Goal: Transaction & Acquisition: Purchase product/service

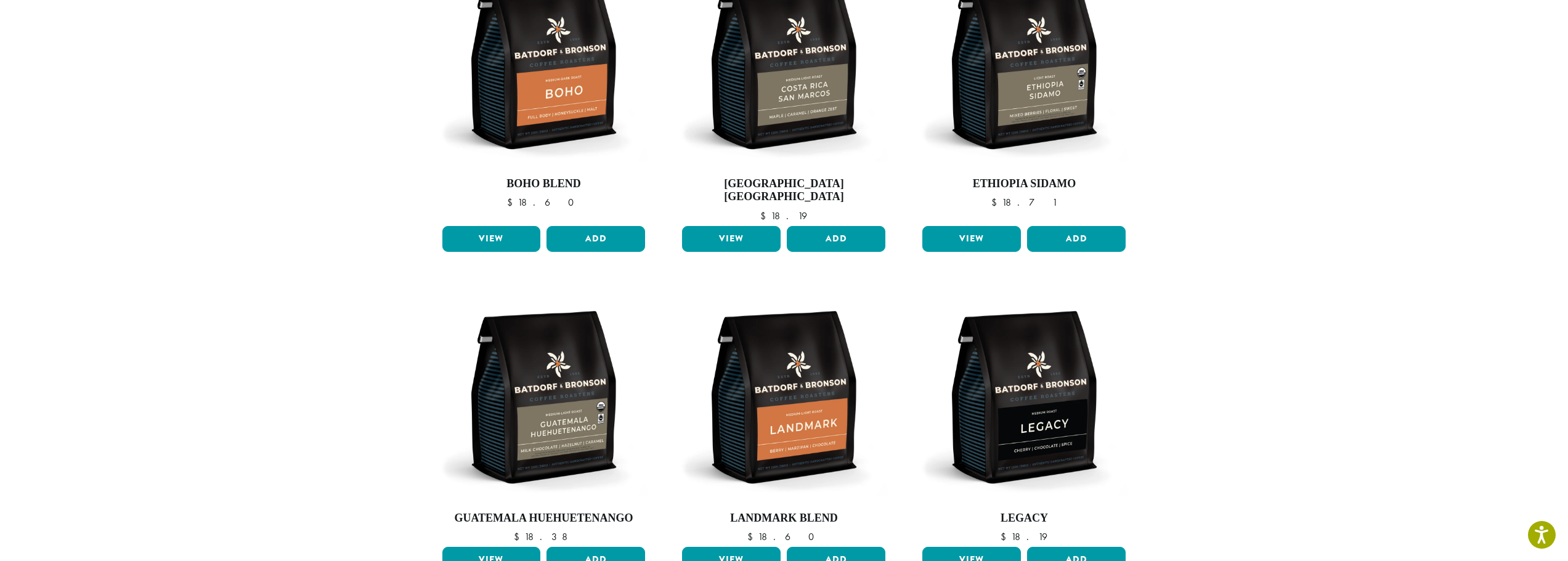
scroll to position [166, 0]
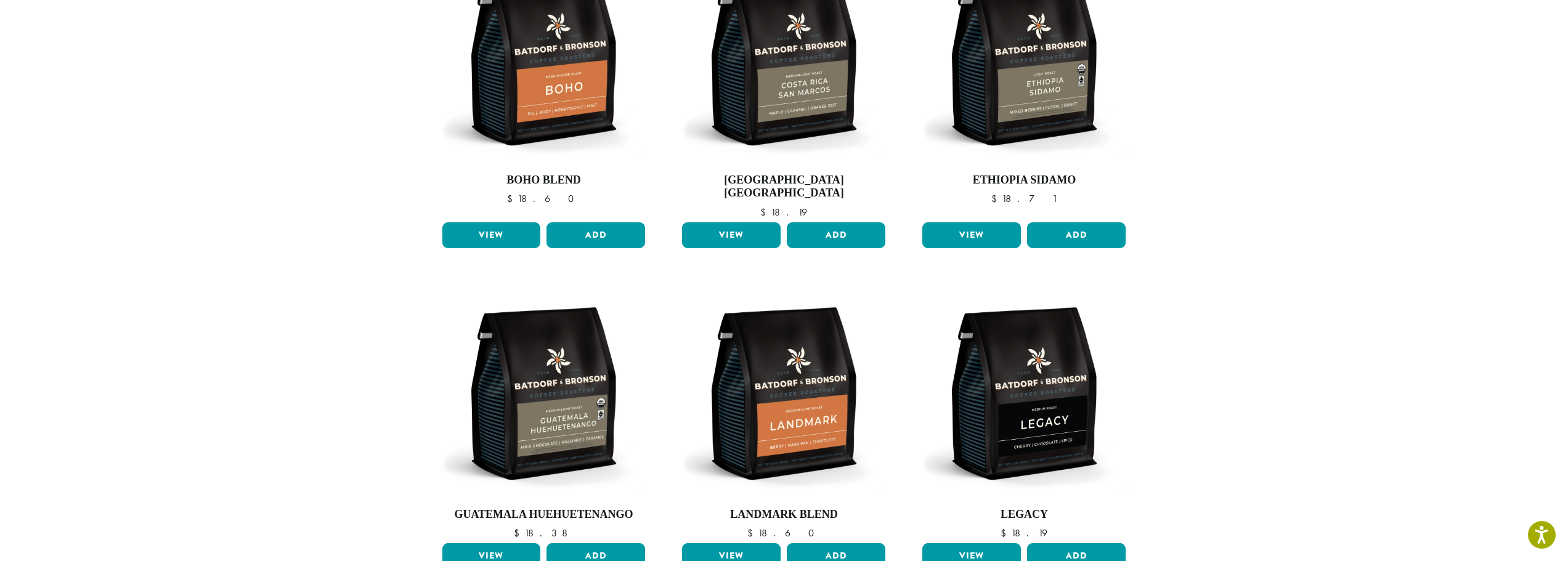
click at [1321, 284] on section "**********" at bounding box center [784, 557] width 1568 height 1401
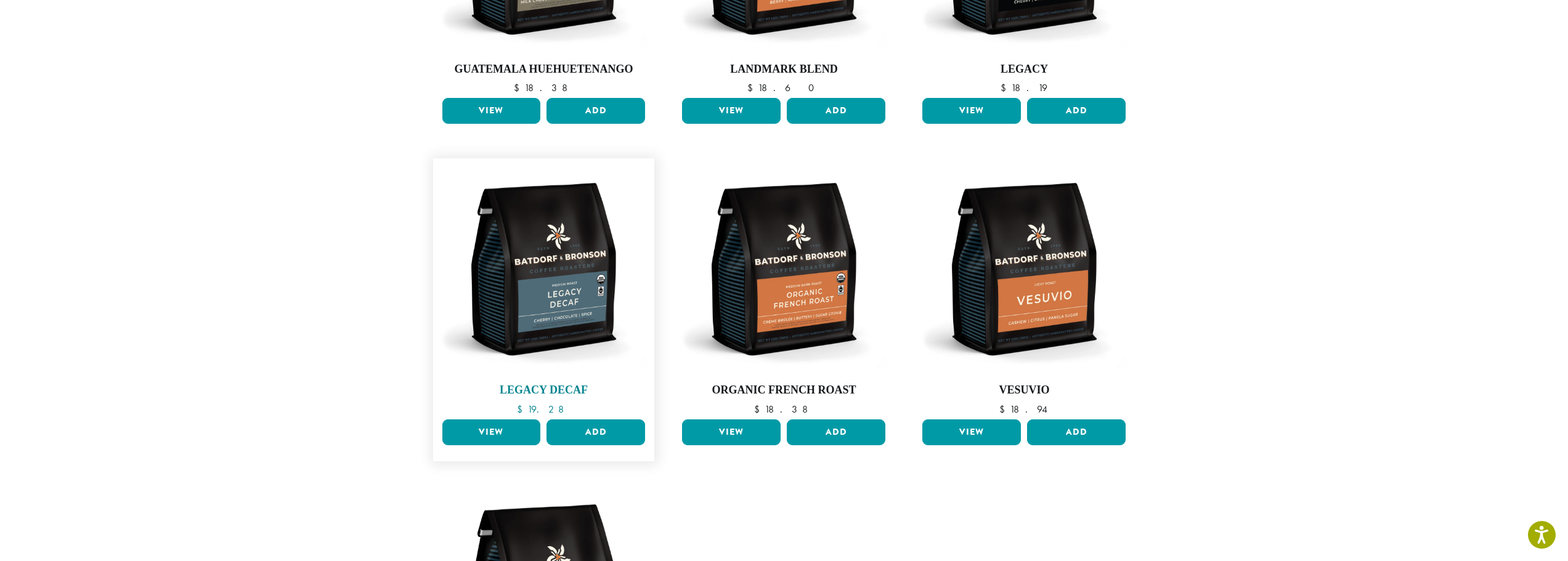
scroll to position [597, 0]
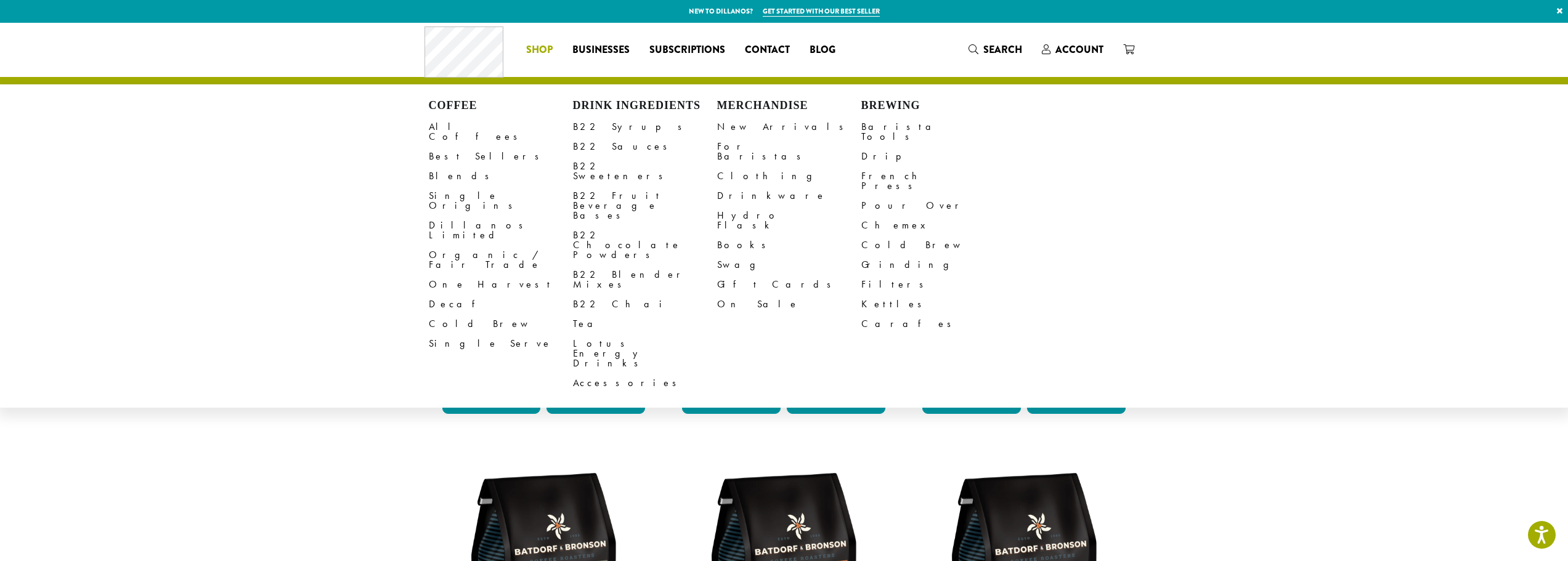
click at [544, 50] on span "Shop" at bounding box center [539, 50] width 26 height 16
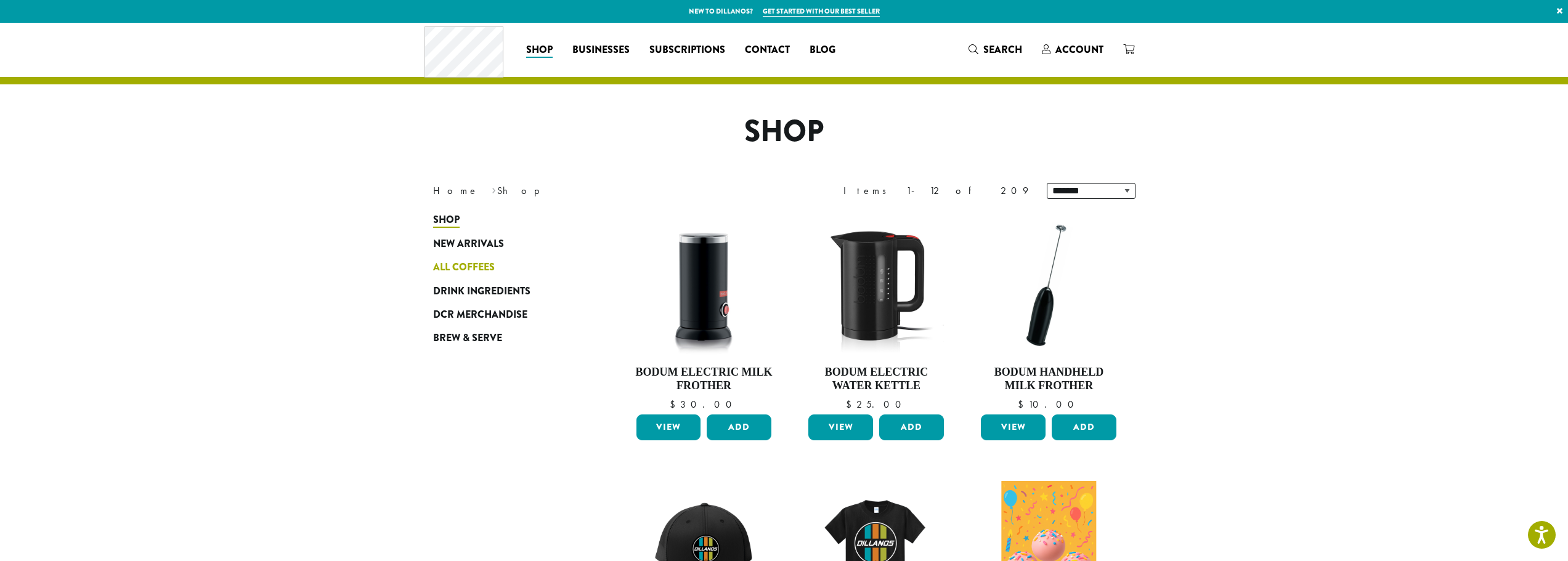
click at [472, 266] on span "All Coffees" at bounding box center [463, 268] width 62 height 16
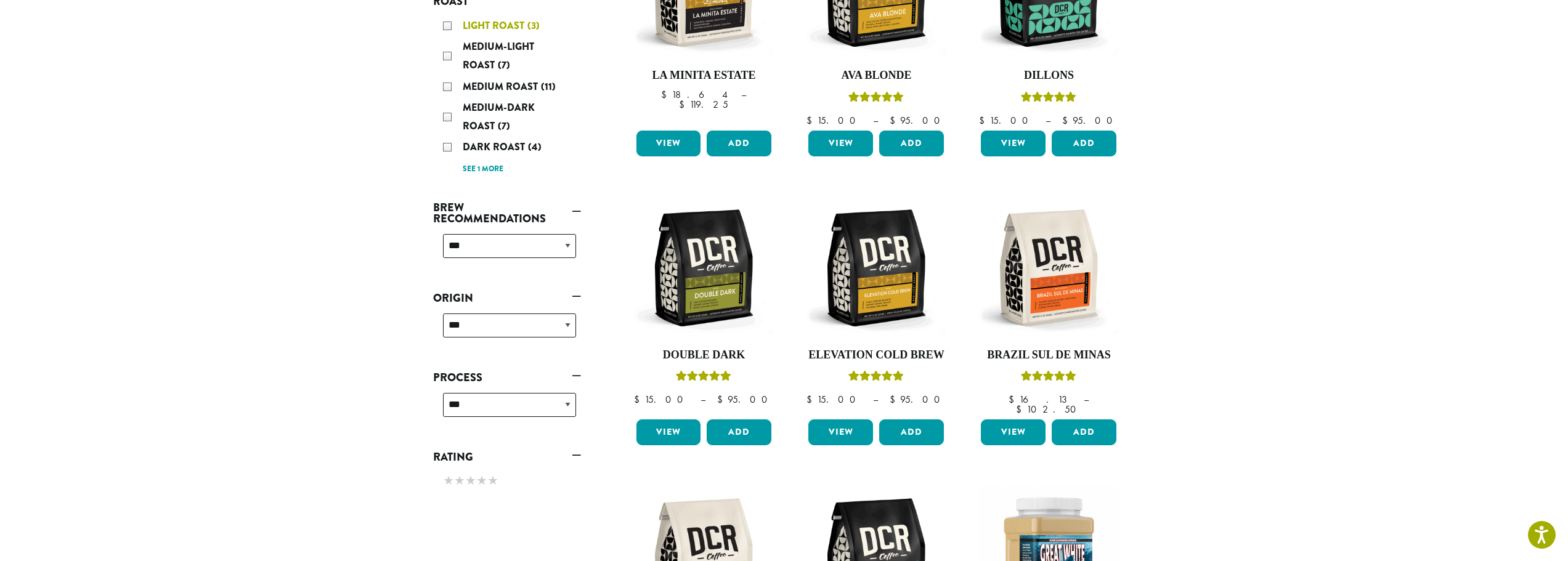
scroll to position [123, 0]
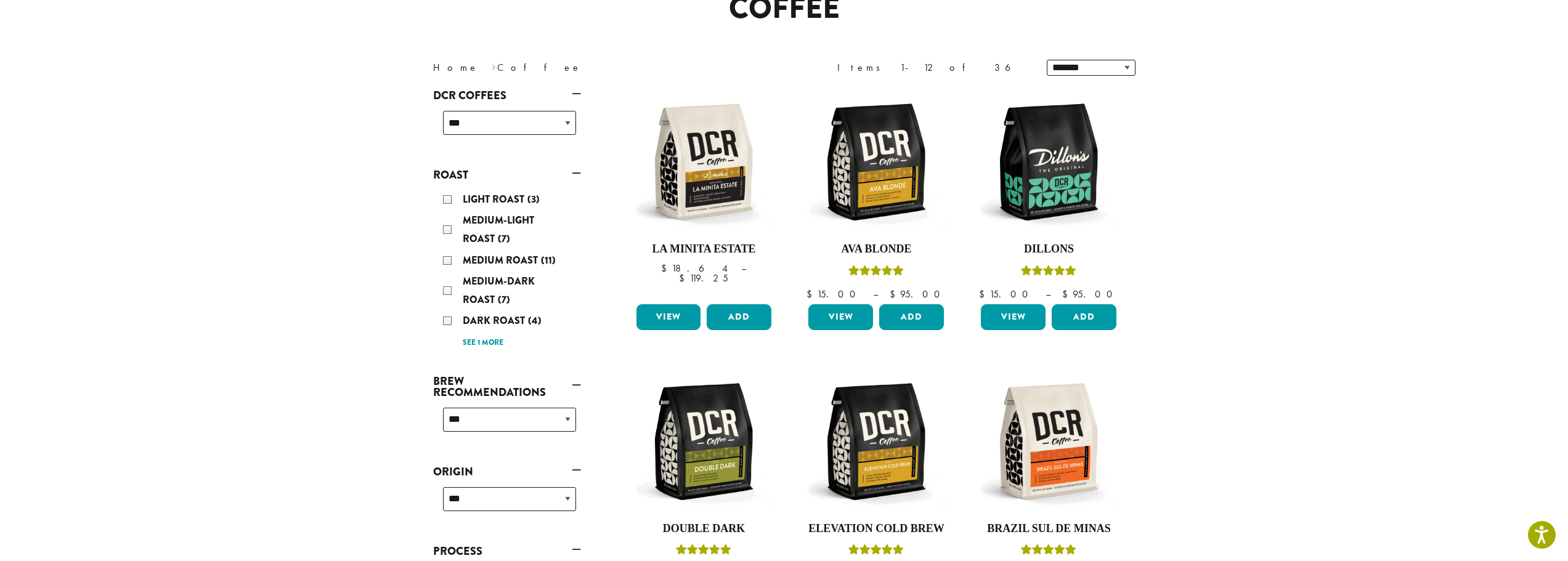
click at [510, 348] on div "Light Roast (3) Medium-Light Roast (7) Medium Roast (11) Medium-Dark Roast (7) …" at bounding box center [509, 271] width 143 height 171
click at [490, 339] on link "See 1 more" at bounding box center [483, 343] width 41 height 12
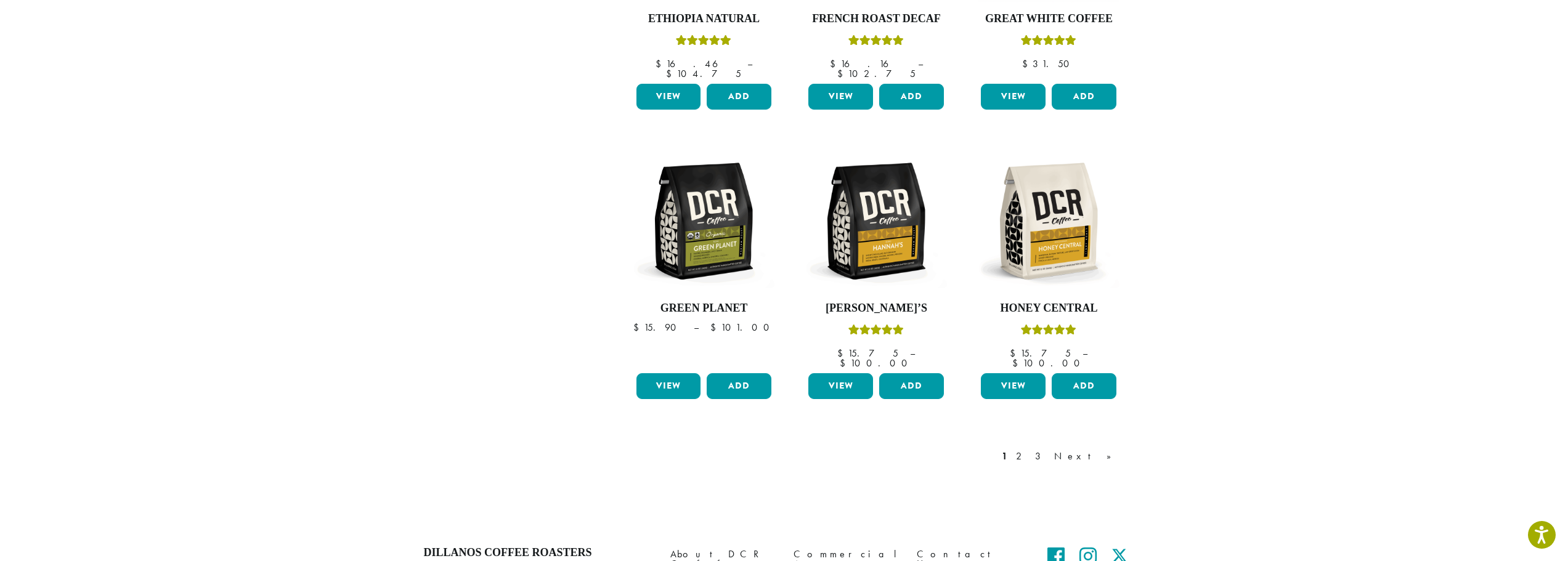
scroll to position [1017, 0]
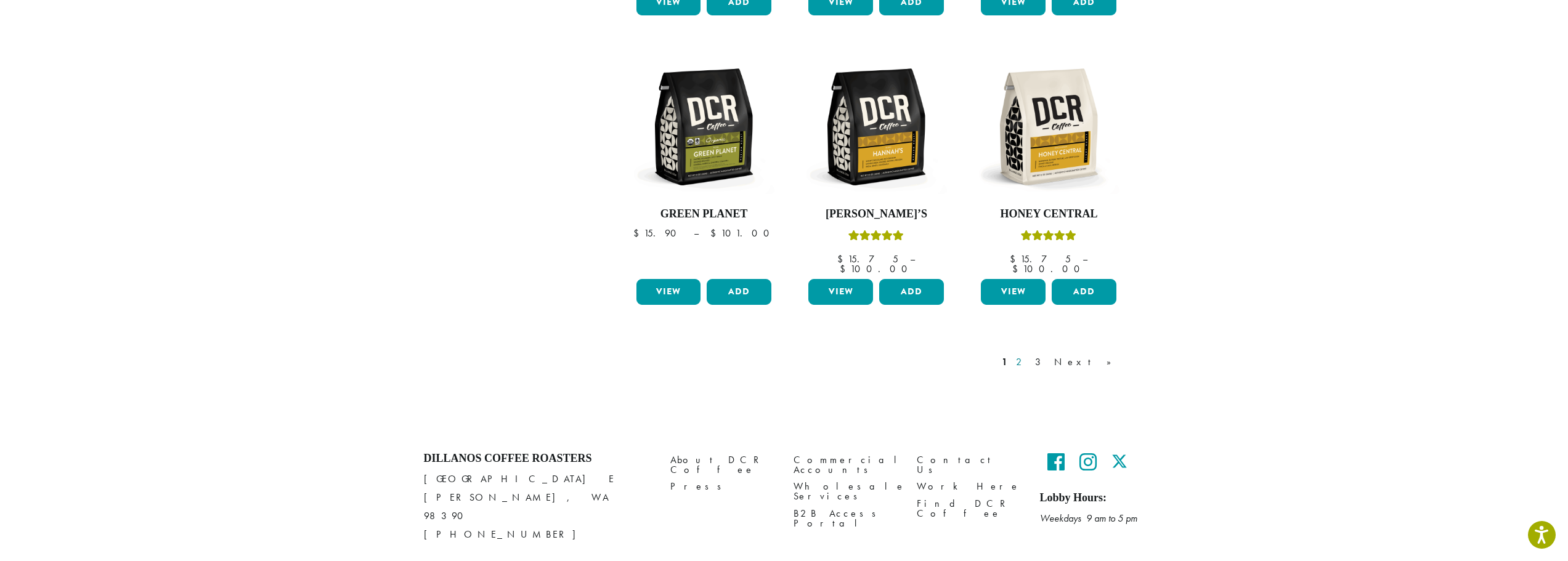
click at [1029, 355] on link "2" at bounding box center [1021, 362] width 16 height 15
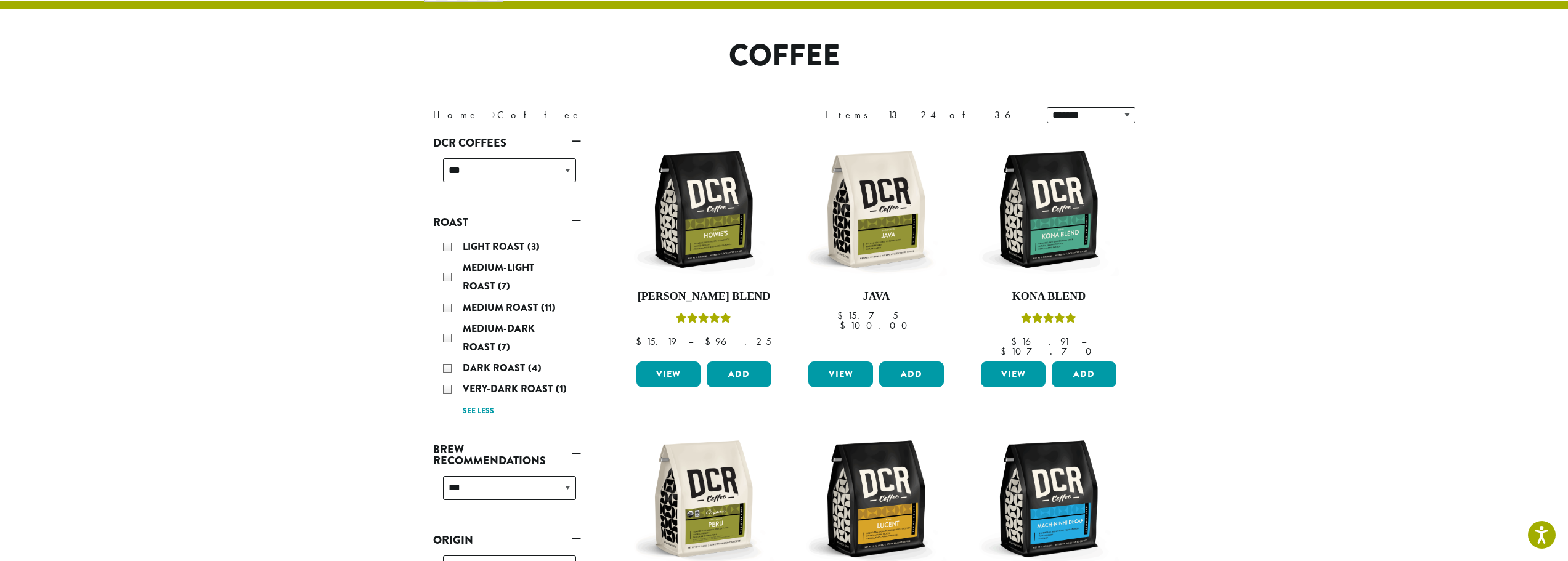
scroll to position [26, 0]
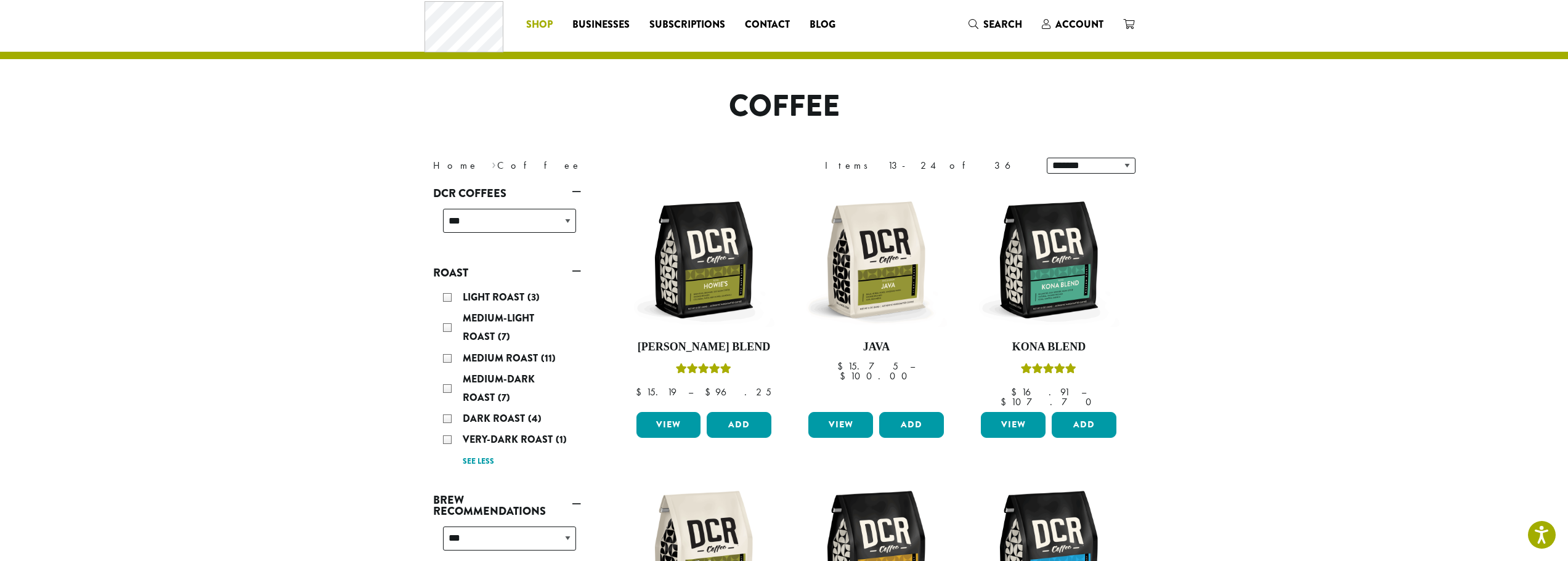
click at [541, 20] on span "Shop" at bounding box center [539, 25] width 26 height 16
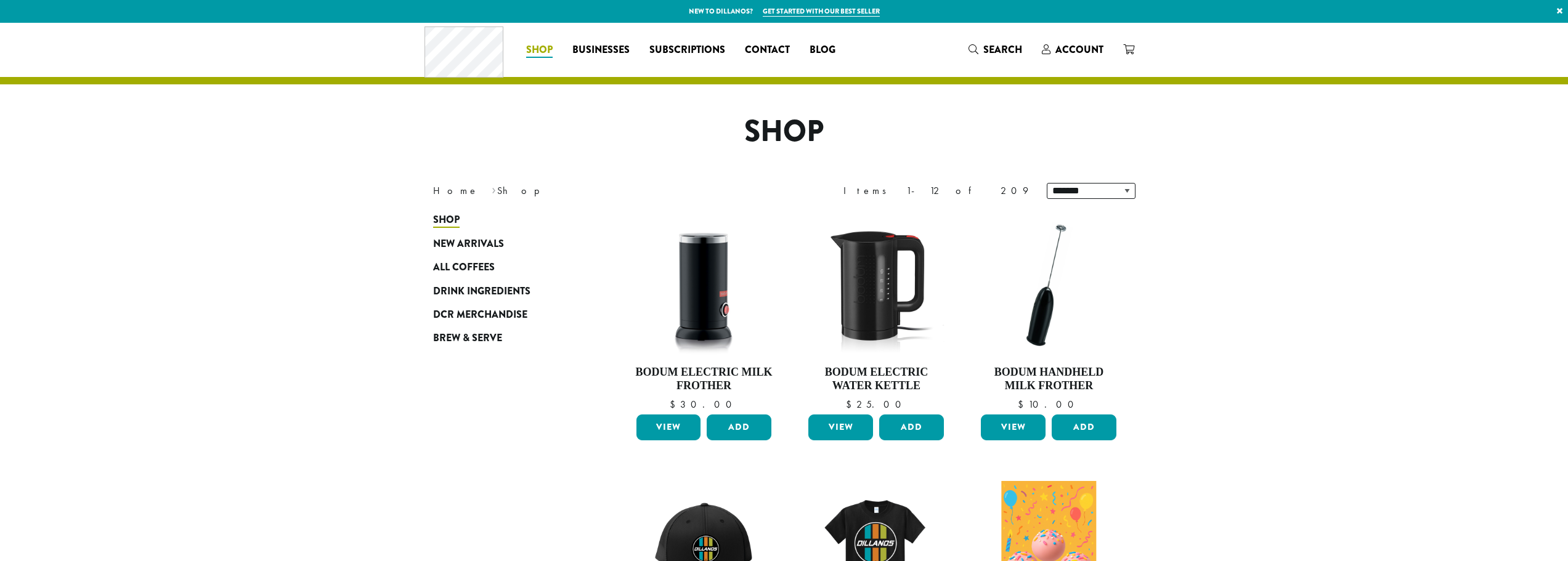
click at [539, 45] on span "Shop" at bounding box center [539, 50] width 26 height 16
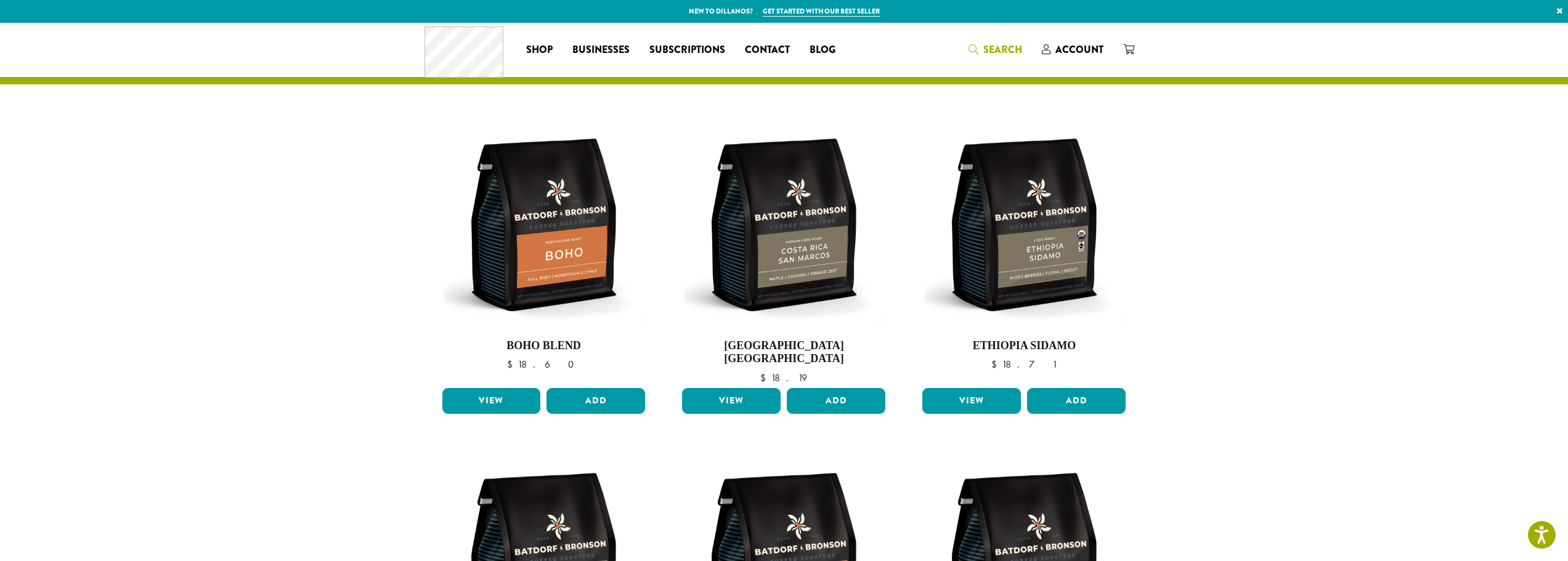
click at [997, 44] on span "Search" at bounding box center [1002, 50] width 39 height 14
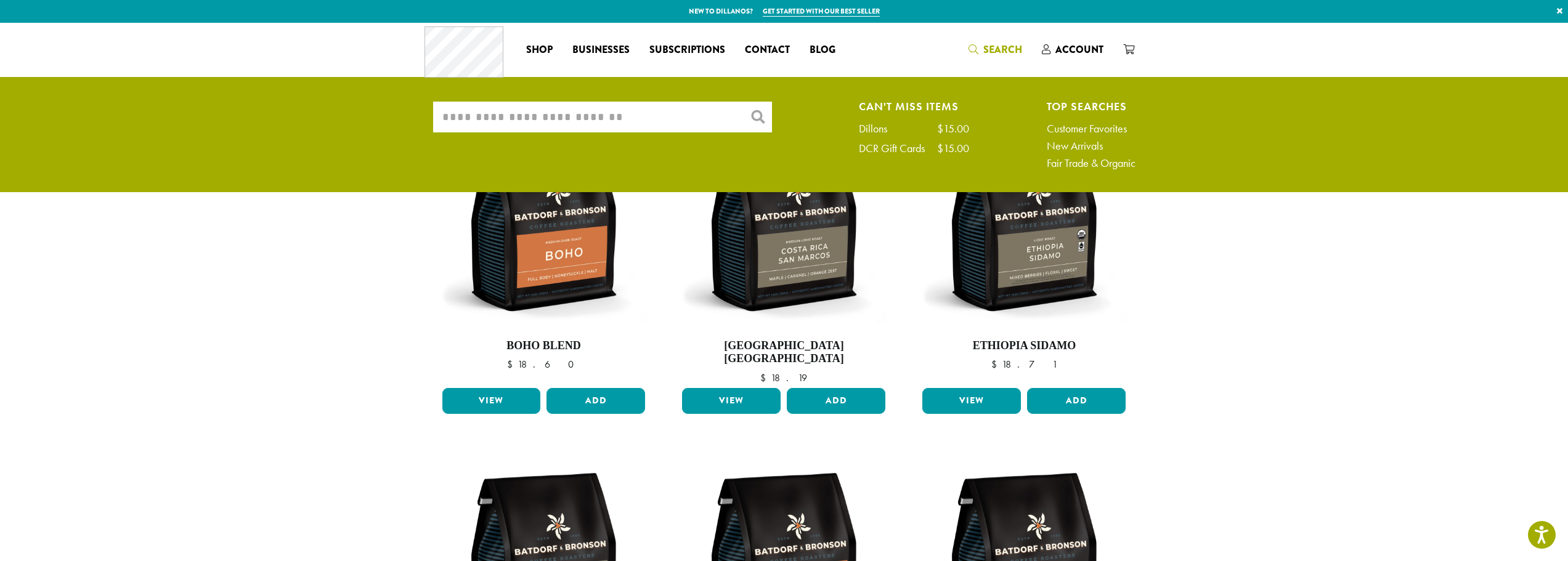
click at [611, 105] on input "What are you searching for?" at bounding box center [602, 117] width 339 height 31
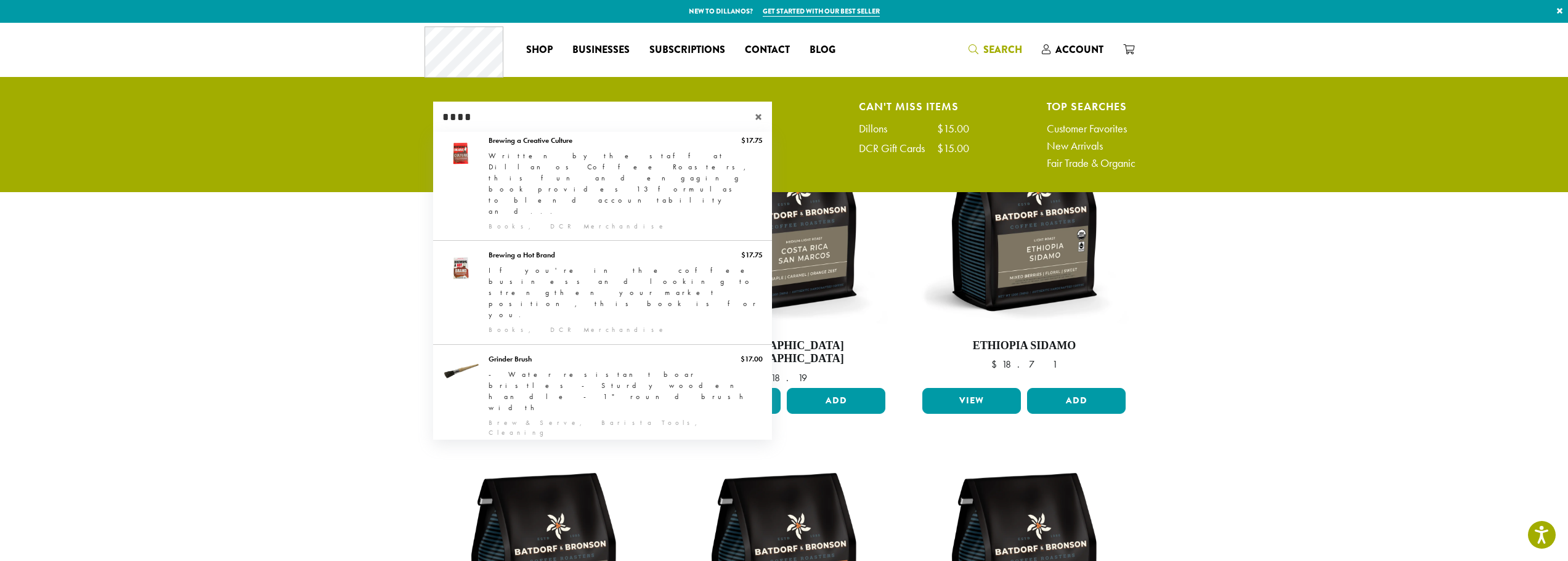
type input "****"
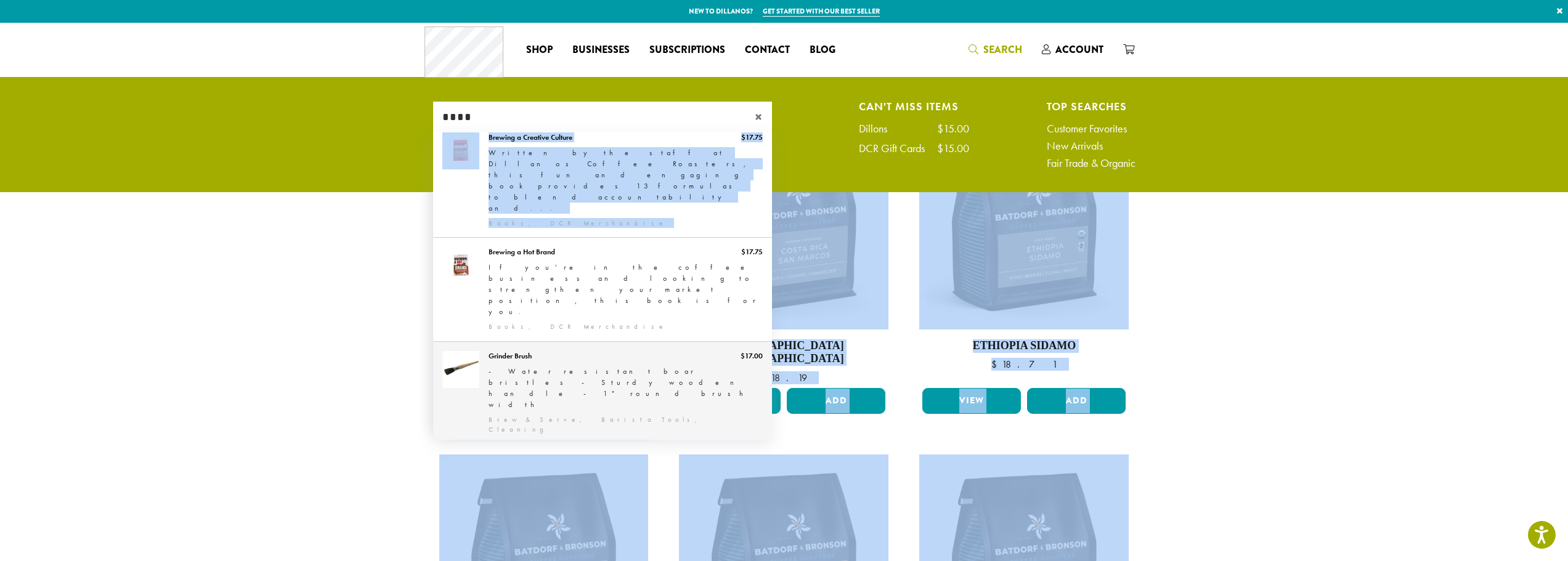
drag, startPoint x: 247, startPoint y: 373, endPoint x: 483, endPoint y: 260, distance: 261.7
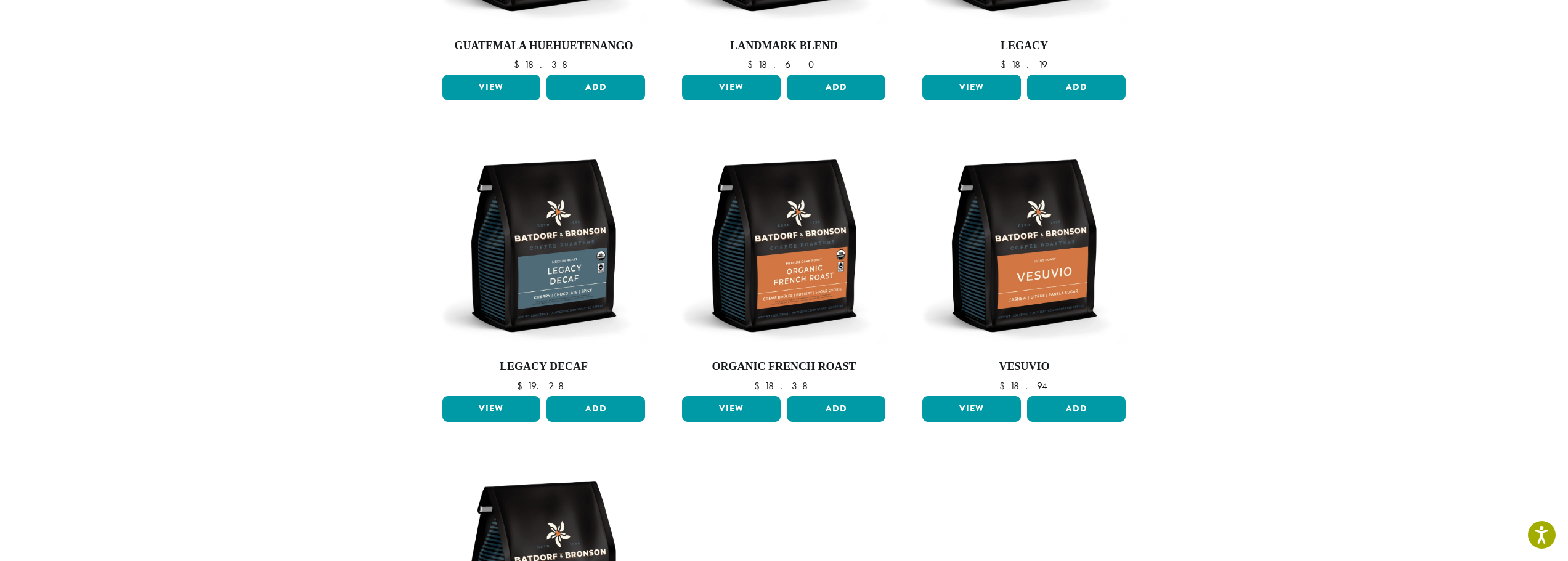
scroll to position [0, 0]
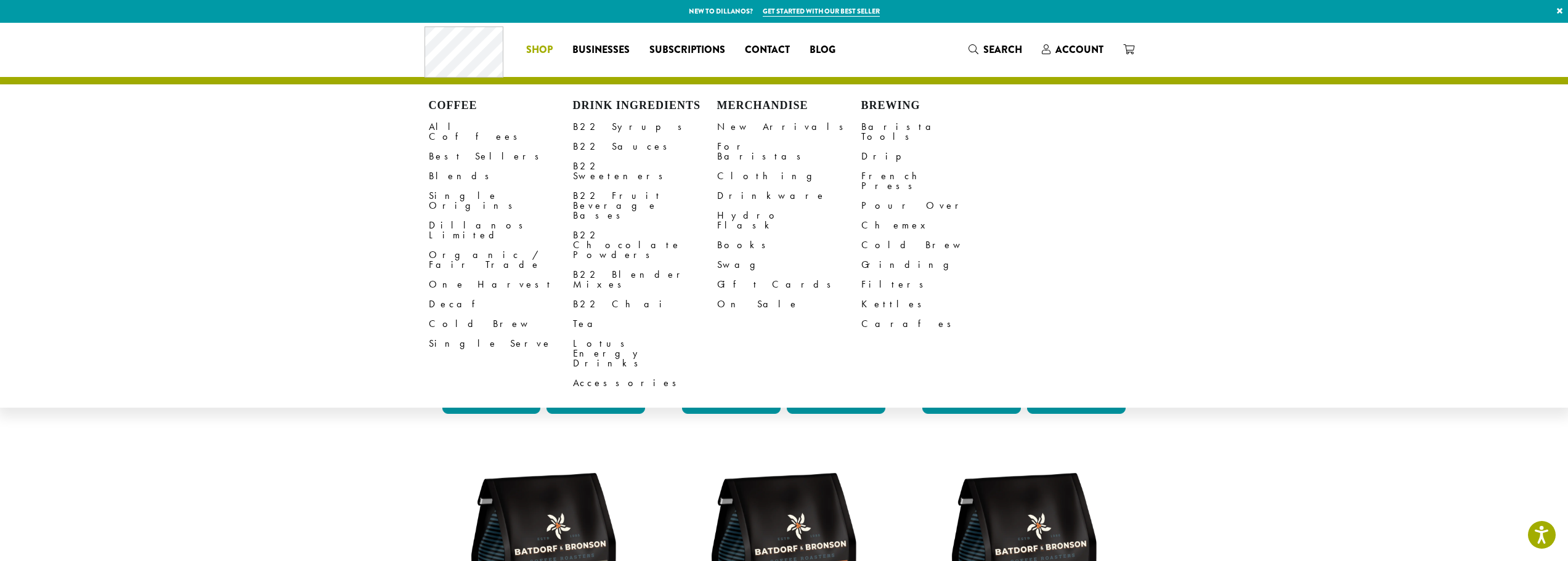
click at [1080, 49] on span "Account" at bounding box center [1080, 50] width 48 height 14
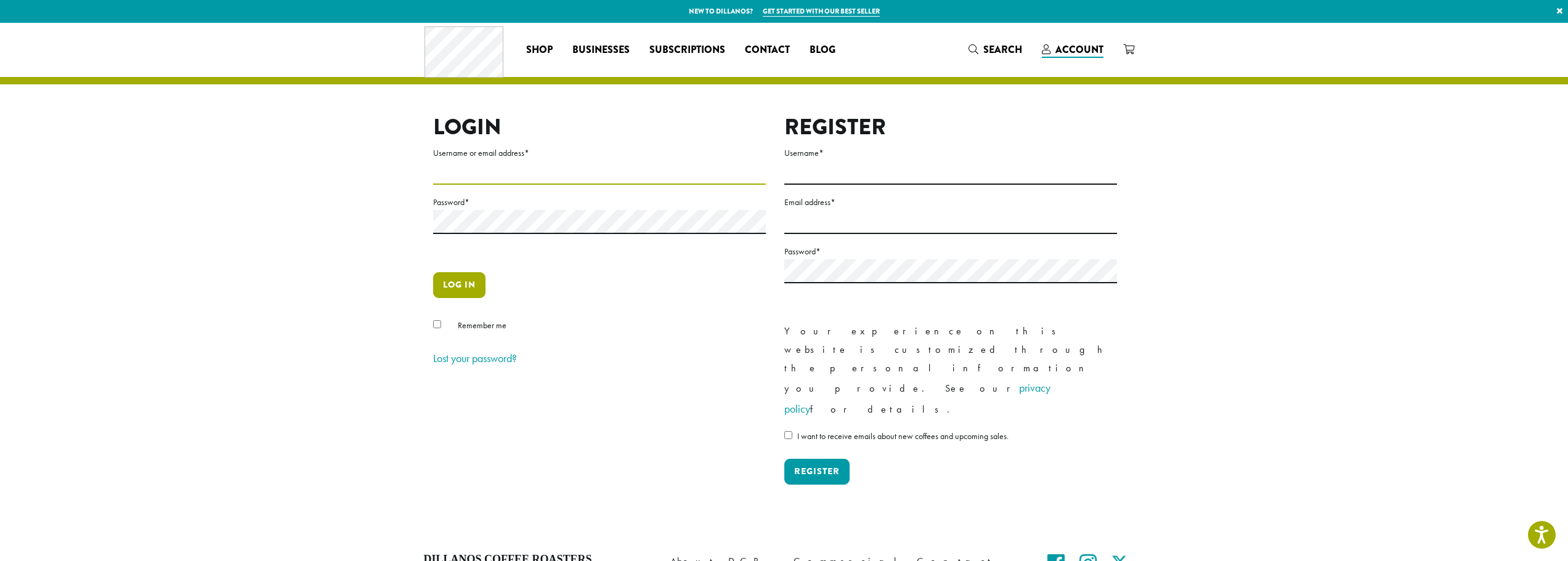
type input "*******"
click at [476, 289] on button "Log in" at bounding box center [459, 285] width 53 height 26
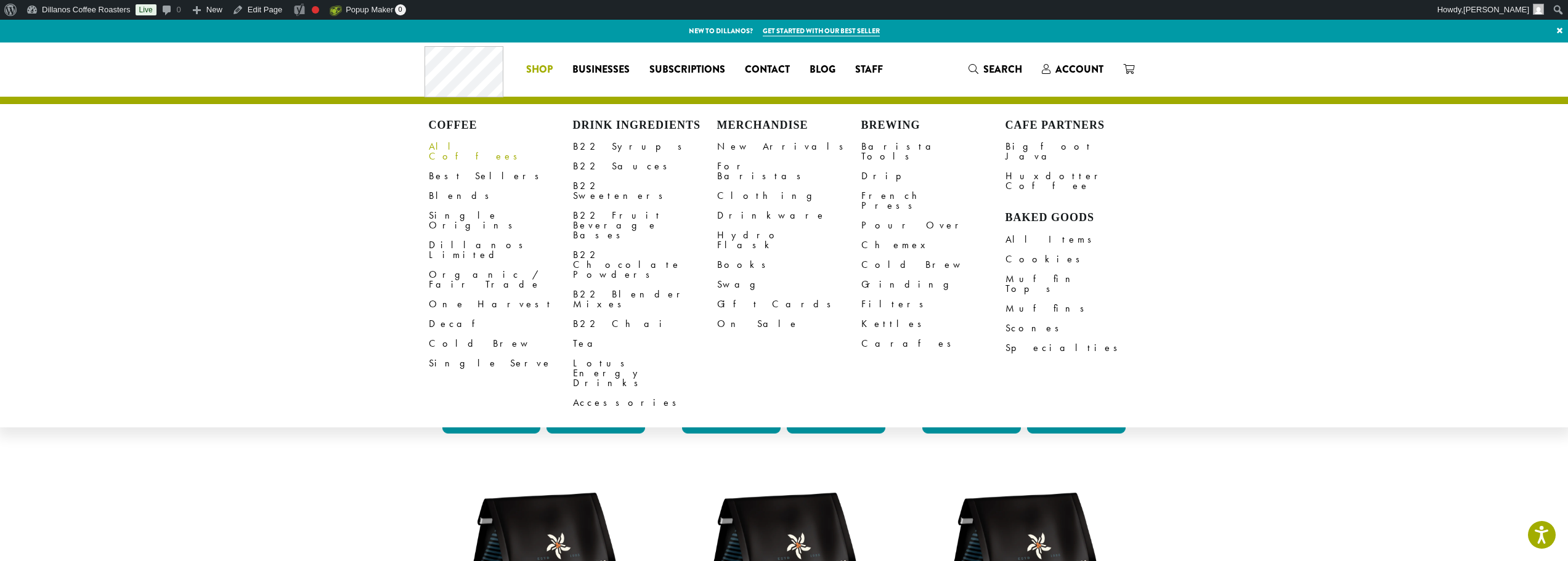
click at [444, 147] on link "All Coffees" at bounding box center [500, 151] width 144 height 30
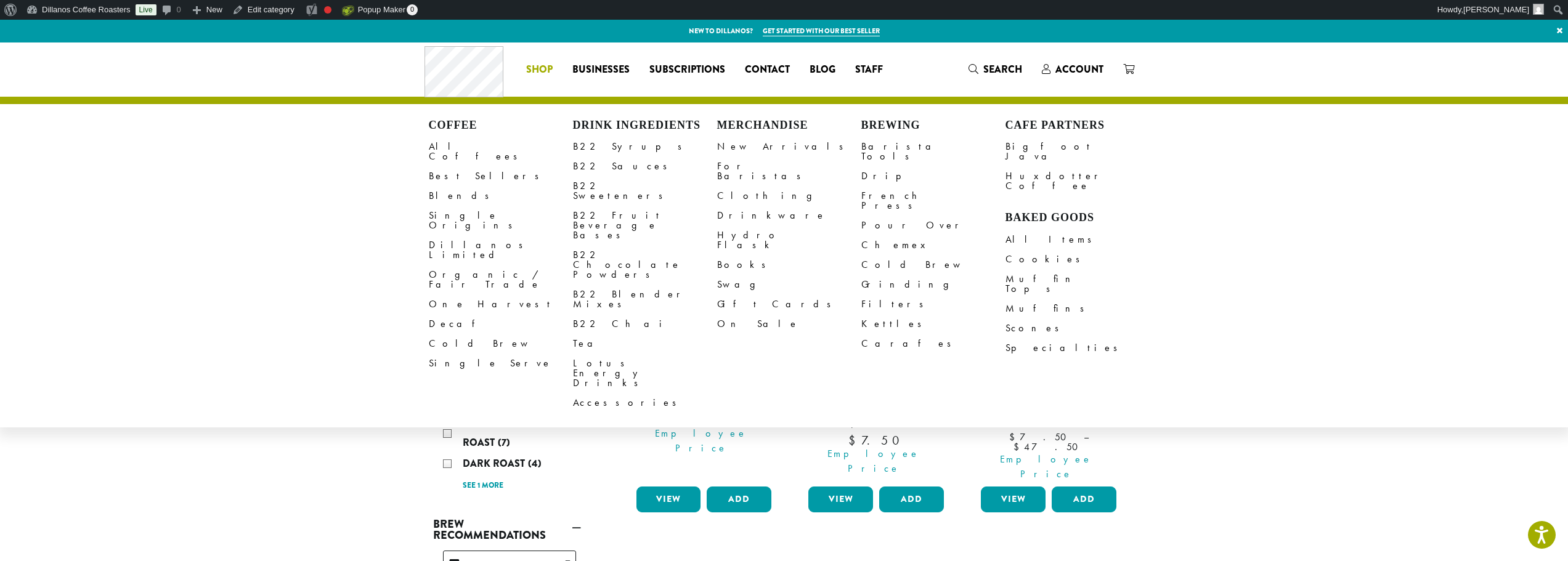
drag, startPoint x: 279, startPoint y: 424, endPoint x: 193, endPoint y: 178, distance: 260.6
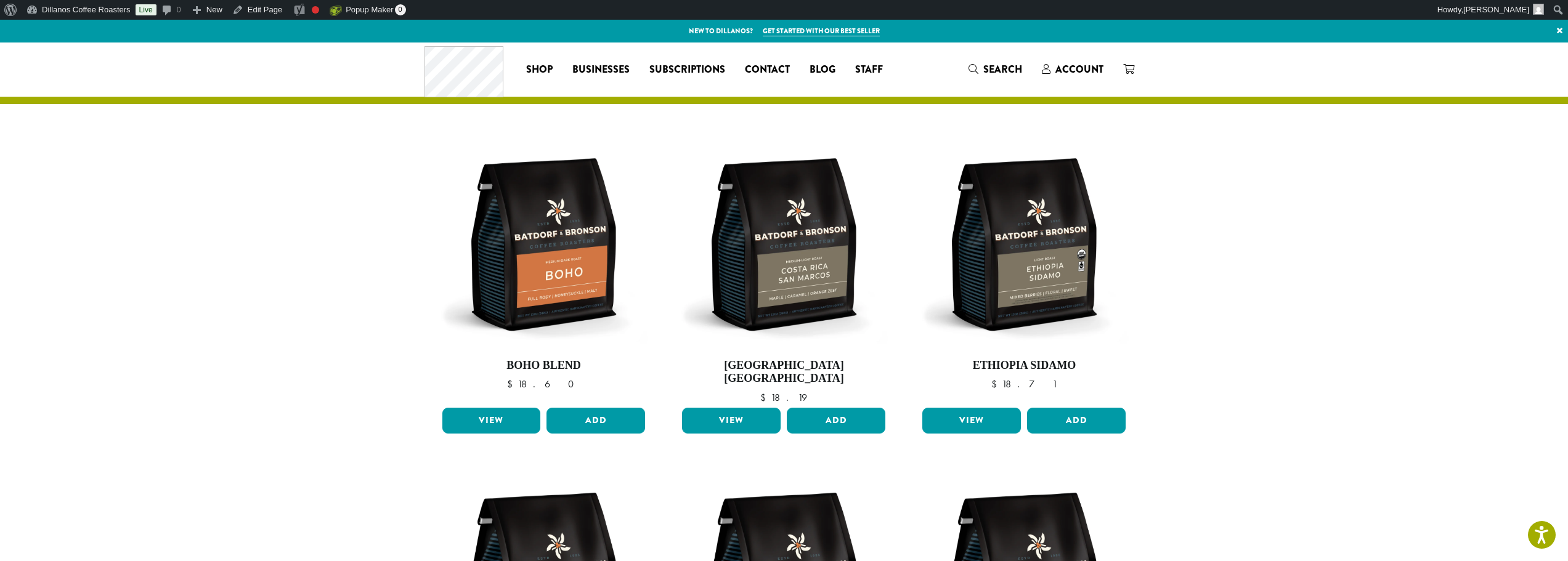
drag, startPoint x: 211, startPoint y: 420, endPoint x: 300, endPoint y: 164, distance: 271.0
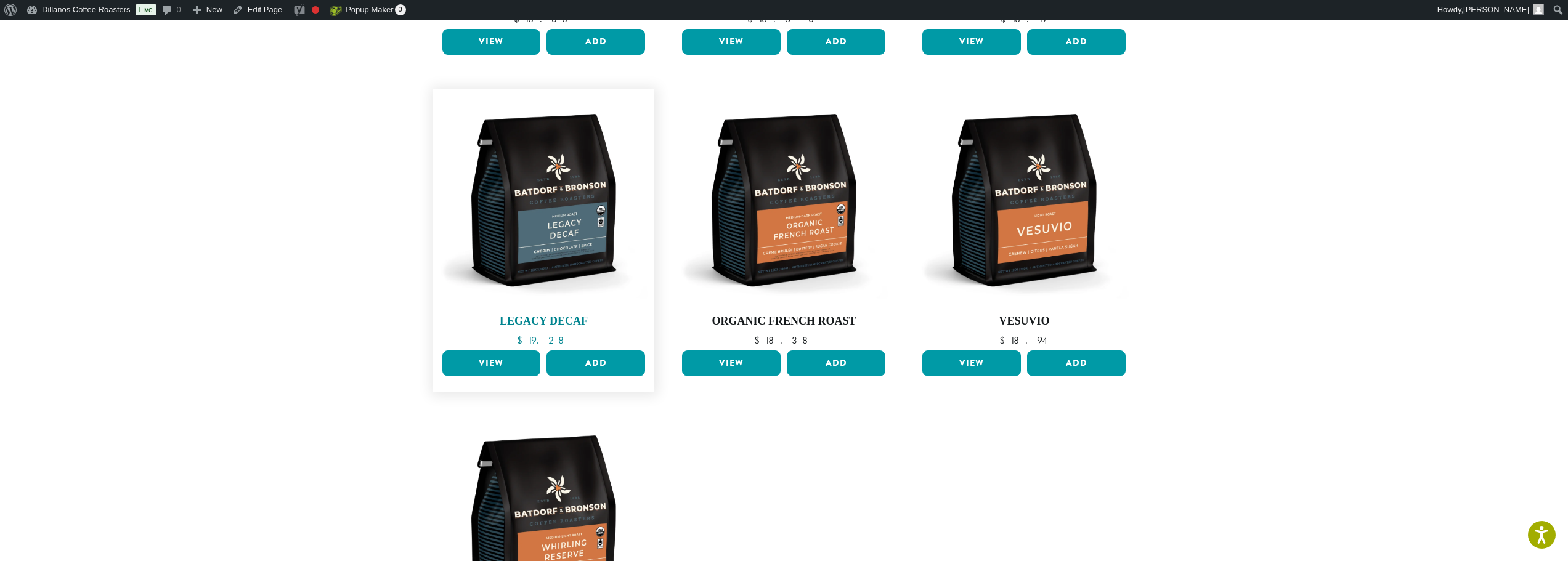
click at [529, 211] on img at bounding box center [543, 200] width 210 height 210
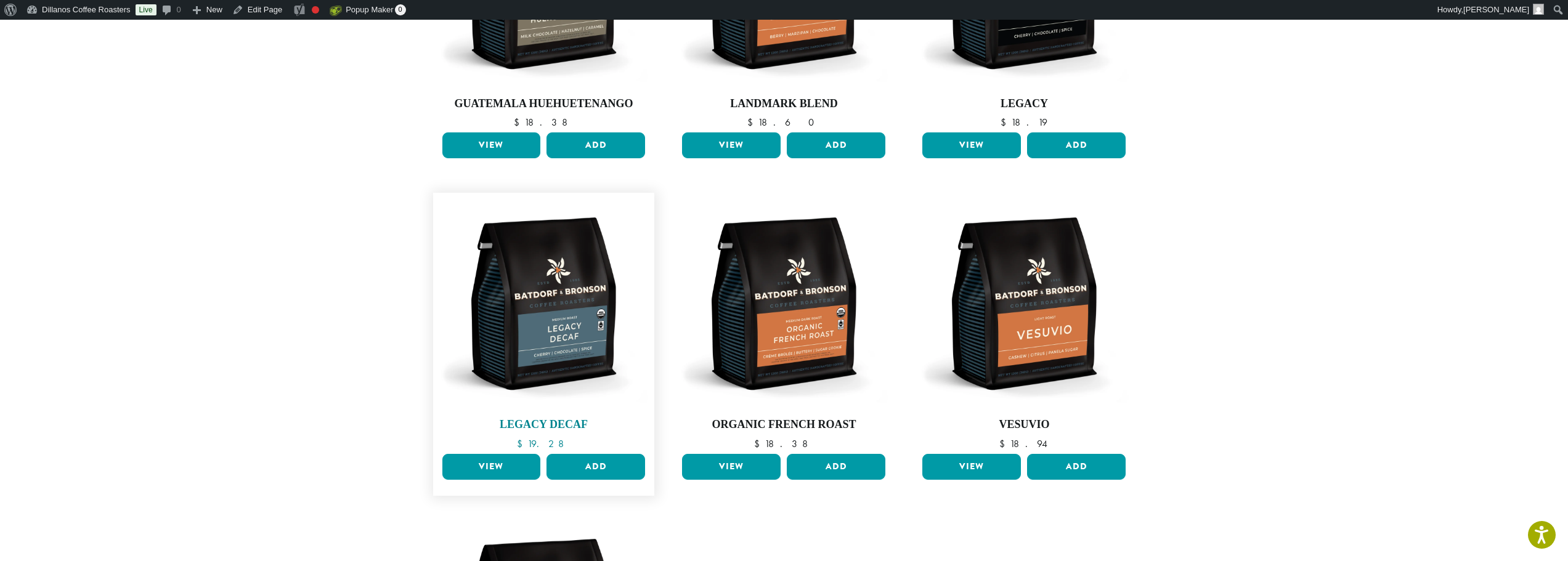
scroll to position [454, 0]
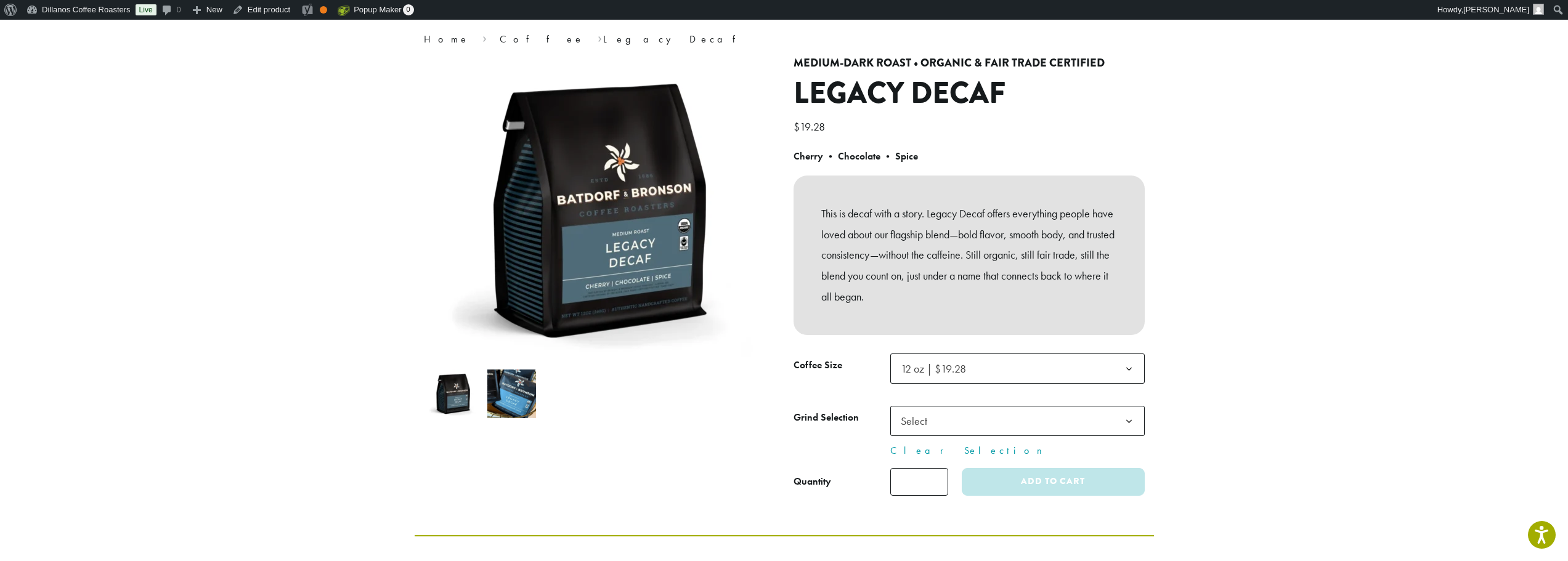
scroll to position [123, 0]
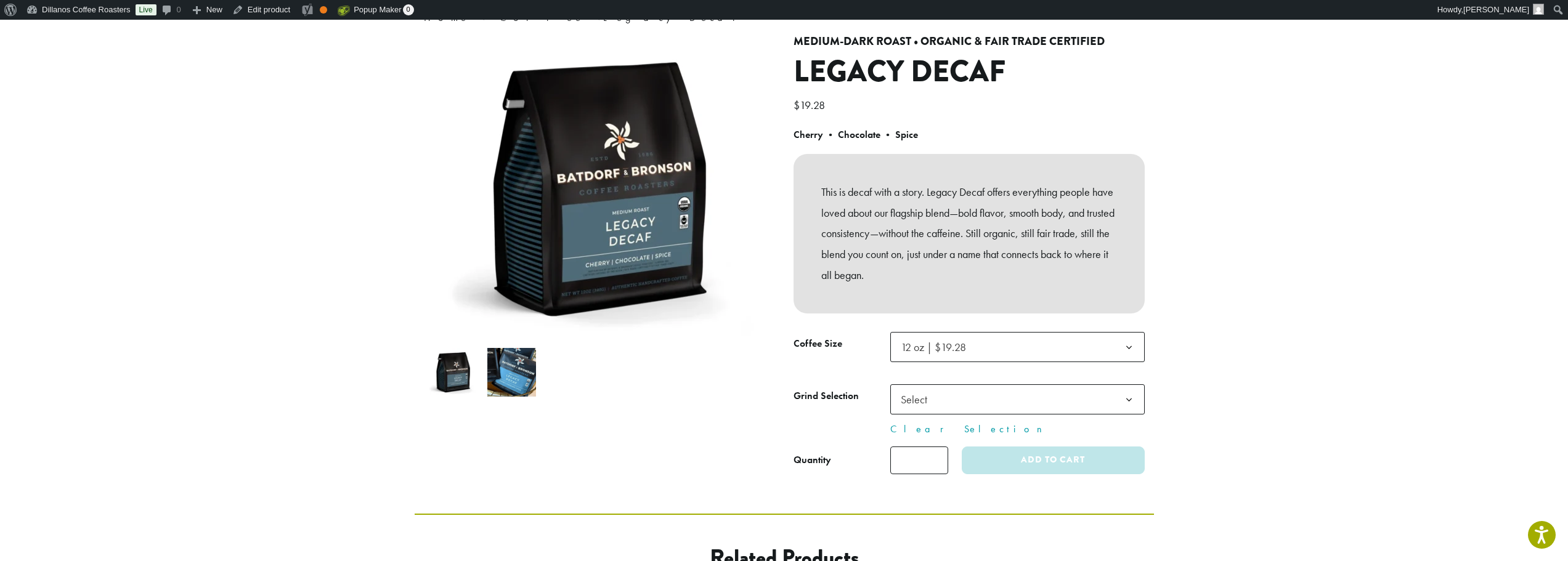
click at [457, 365] on img at bounding box center [453, 373] width 48 height 48
click at [503, 379] on img at bounding box center [511, 373] width 48 height 48
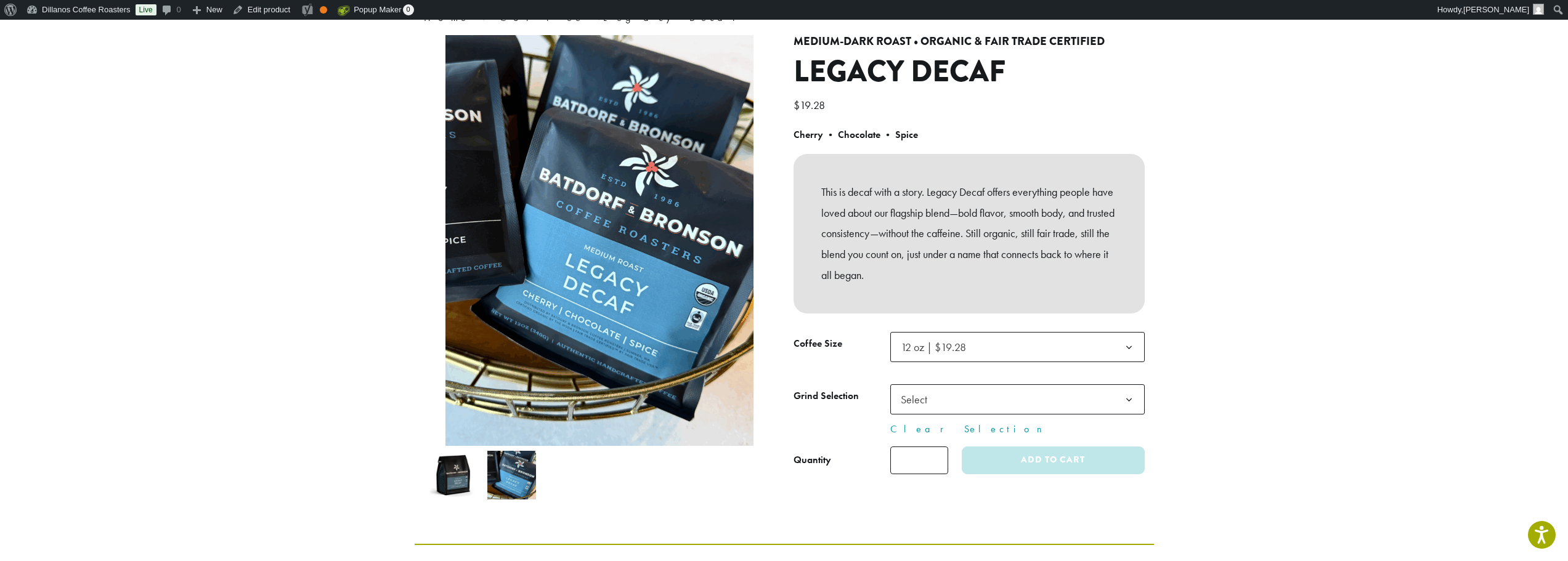
click at [449, 477] on img at bounding box center [453, 475] width 48 height 48
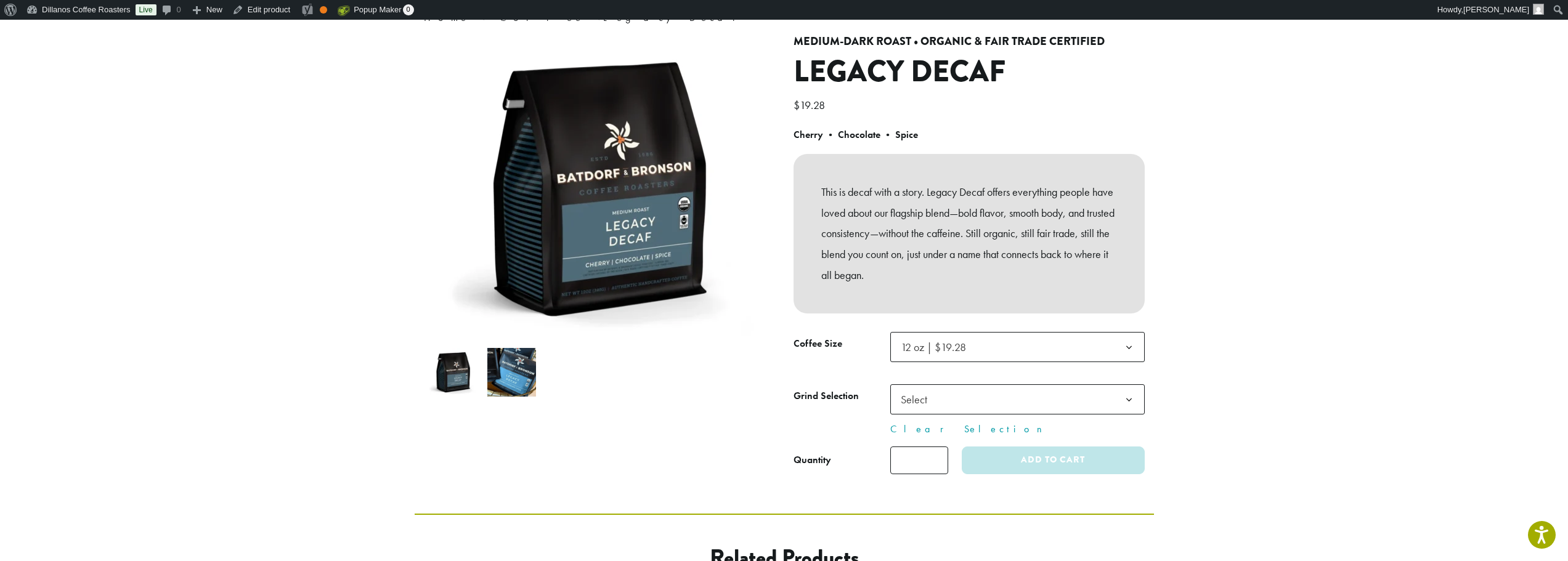
click at [510, 369] on img at bounding box center [511, 373] width 48 height 48
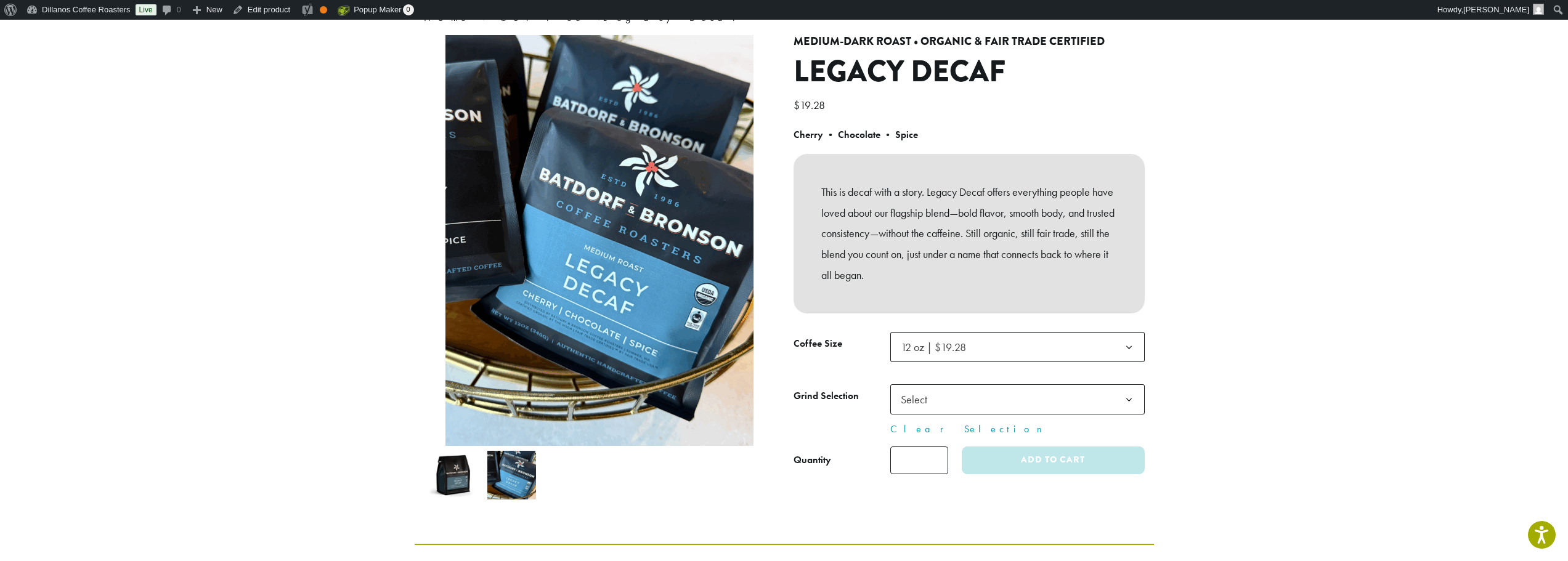
click at [1015, 401] on span "Select" at bounding box center [1017, 400] width 254 height 30
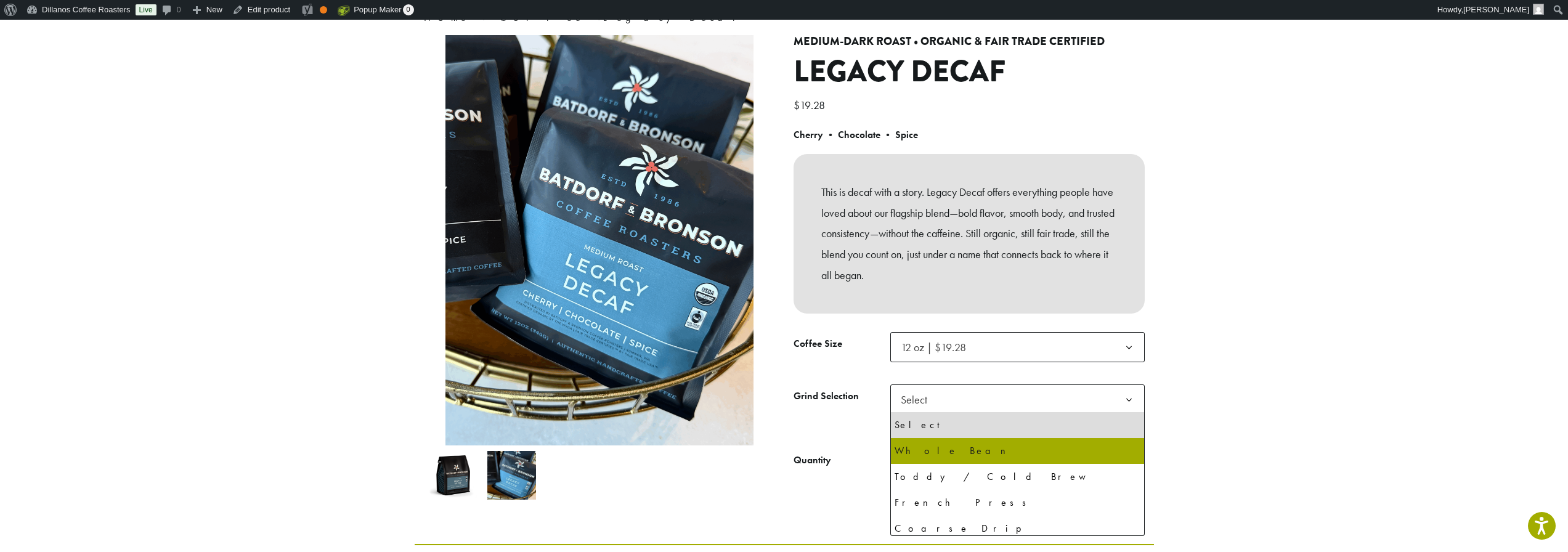
select select "**********"
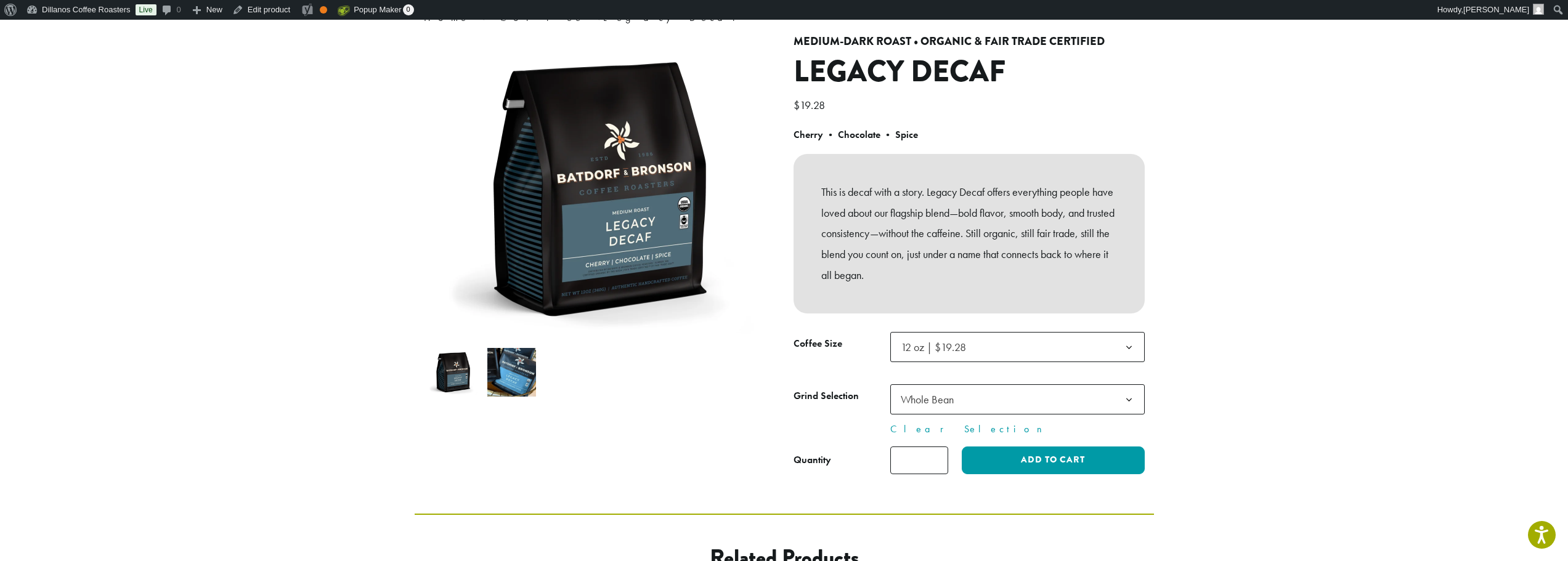
click at [490, 390] on img at bounding box center [511, 373] width 48 height 48
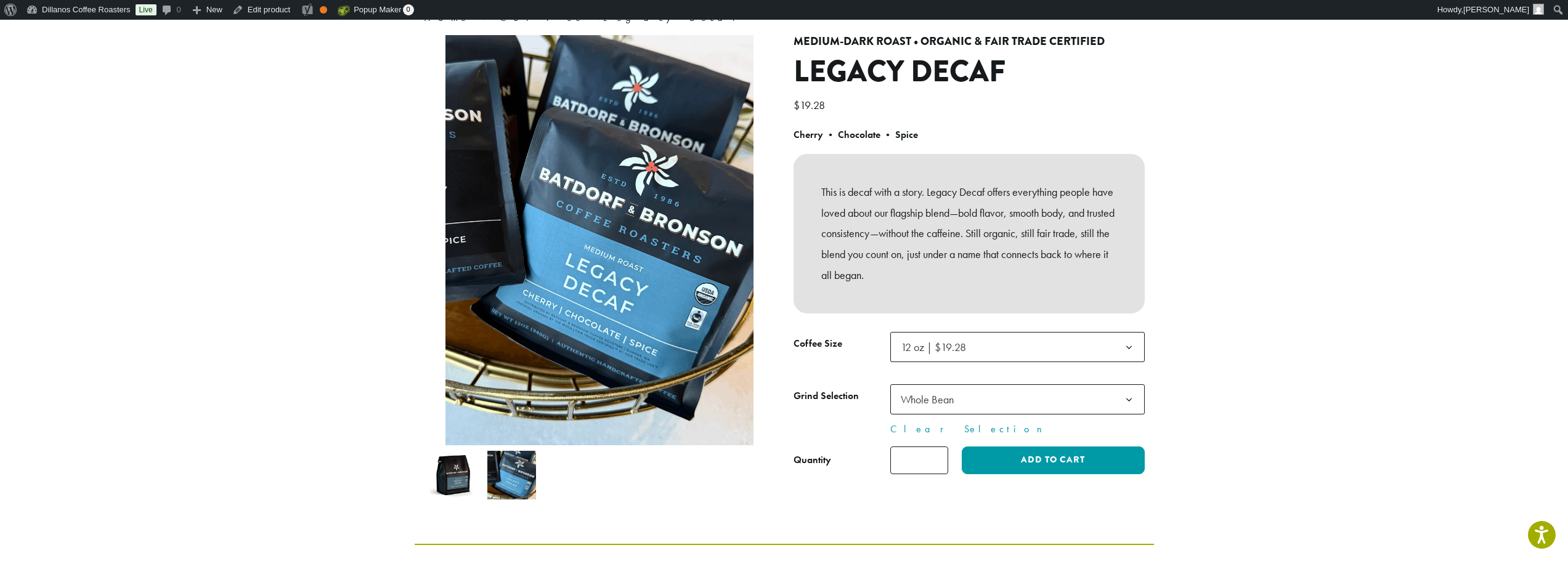
click at [459, 464] on img at bounding box center [453, 475] width 48 height 48
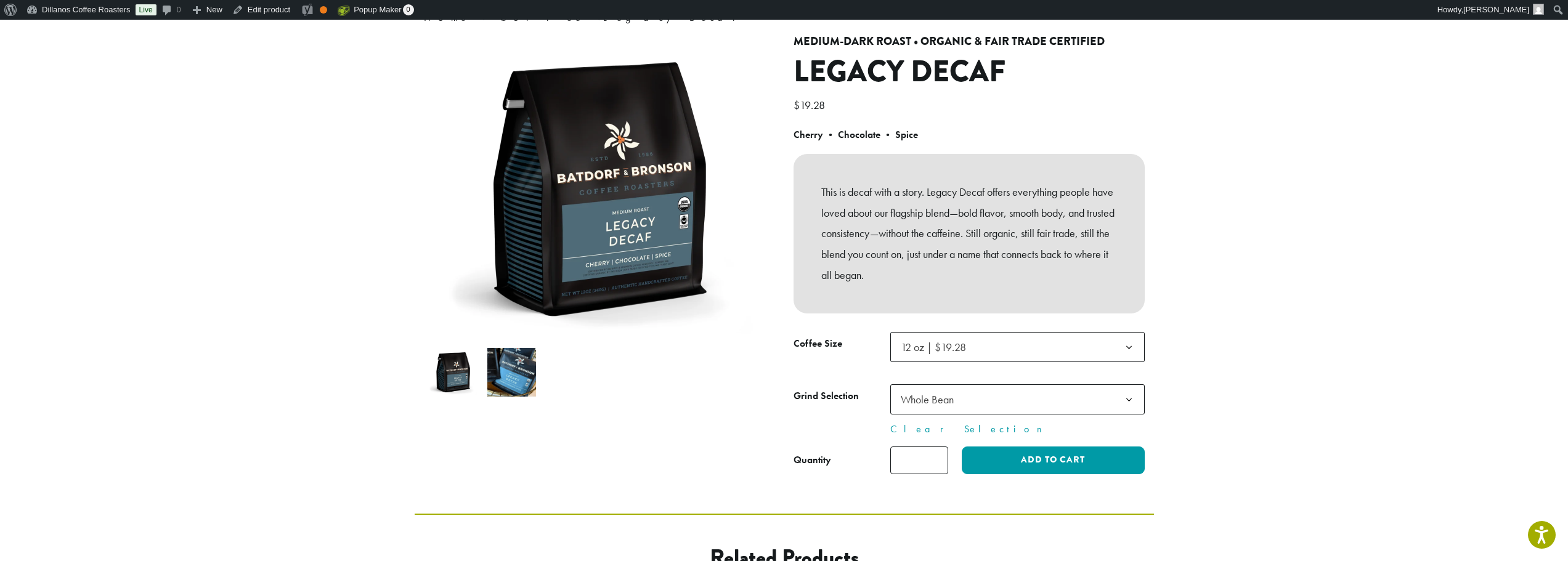
click at [495, 383] on img at bounding box center [511, 373] width 48 height 48
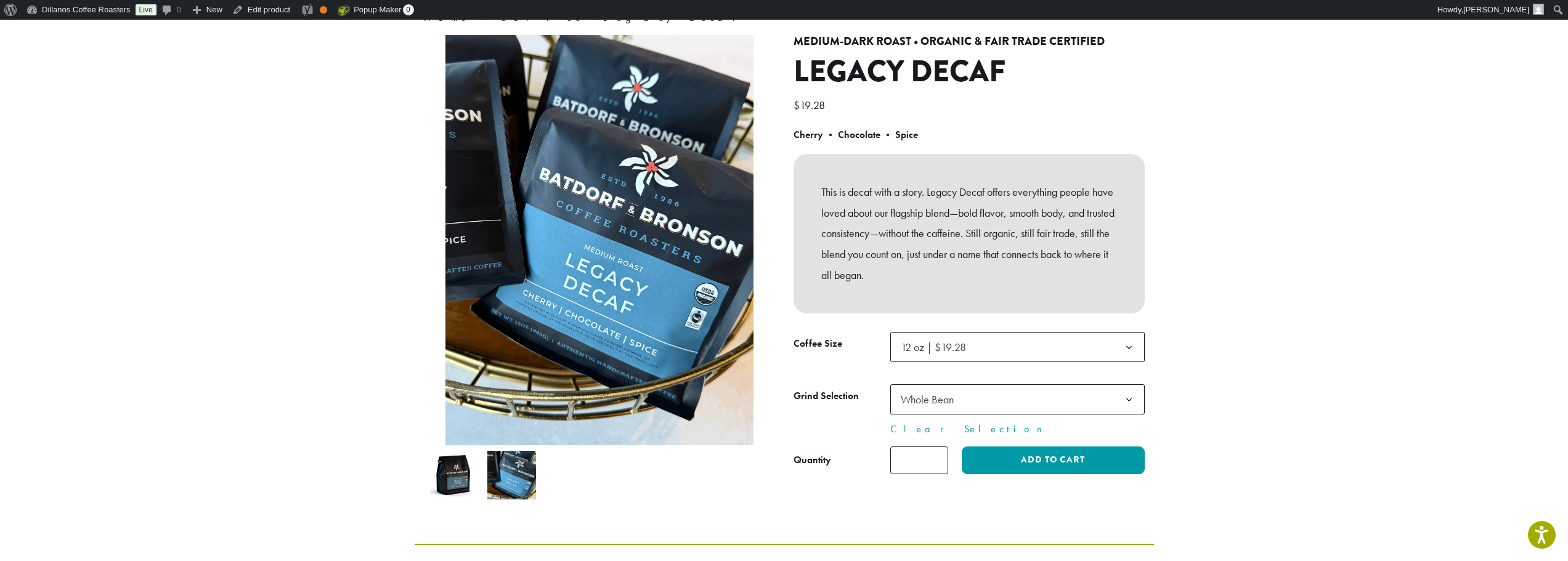
click at [459, 476] on img at bounding box center [453, 475] width 48 height 48
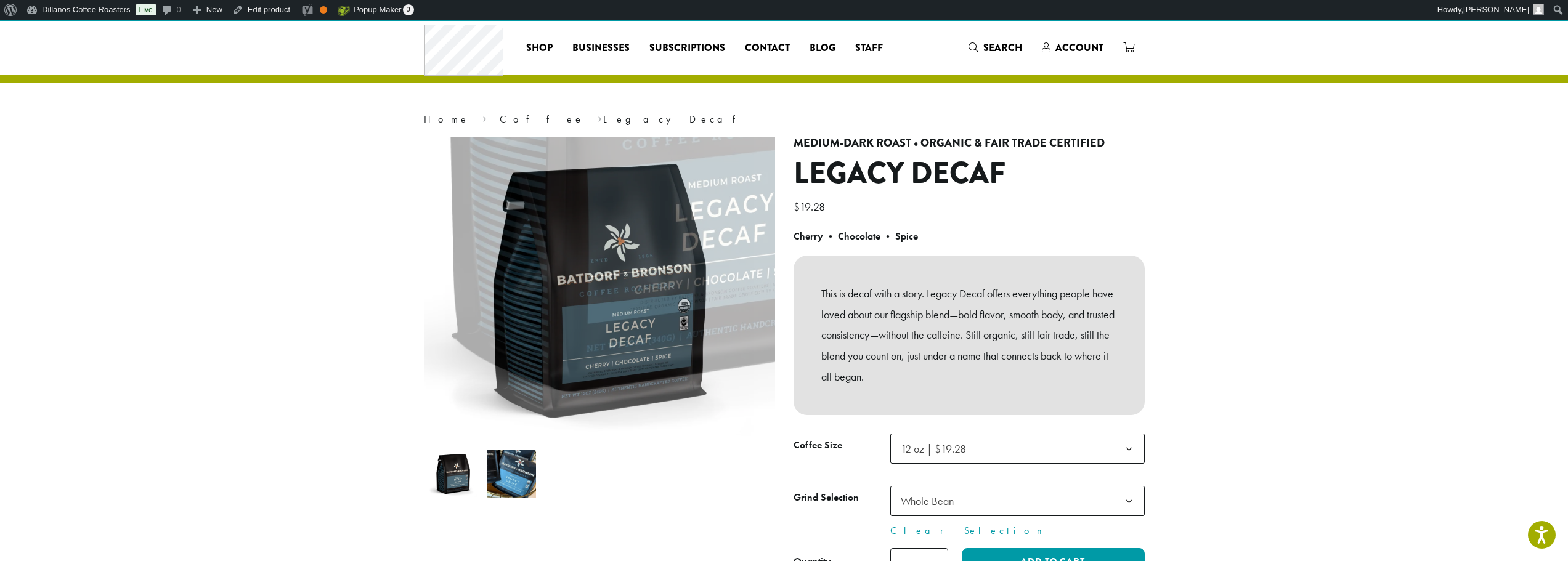
scroll to position [0, 0]
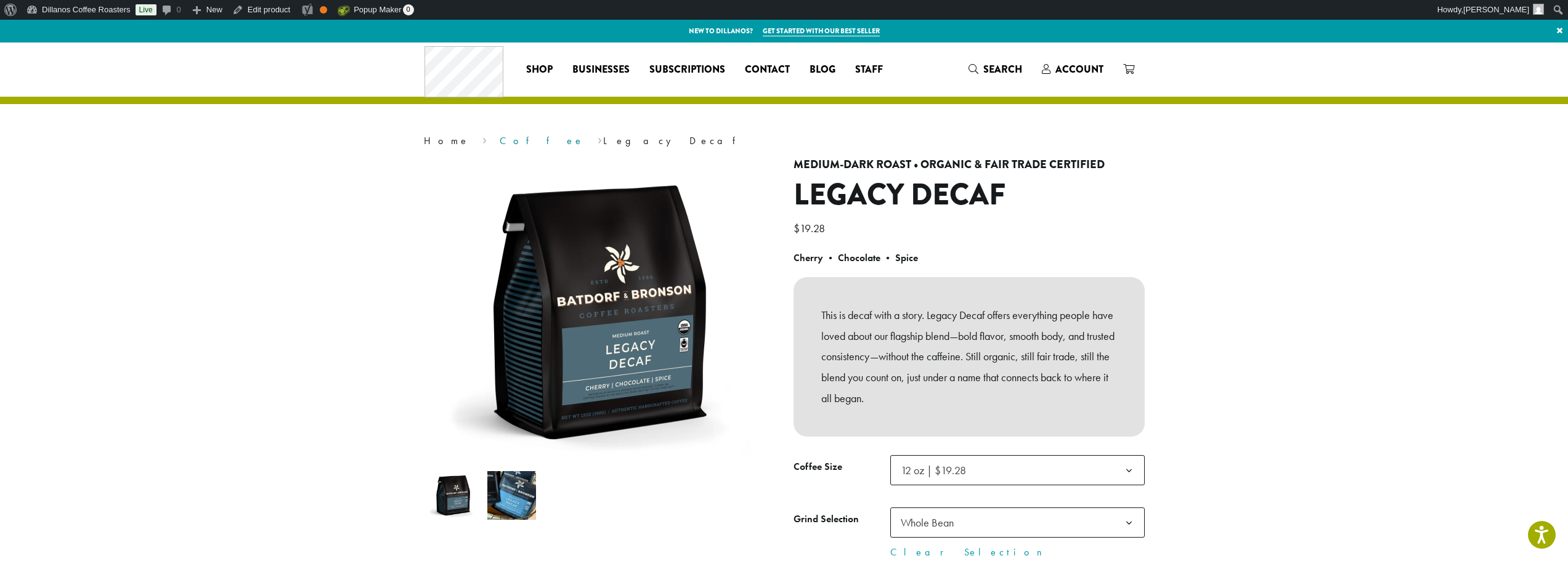
click at [500, 139] on link "Coffee" at bounding box center [542, 141] width 85 height 13
select select "**********"
click at [181, 227] on section "**********" at bounding box center [784, 340] width 1568 height 594
click at [194, 262] on section "**********" at bounding box center [784, 340] width 1568 height 594
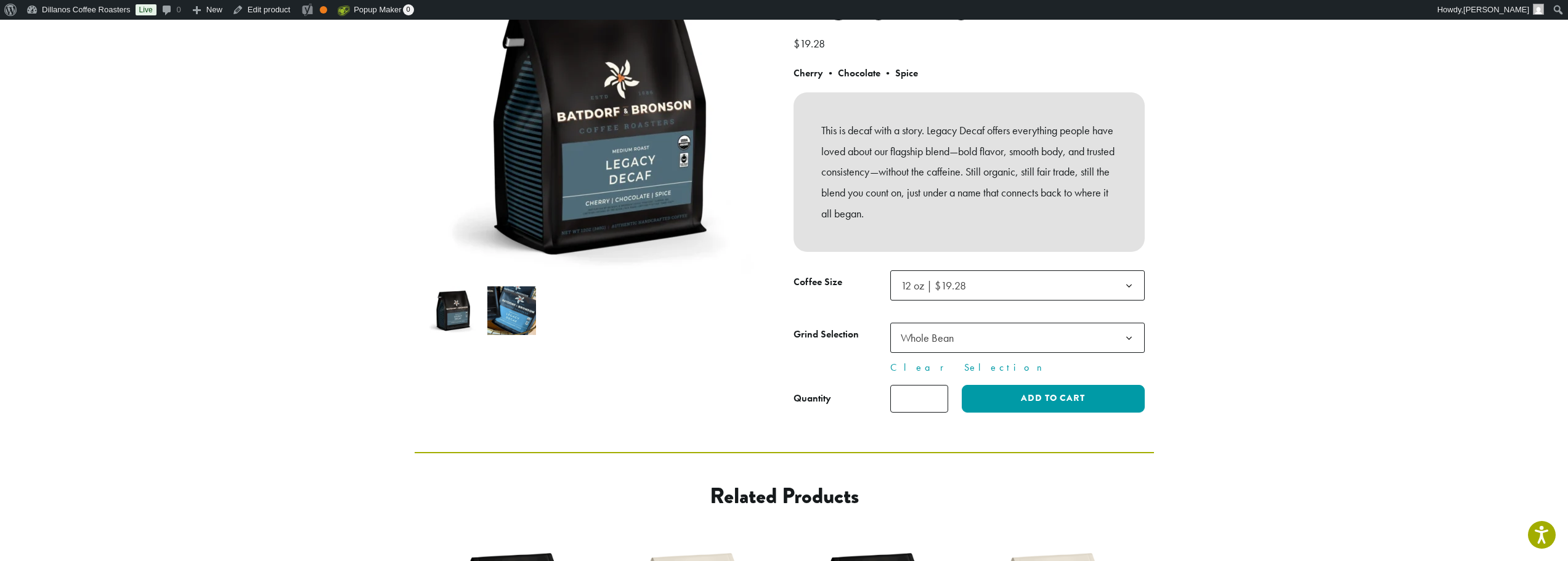
click at [236, 224] on section "**********" at bounding box center [784, 155] width 1568 height 594
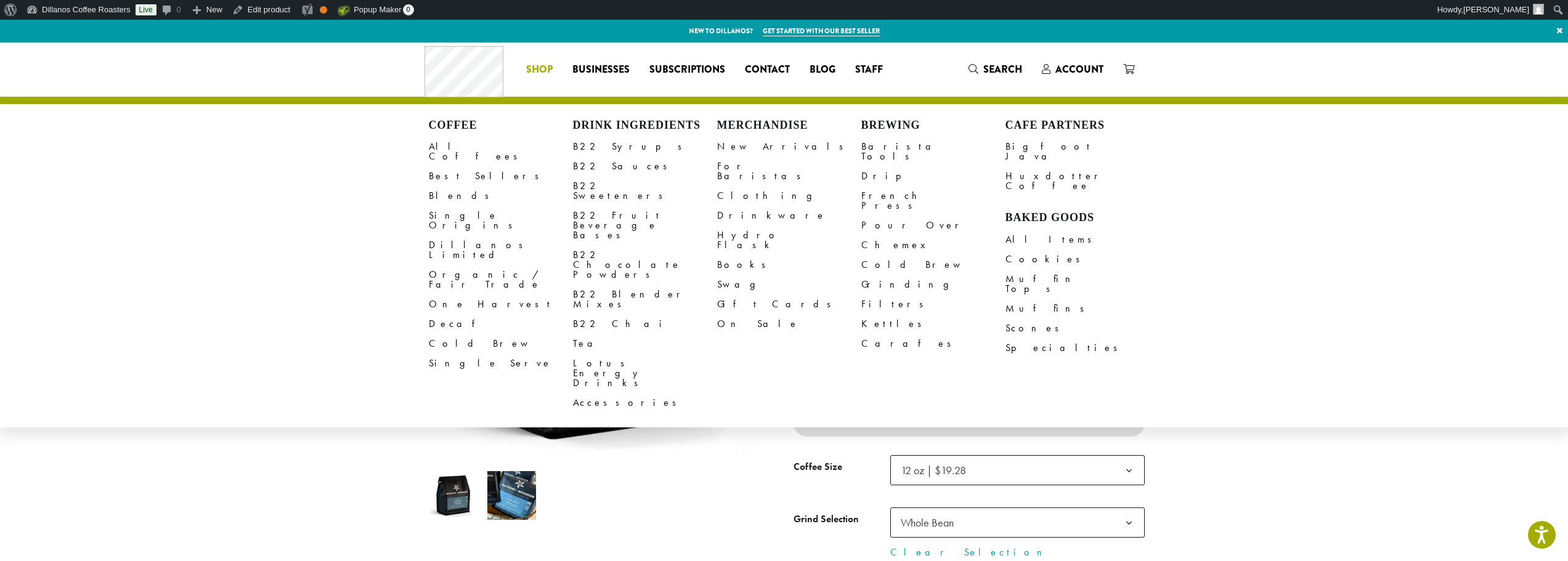
click at [316, 447] on section "**********" at bounding box center [784, 340] width 1568 height 594
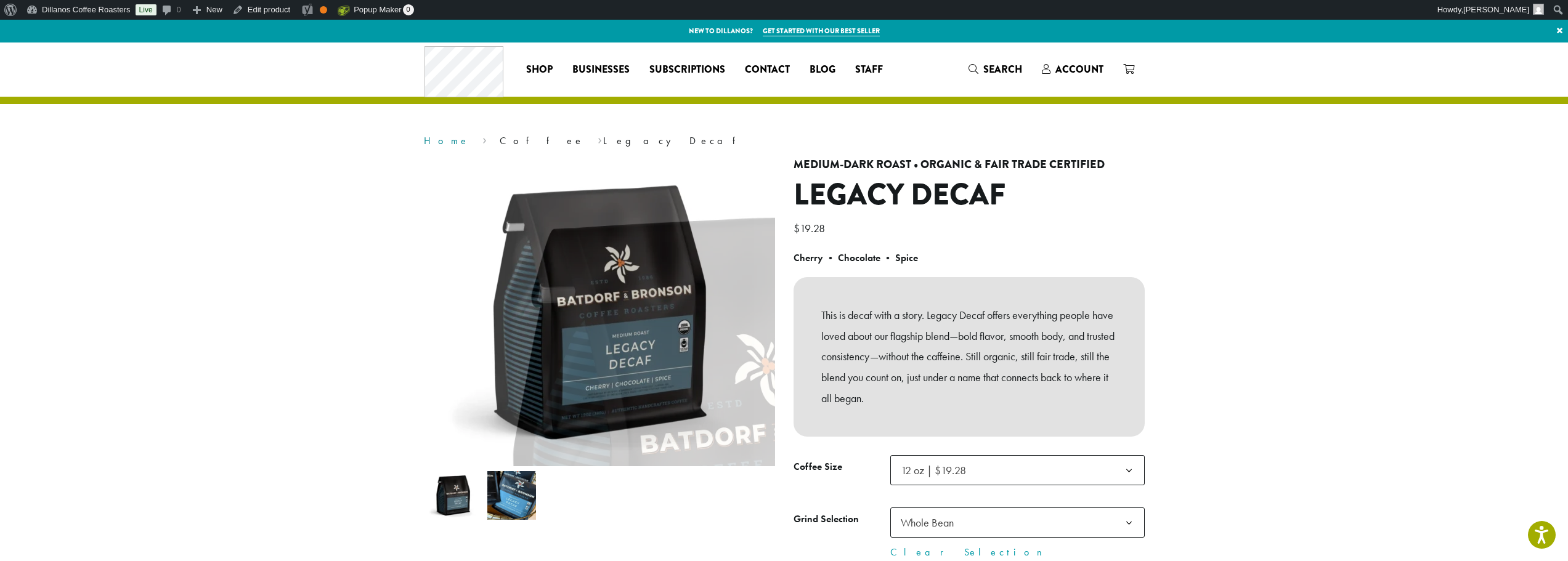
click at [436, 142] on link "Home" at bounding box center [446, 141] width 45 height 13
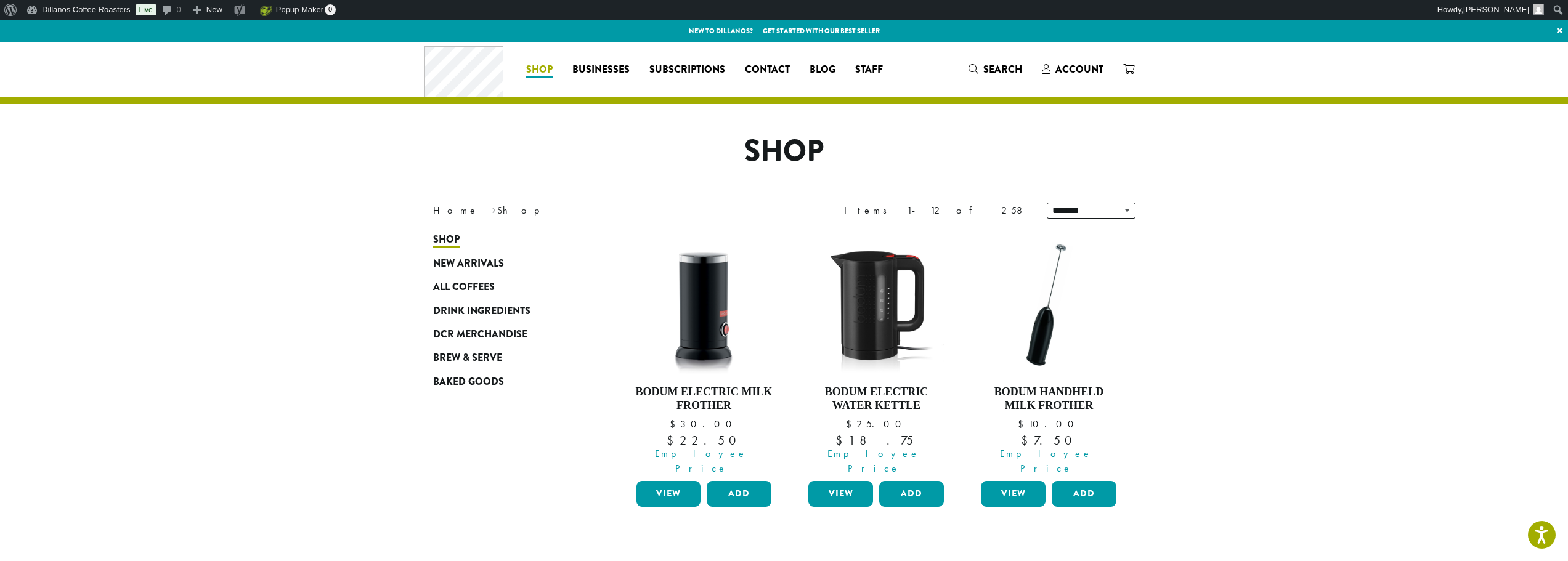
click at [461, 68] on div "Coffee All Coffees Best Sellers Blends Single Origins Dillanos Limited Organic …" at bounding box center [658, 70] width 468 height 51
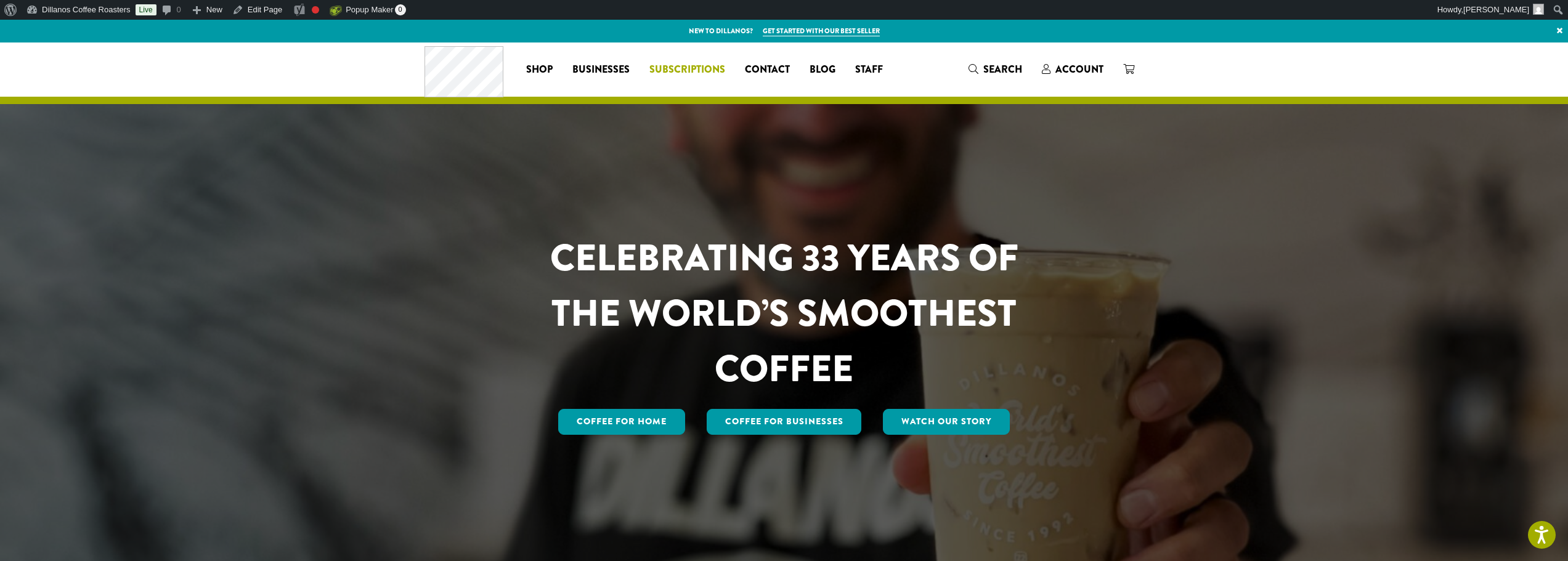
click at [703, 73] on span "Subscriptions" at bounding box center [687, 70] width 76 height 16
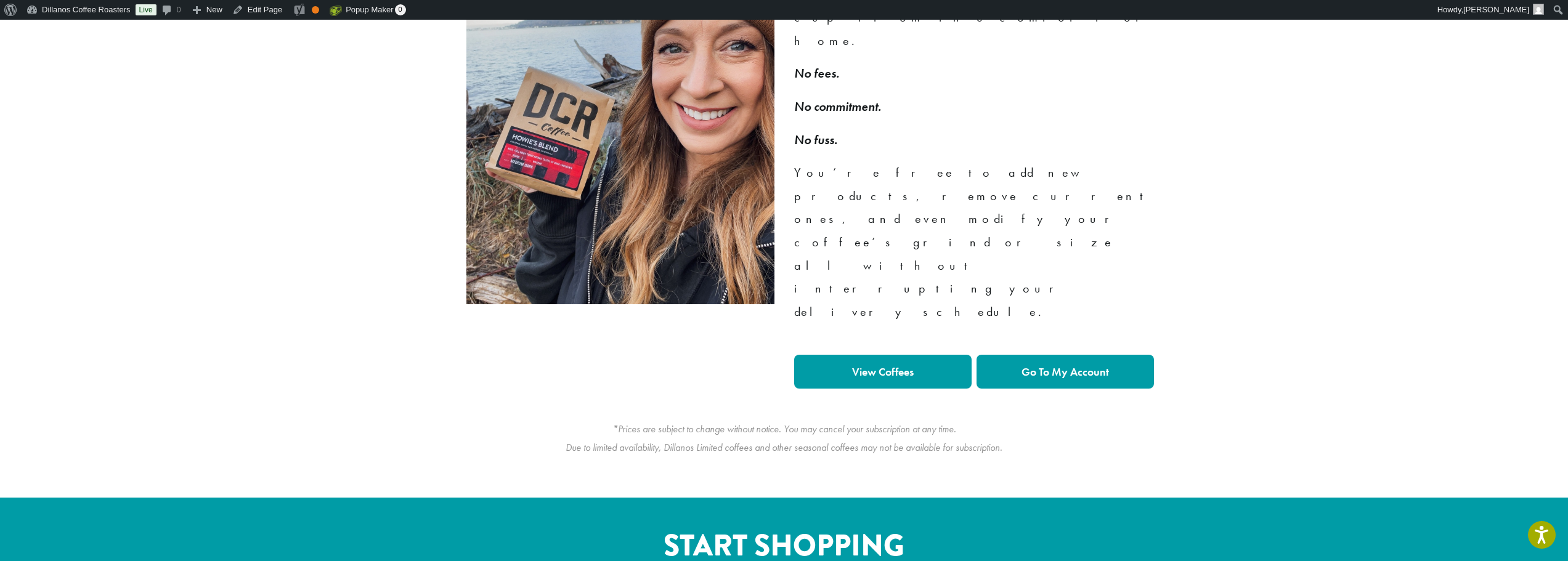
scroll to position [2497, 0]
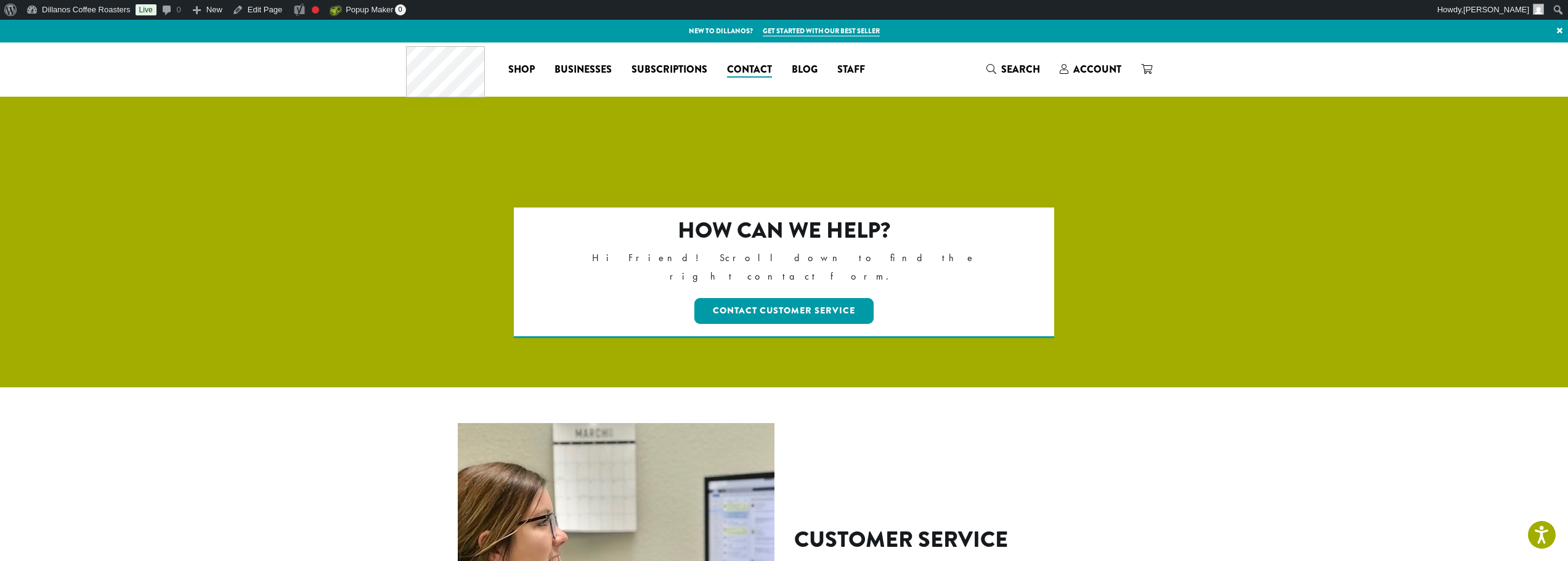
click at [343, 368] on section "How can we help? Hi Friend! Scroll down to find the right contact form. Contact…" at bounding box center [784, 245] width 1568 height 284
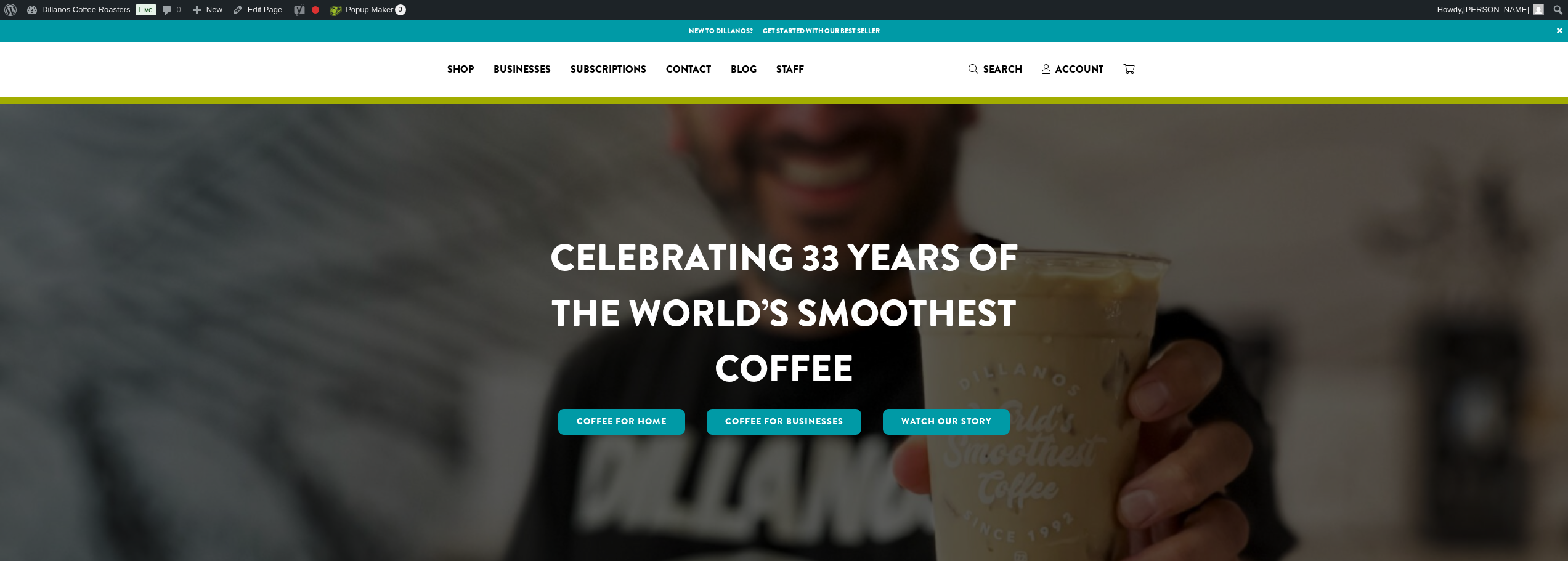
click at [1082, 70] on span "Account" at bounding box center [1080, 70] width 48 height 14
click at [1071, 71] on span "Account" at bounding box center [1080, 70] width 48 height 14
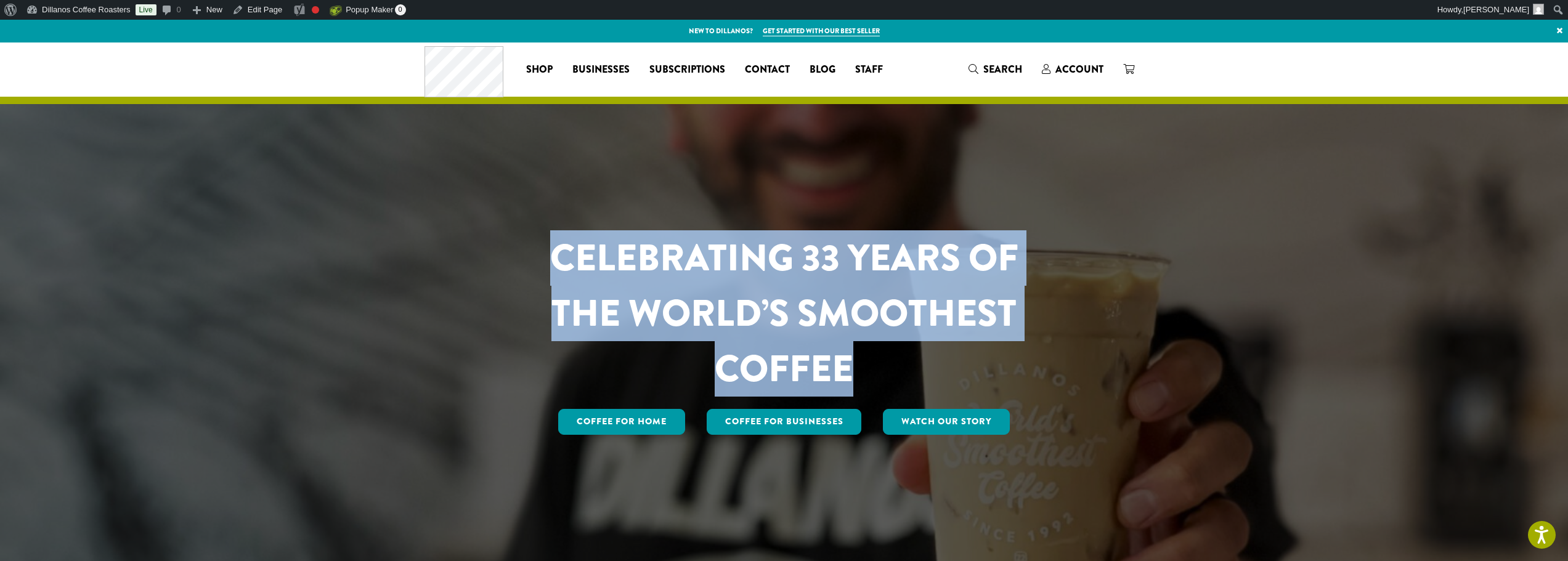
drag, startPoint x: 554, startPoint y: 259, endPoint x: 1067, endPoint y: 376, distance: 526.2
click at [1067, 376] on div "CELEBRATING 33 YEARS OF THE WORLD’S SMOOTHEST COFFEE Coffee for Home Coffee For…" at bounding box center [784, 333] width 721 height 207
click at [918, 373] on h1 "CELEBRATING 33 YEARS OF THE WORLD’S SMOOTHEST COFFEE" at bounding box center [784, 314] width 541 height 166
click at [682, 262] on h1 "CELEBRATING 33 YEARS OF THE WORLD’S SMOOTHEST COFFEE" at bounding box center [784, 314] width 541 height 166
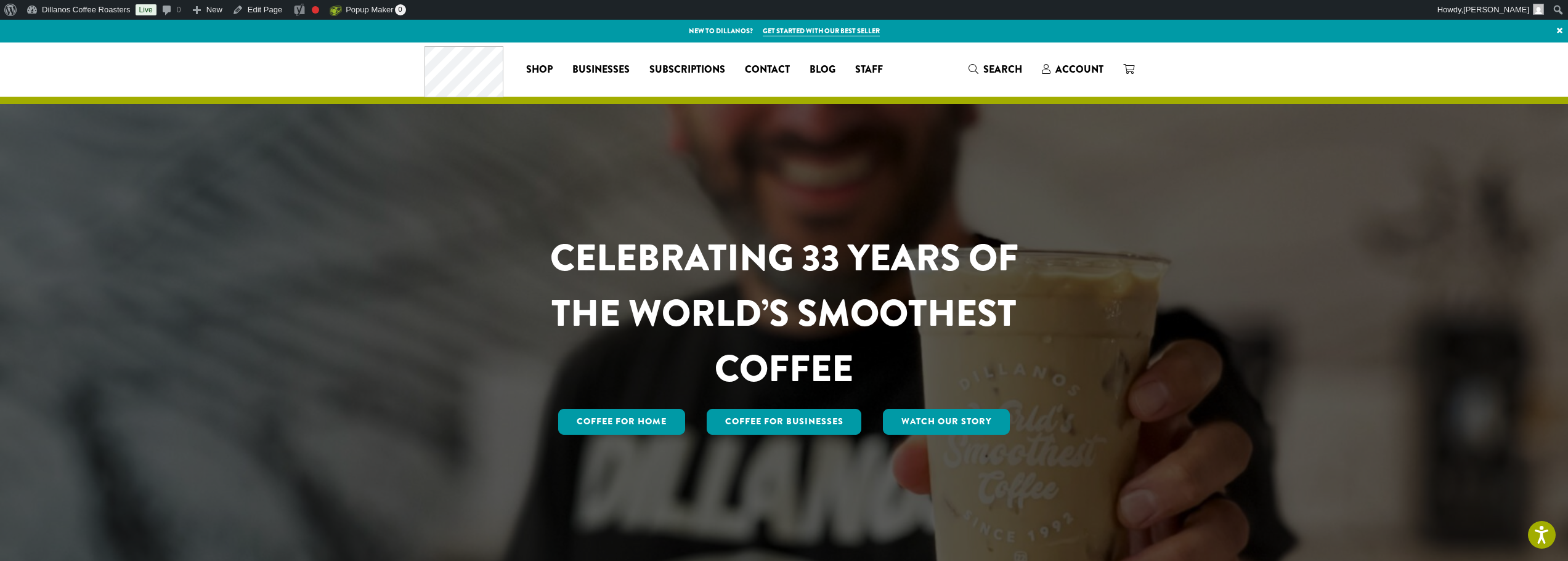
click at [1009, 429] on div "Coffee for Home Coffee For Businesses Watch Our Story" at bounding box center [784, 422] width 541 height 31
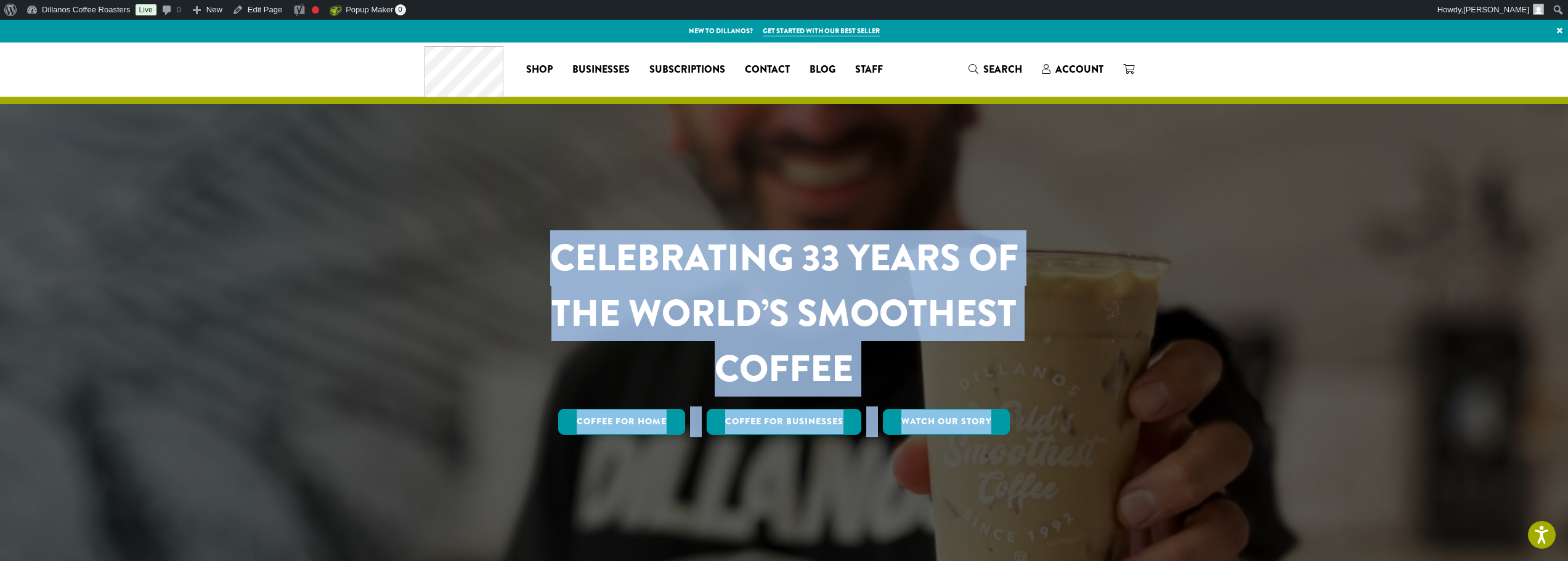
drag, startPoint x: 1006, startPoint y: 422, endPoint x: 520, endPoint y: 265, distance: 510.7
click at [520, 265] on div "CELEBRATING 33 YEARS OF THE WORLD’S SMOOTHEST COFFEE Coffee for Home Coffee For…" at bounding box center [784, 333] width 541 height 207
click at [517, 267] on h1 "CELEBRATING 33 YEARS OF THE WORLD’S SMOOTHEST COFFEE" at bounding box center [784, 314] width 541 height 166
drag, startPoint x: 565, startPoint y: 257, endPoint x: 1037, endPoint y: 416, distance: 498.1
click at [1037, 416] on div "CELEBRATING 33 YEARS OF THE WORLD’S SMOOTHEST COFFEE Coffee for Home Coffee For…" at bounding box center [784, 333] width 541 height 207
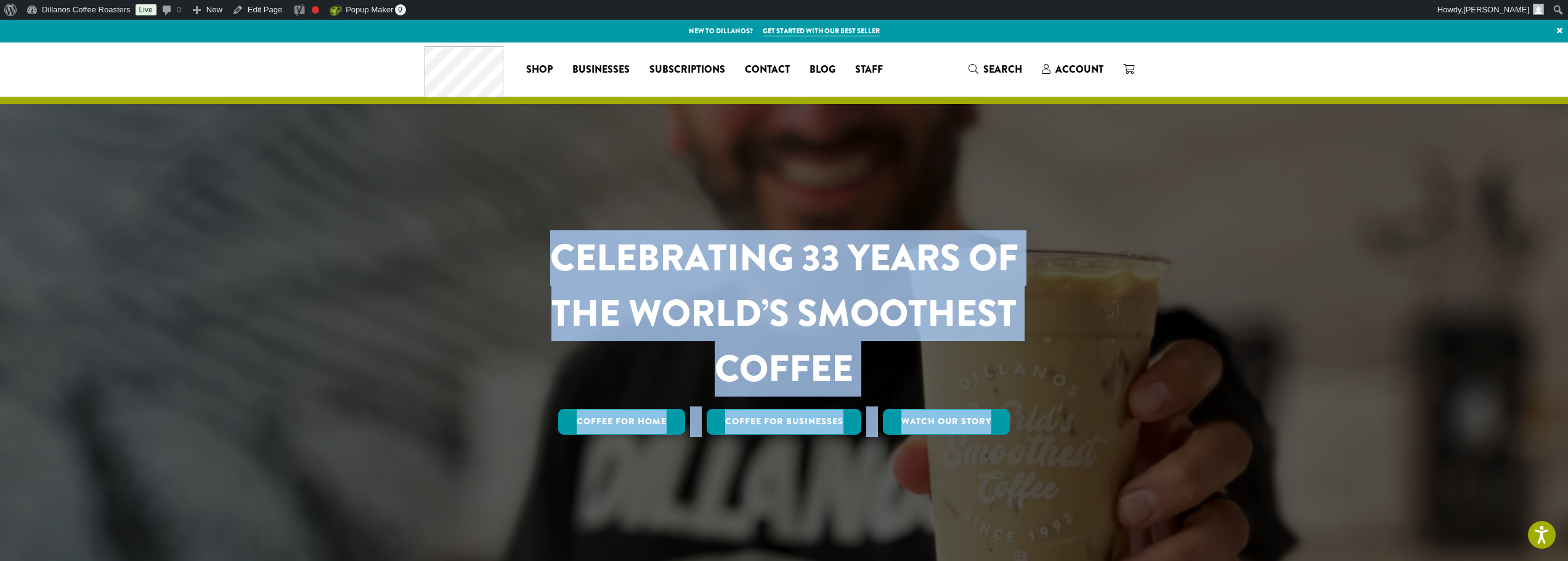
click at [852, 363] on h1 "CELEBRATING 33 YEARS OF THE WORLD’S SMOOTHEST COFFEE" at bounding box center [784, 314] width 541 height 166
drag, startPoint x: 556, startPoint y: 256, endPoint x: 1047, endPoint y: 442, distance: 525.0
click at [1047, 442] on div "CELEBRATING 33 YEARS OF THE WORLD’S SMOOTHEST COFFEE Coffee for Home Coffee For…" at bounding box center [784, 314] width 739 height 542
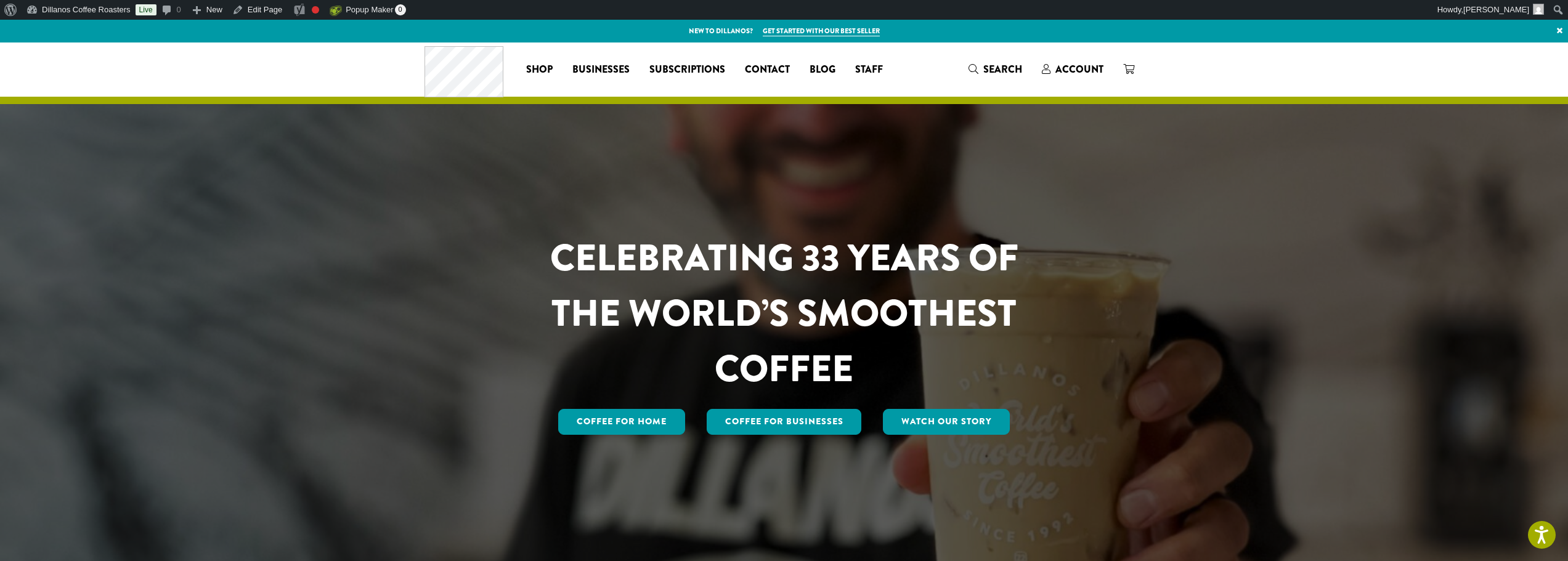
click at [1040, 429] on div "Coffee for Home Coffee For Businesses Watch Our Story" at bounding box center [784, 422] width 541 height 31
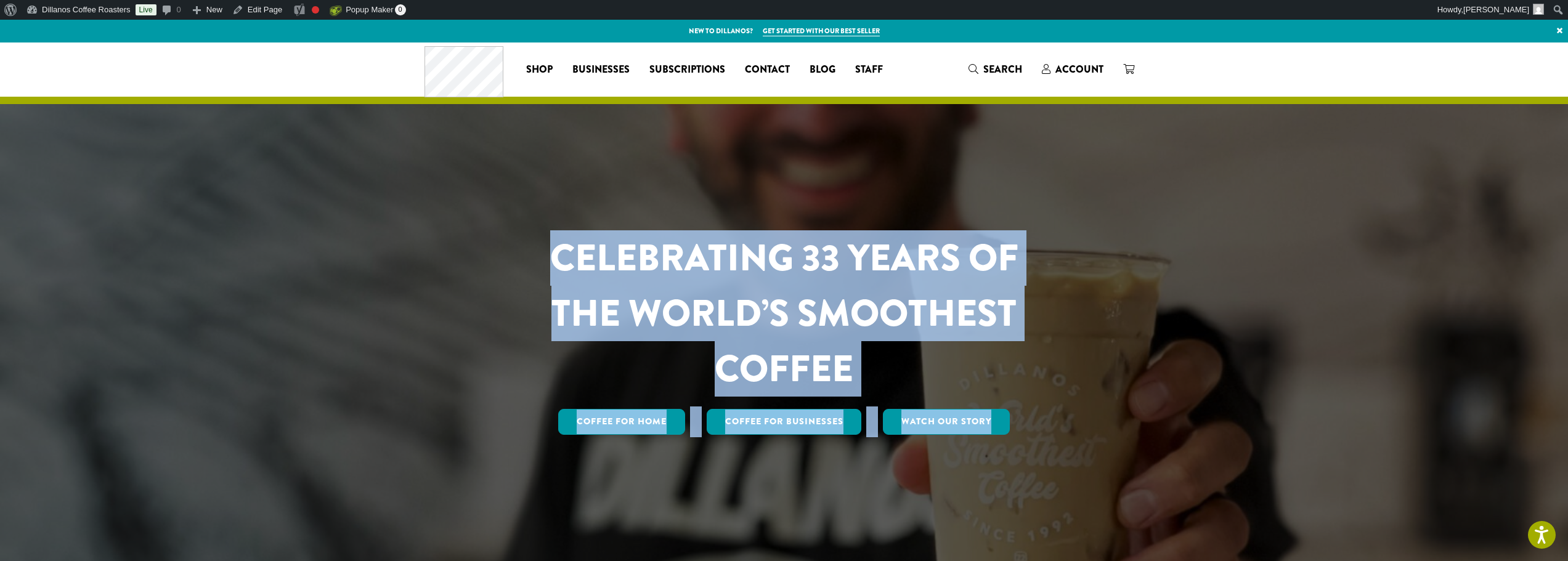
drag, startPoint x: 1047, startPoint y: 428, endPoint x: 525, endPoint y: 242, distance: 554.1
click at [525, 242] on div "CELEBRATING 33 YEARS OF THE WORLD’S SMOOTHEST COFFEE Coffee for Home Coffee For…" at bounding box center [784, 333] width 541 height 207
click at [525, 159] on div "CELEBRATING 33 YEARS OF THE WORLD’S SMOOTHEST COFFEE Coffee for Home Coffee For…" at bounding box center [784, 314] width 739 height 542
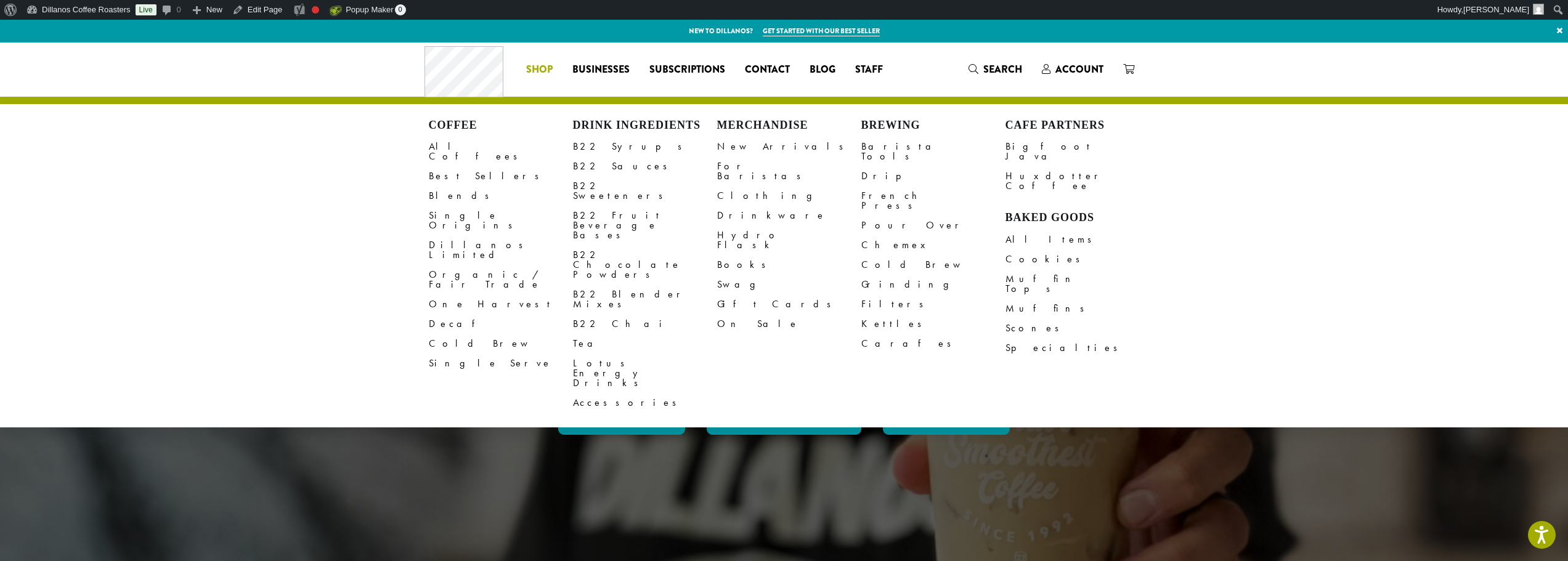
click at [532, 72] on span "Shop" at bounding box center [539, 70] width 26 height 16
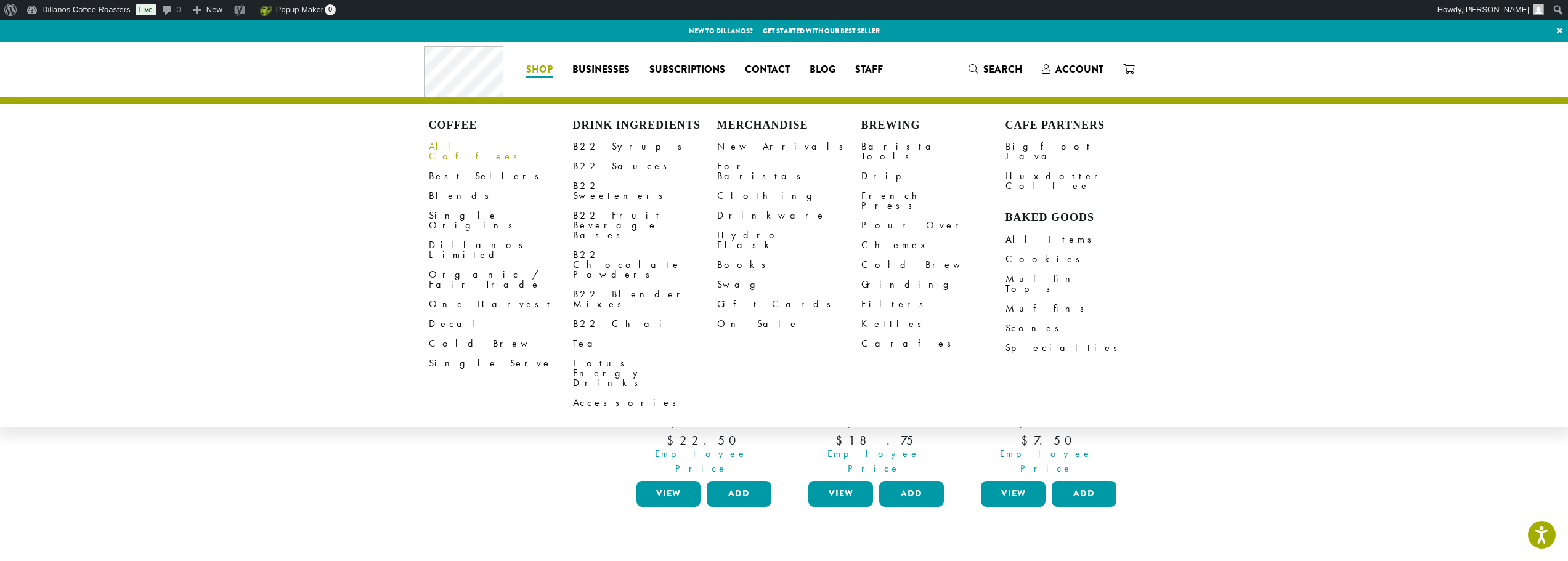
click at [464, 141] on link "All Coffees" at bounding box center [500, 151] width 144 height 30
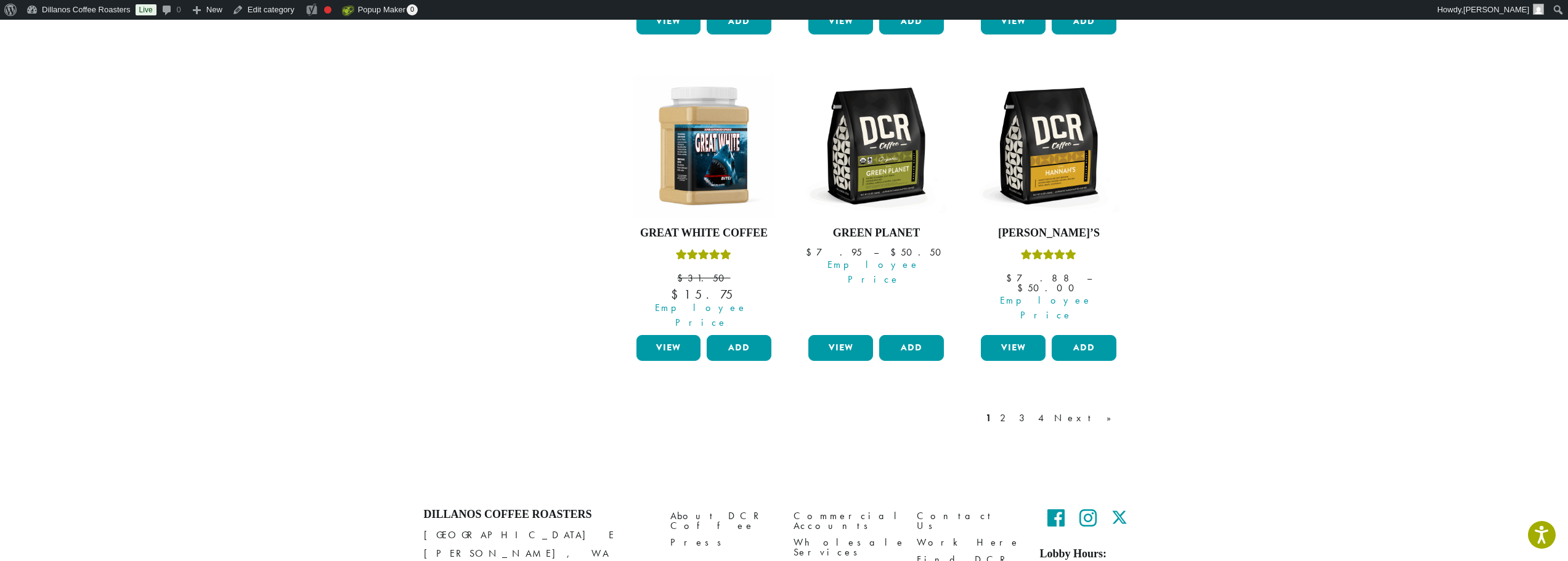
scroll to position [1117, 0]
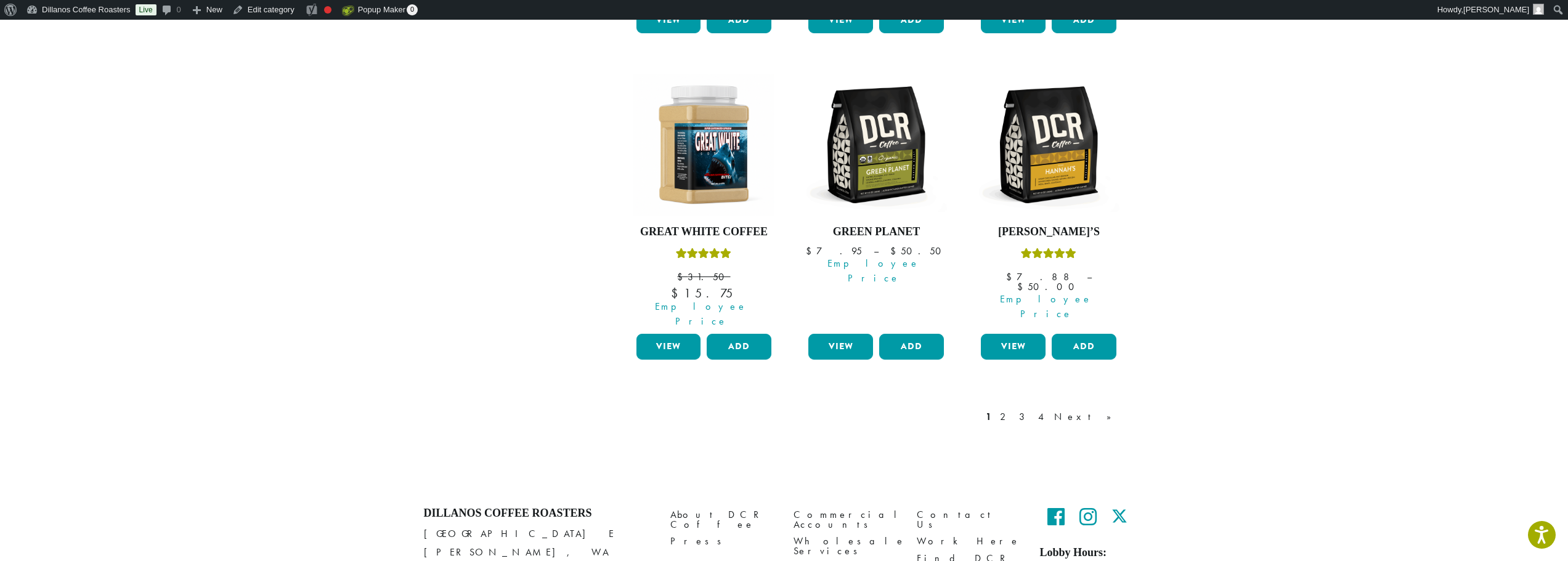
click at [1013, 410] on link "2" at bounding box center [1005, 417] width 16 height 15
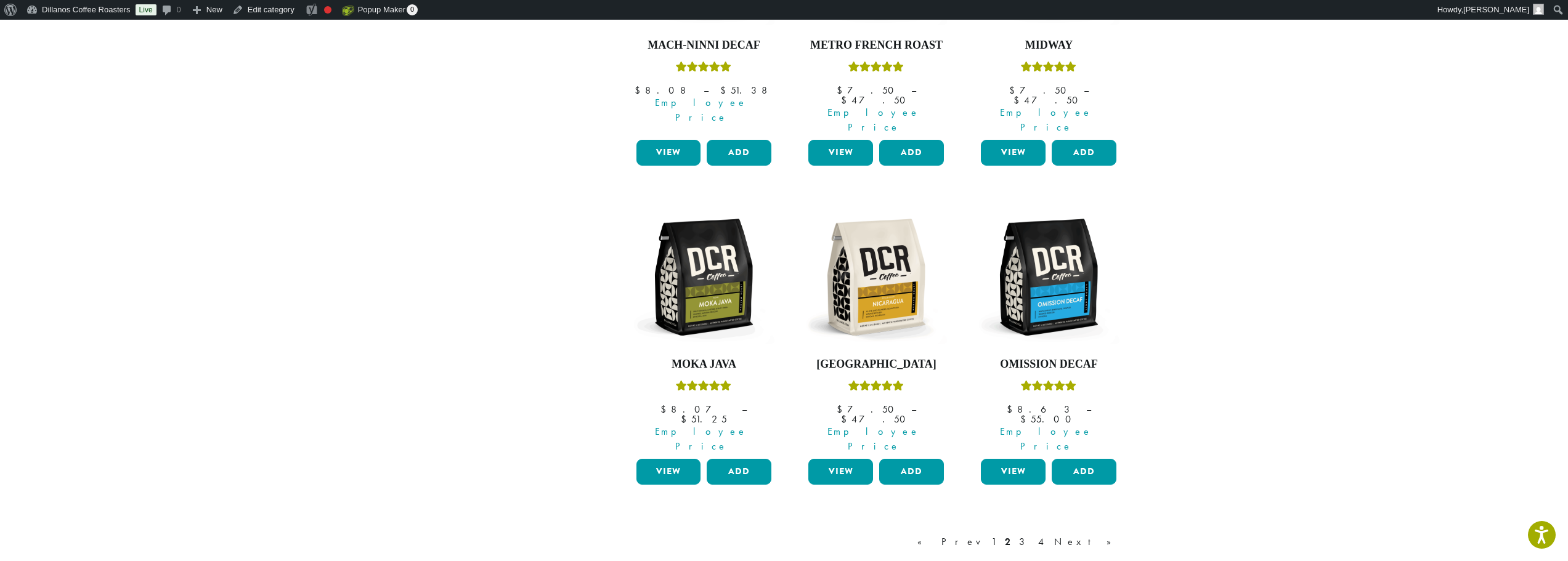
scroll to position [986, 0]
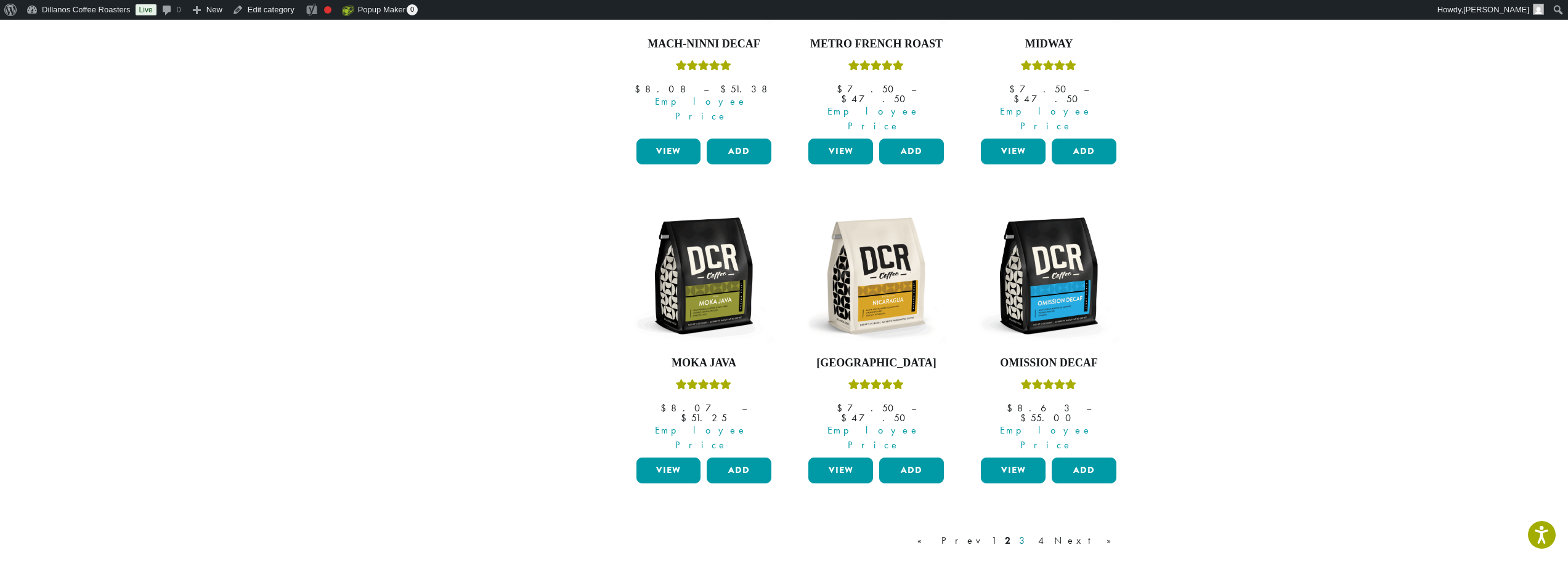
click at [1032, 533] on link "3" at bounding box center [1024, 540] width 16 height 15
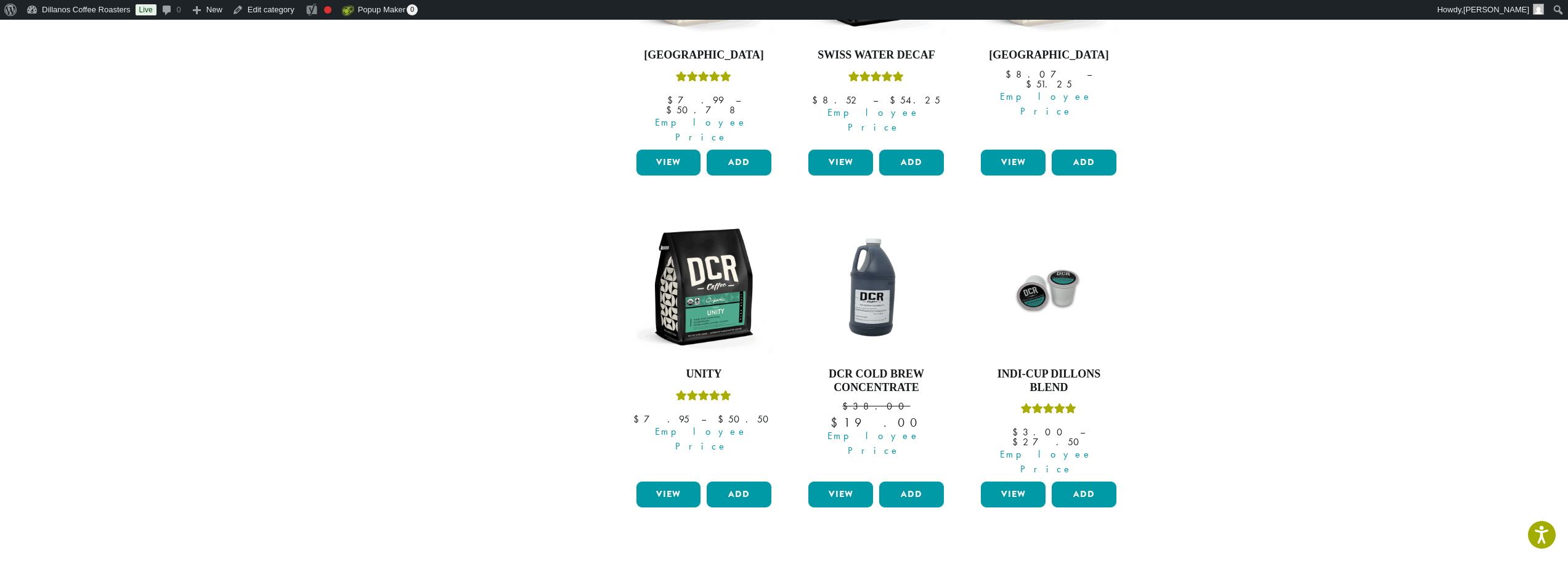
scroll to position [986, 0]
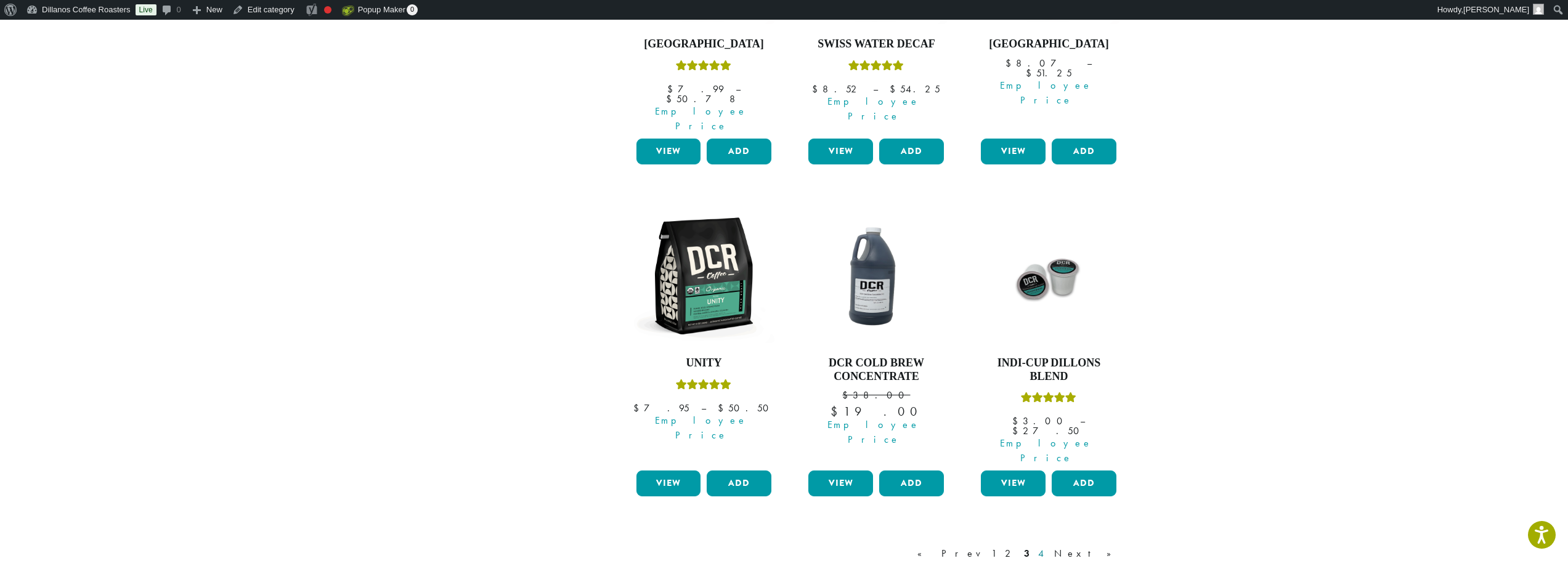
click at [1048, 547] on link "4" at bounding box center [1041, 554] width 12 height 15
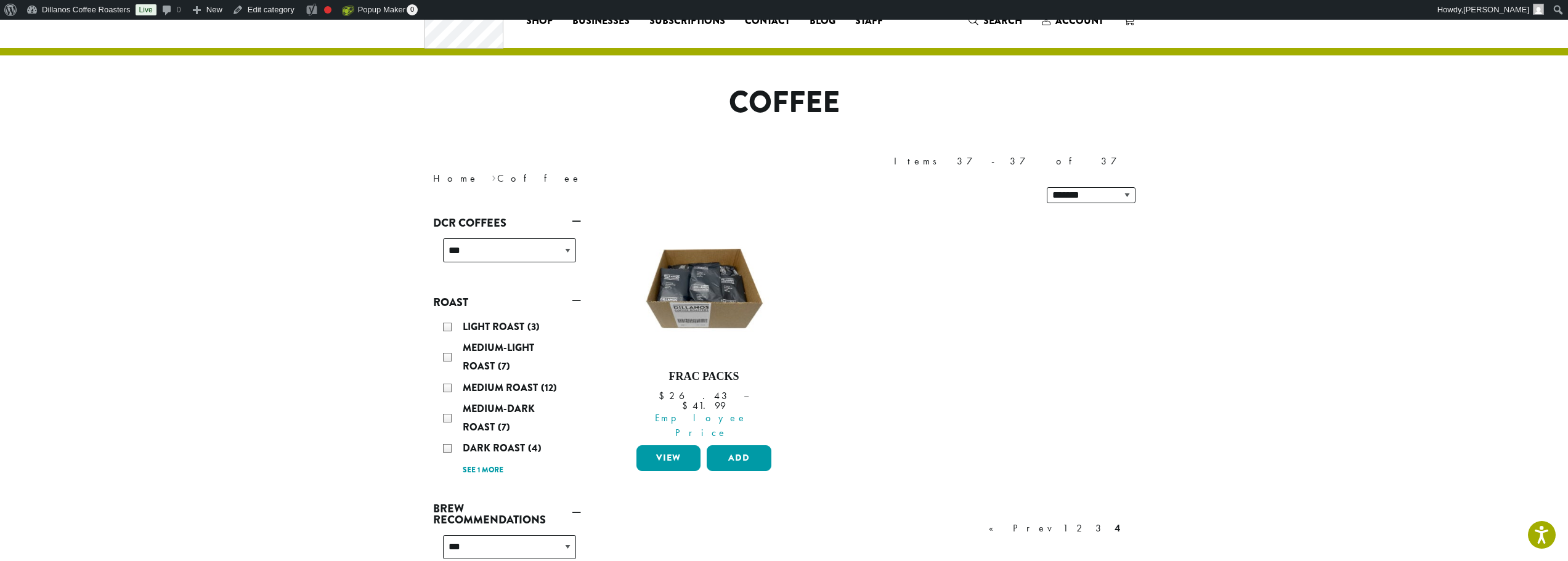
click at [1003, 76] on div "**********" at bounding box center [784, 417] width 739 height 848
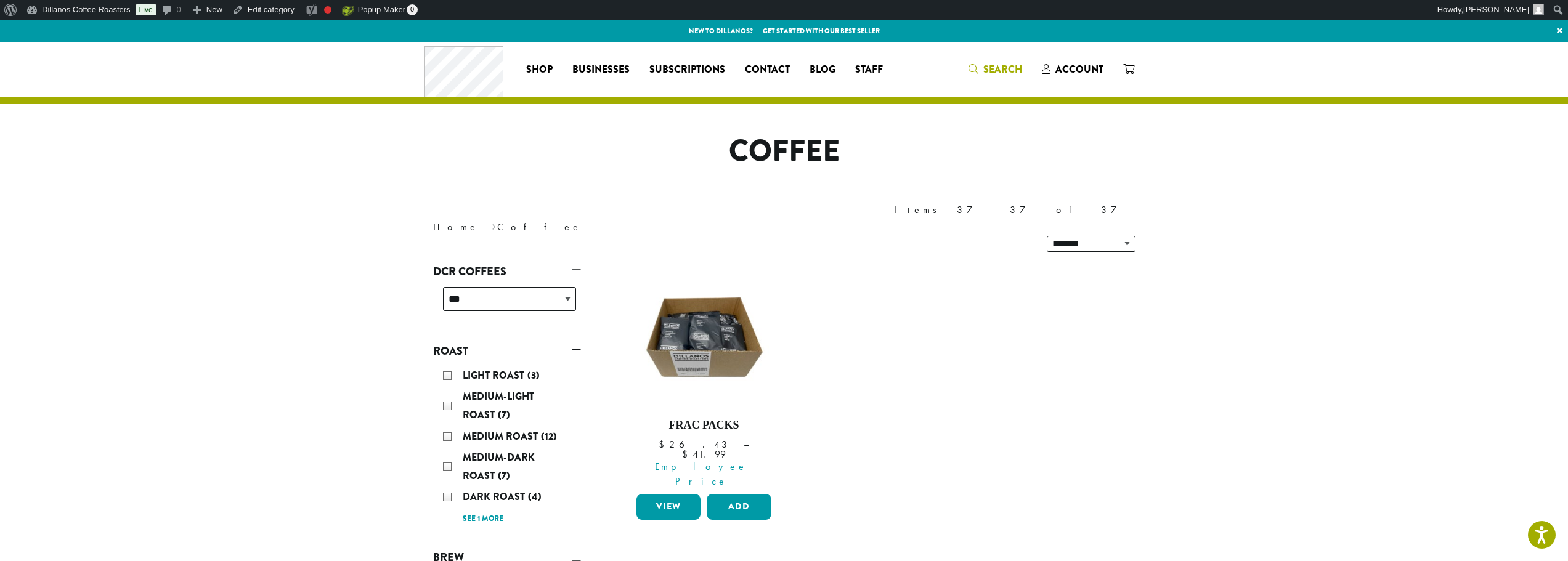
click at [987, 73] on span "Search" at bounding box center [1002, 70] width 39 height 14
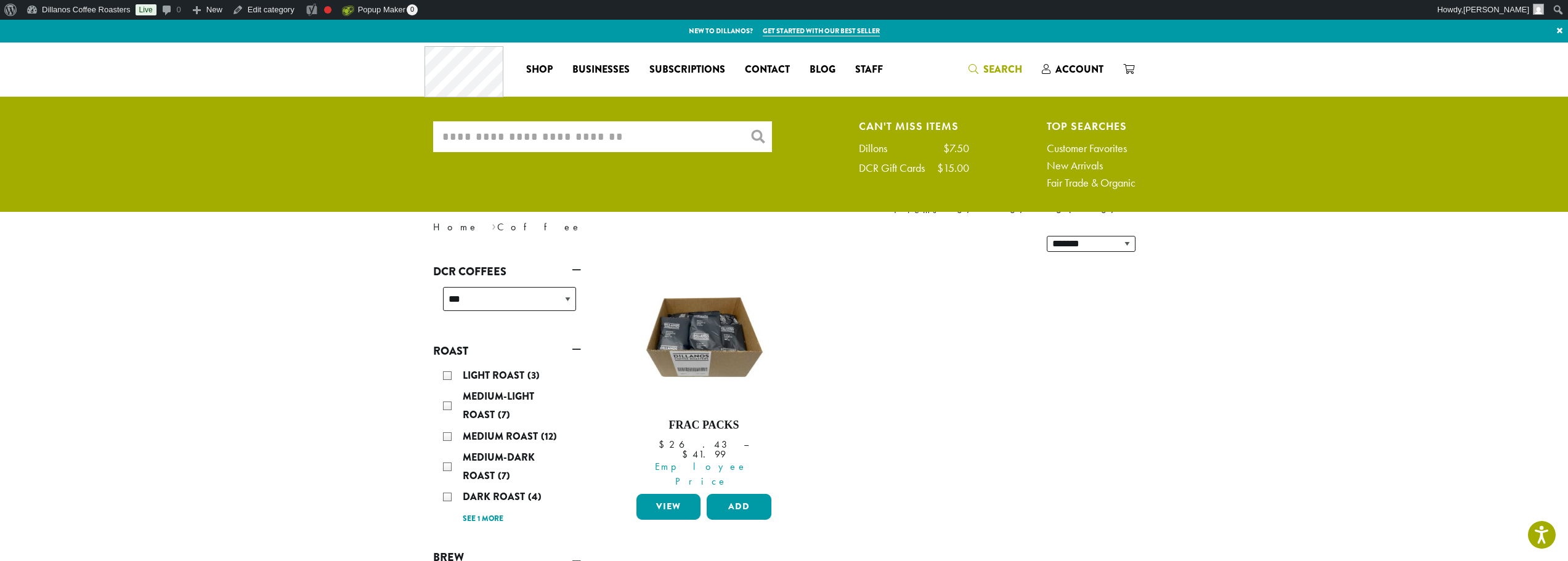
click at [603, 138] on input "What are you searching for?" at bounding box center [602, 137] width 339 height 31
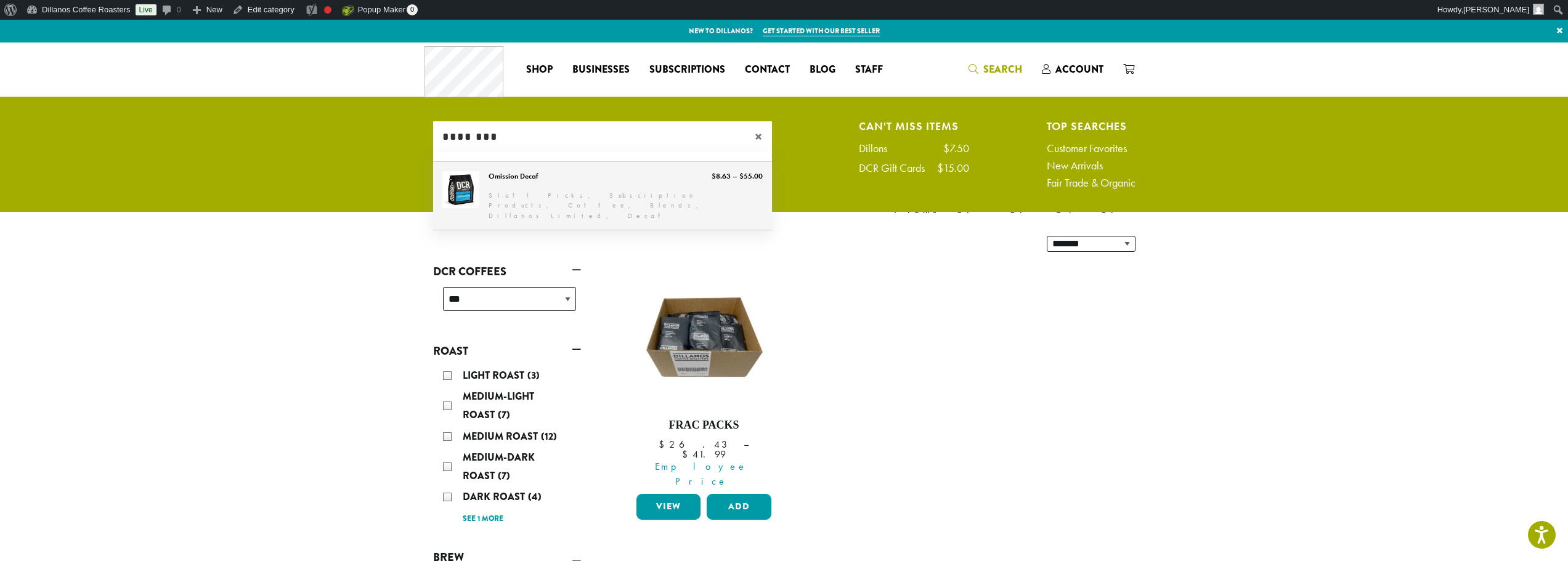
type input "********"
click at [485, 193] on link "Omission Decaf" at bounding box center [602, 196] width 339 height 68
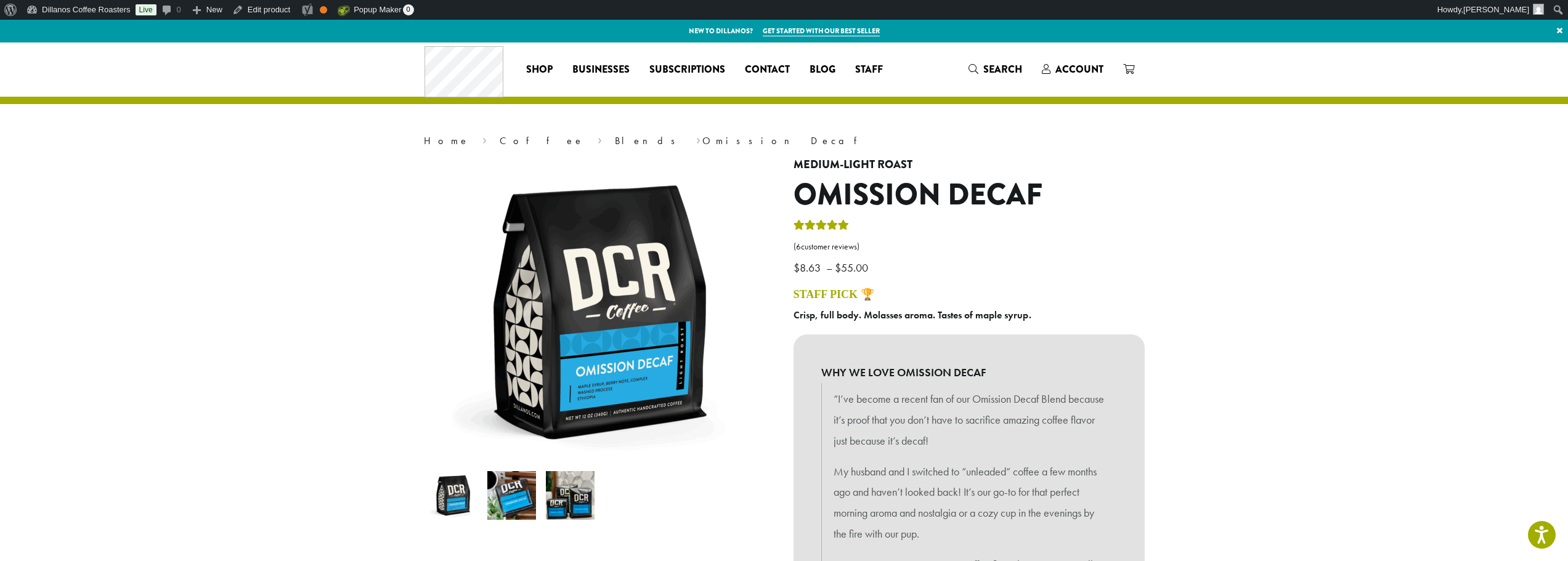
scroll to position [247, 0]
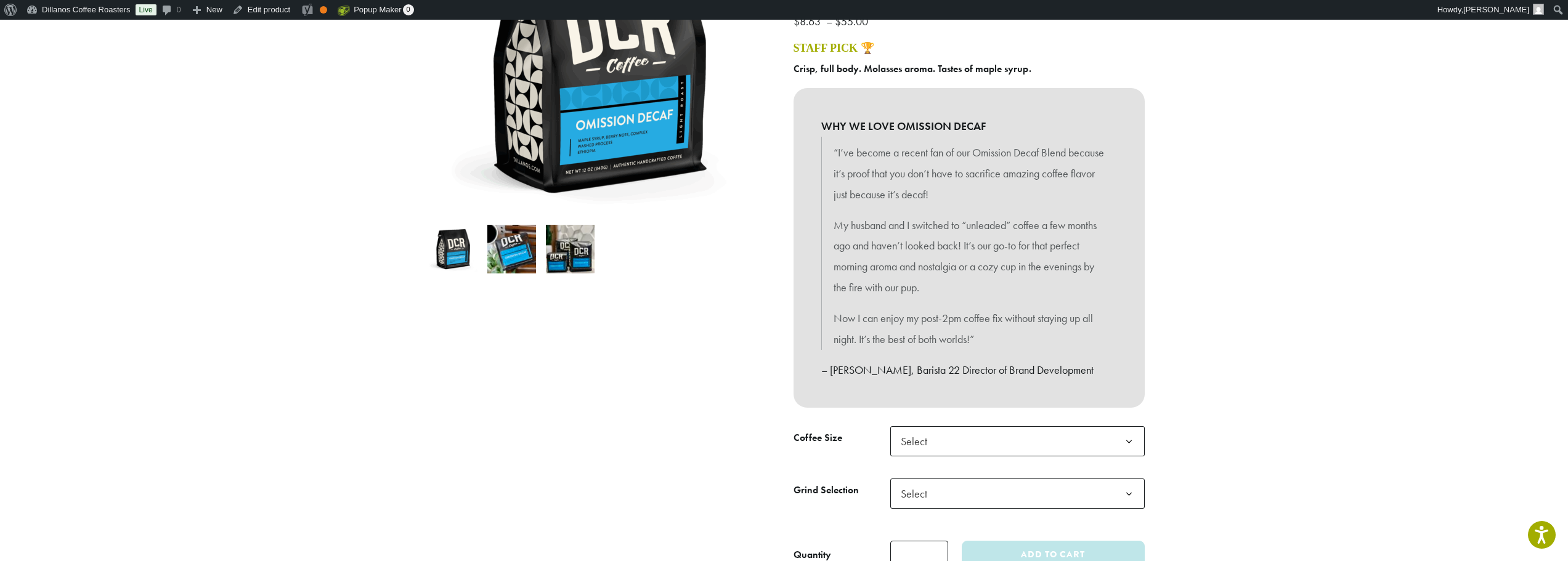
click at [949, 447] on span "Select" at bounding box center [1017, 442] width 254 height 30
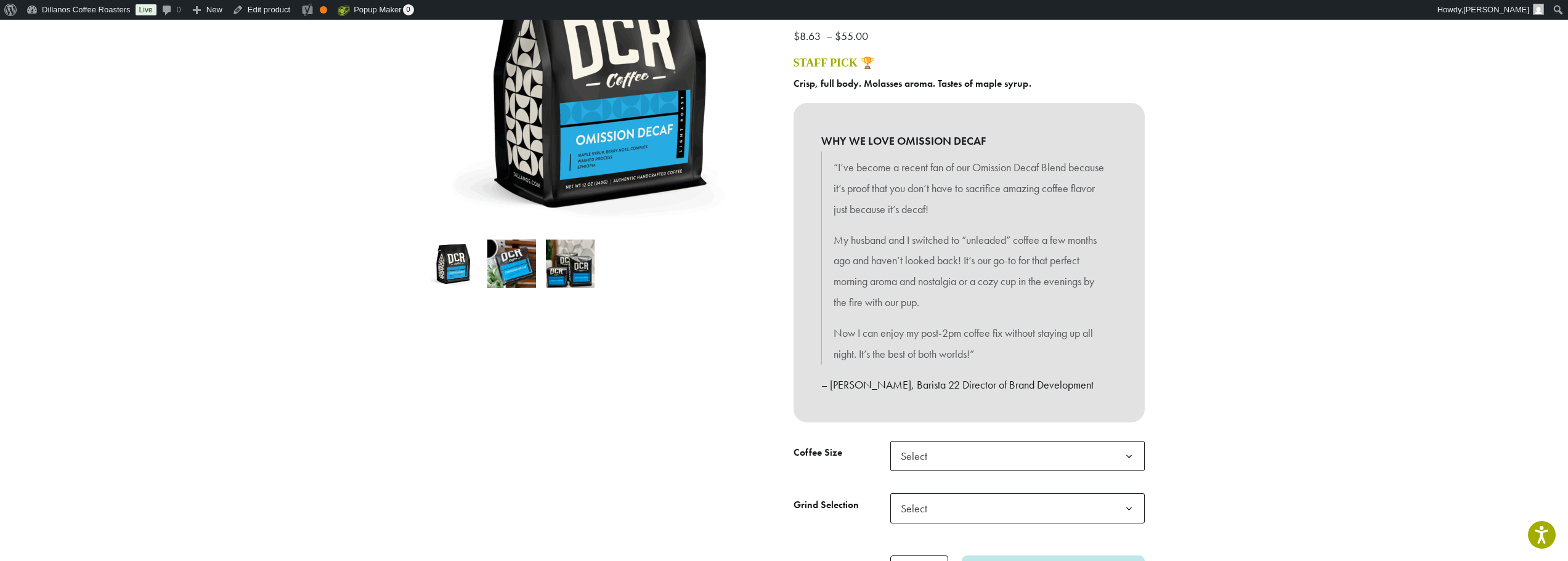
scroll to position [185, 0]
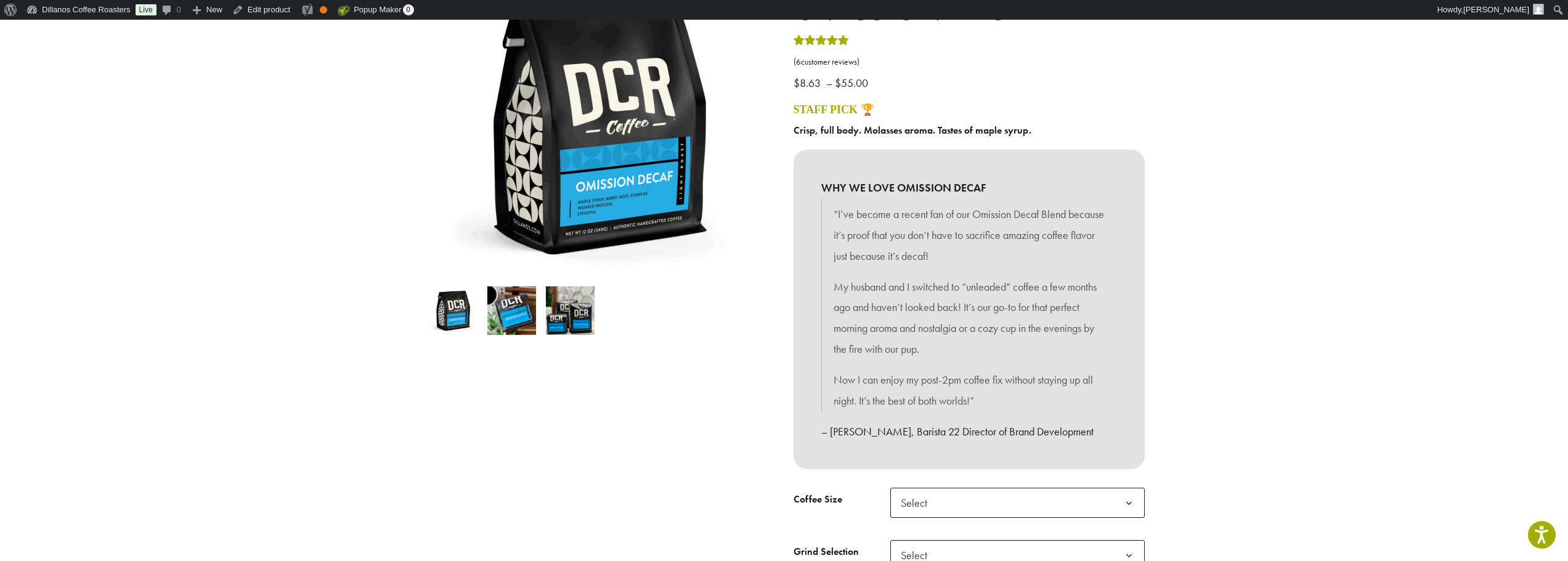
click at [566, 316] on img at bounding box center [570, 311] width 48 height 48
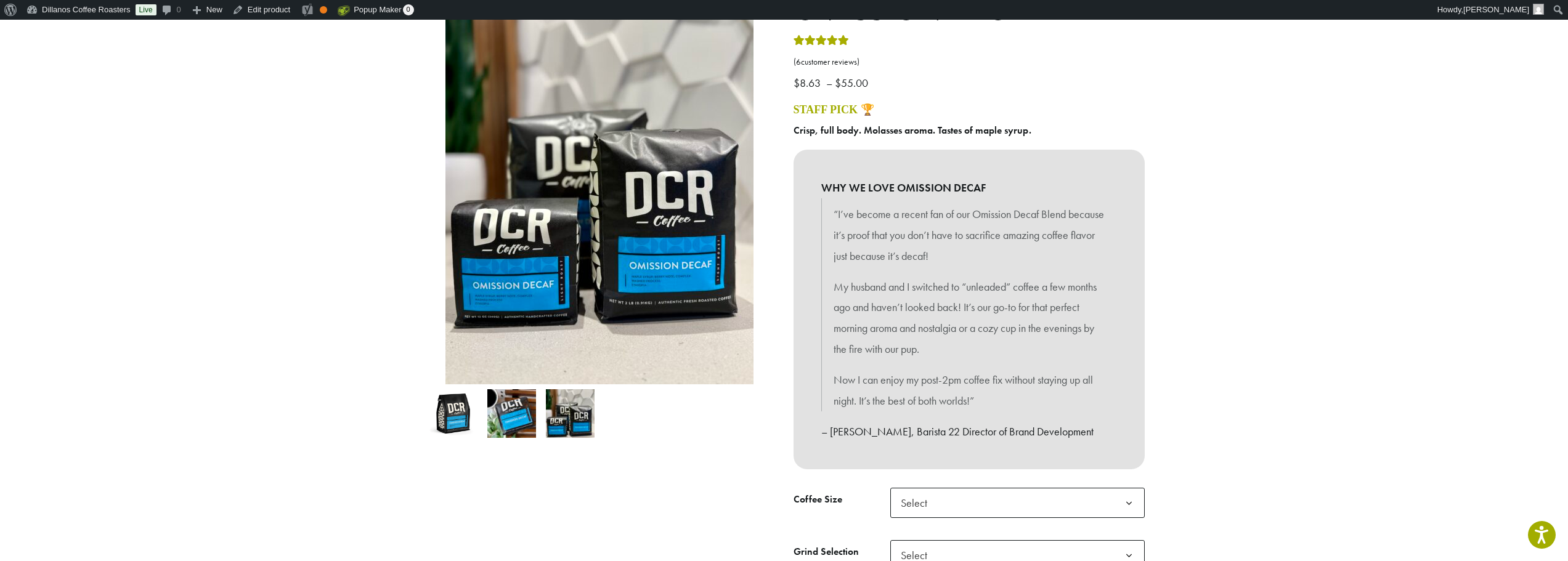
click at [509, 409] on img at bounding box center [511, 414] width 48 height 48
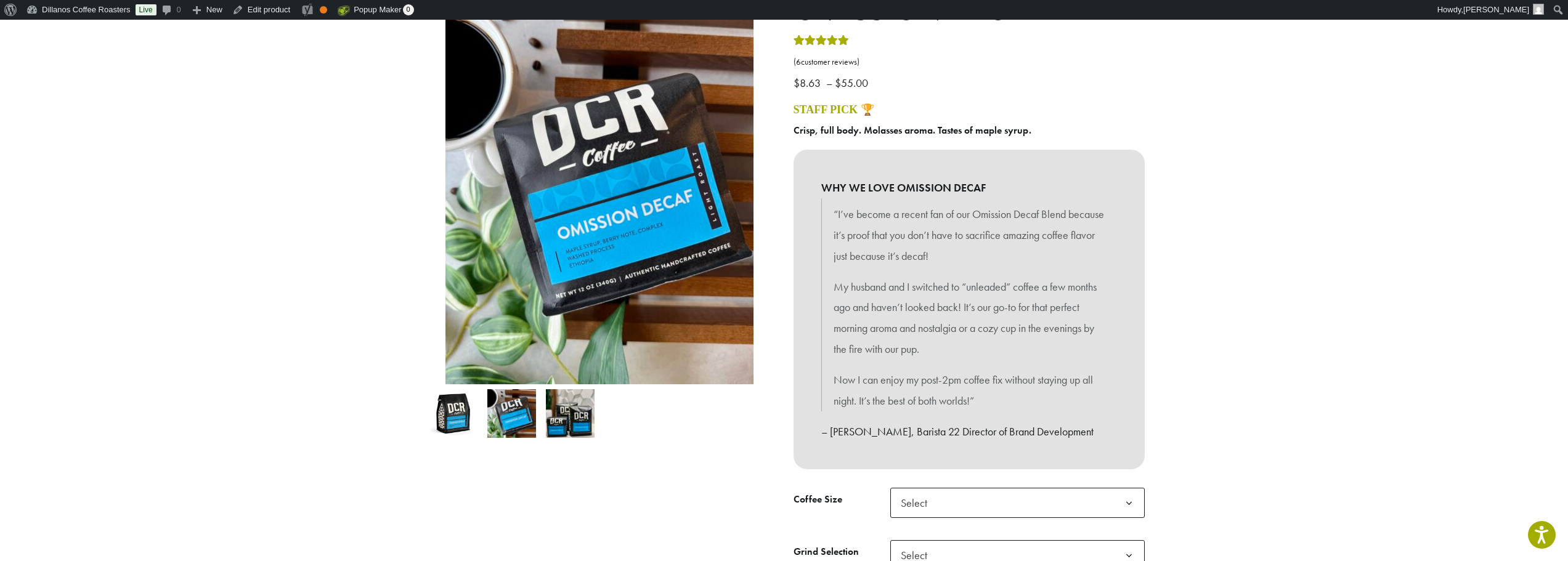
click at [441, 414] on img at bounding box center [453, 414] width 48 height 48
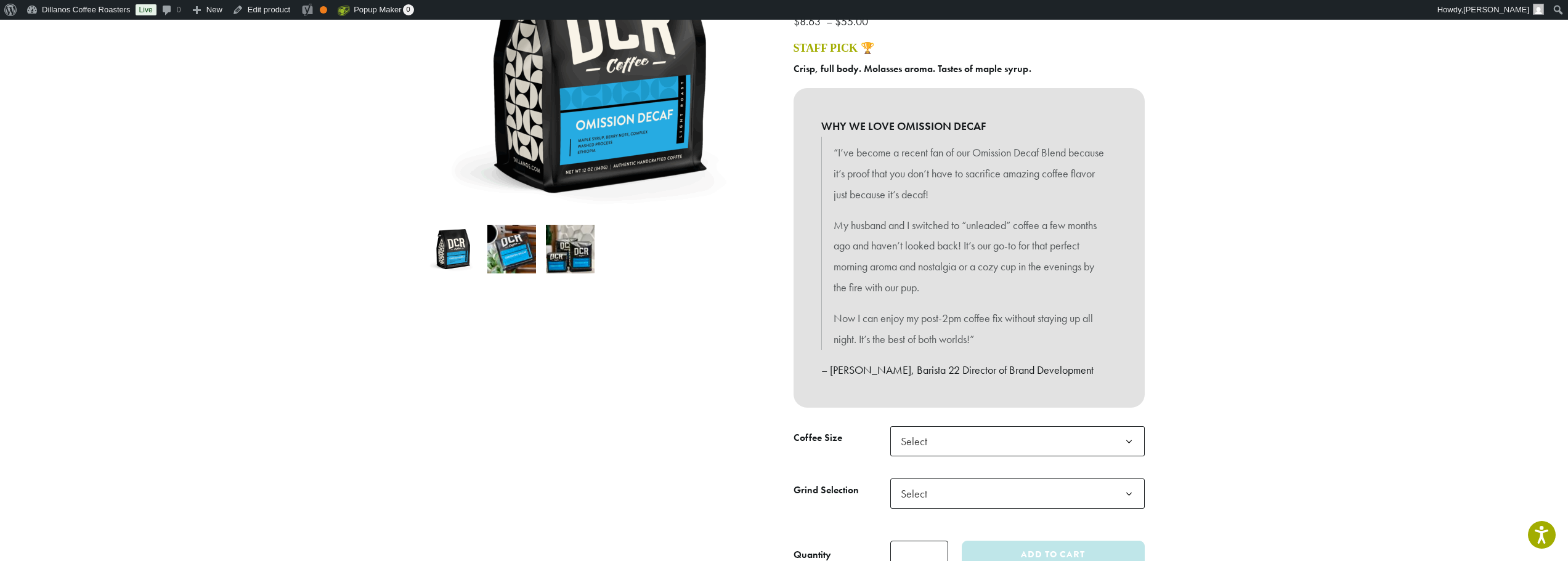
scroll to position [308, 0]
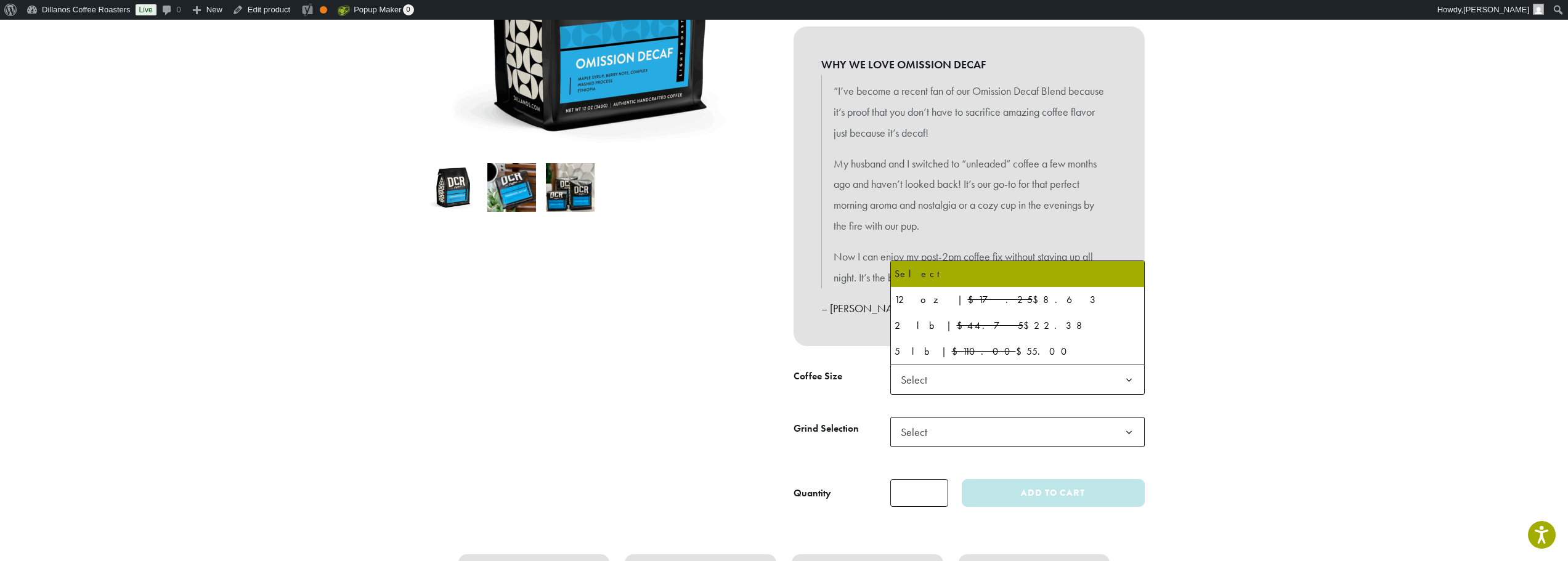
click at [1024, 378] on span "Select" at bounding box center [1017, 380] width 254 height 30
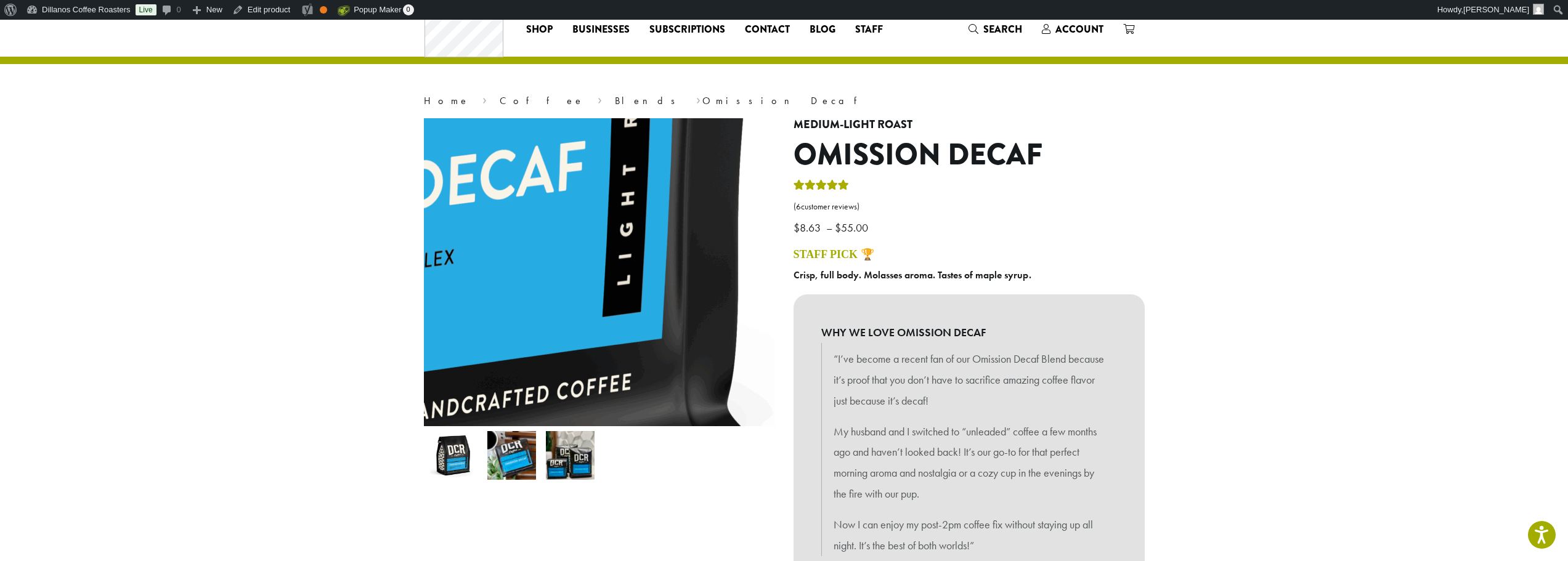
scroll to position [62, 0]
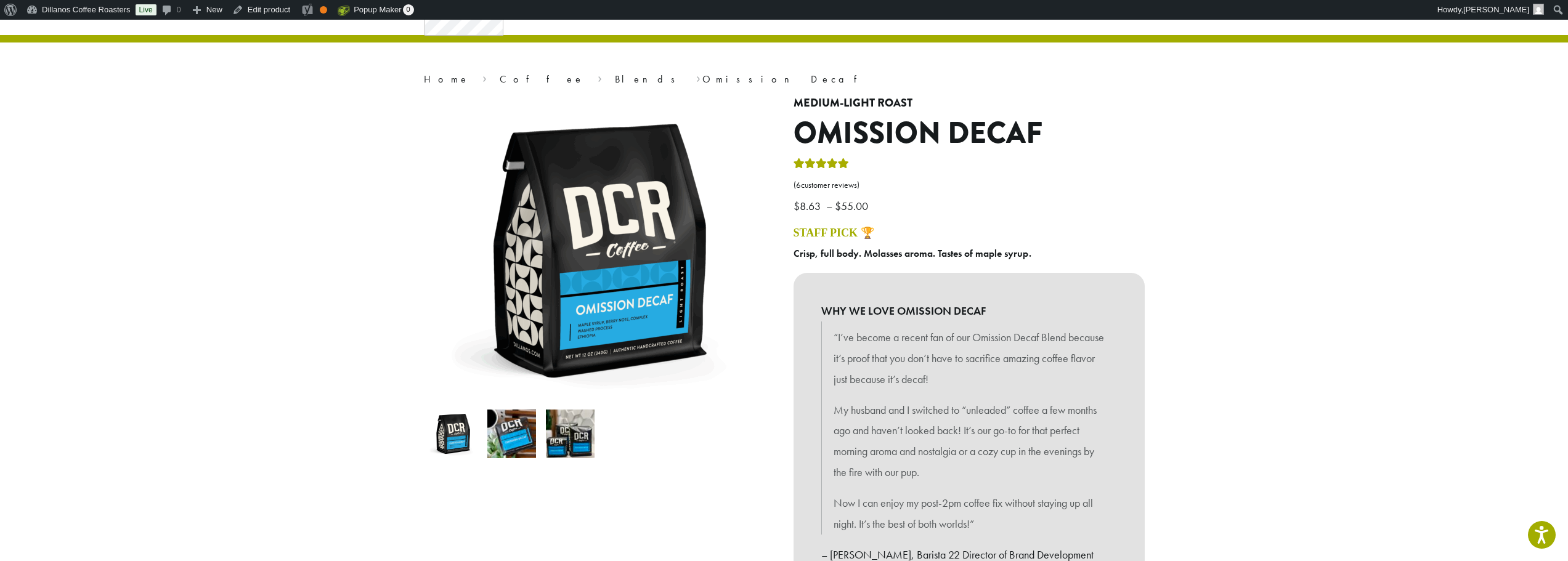
click at [495, 431] on img at bounding box center [511, 434] width 48 height 48
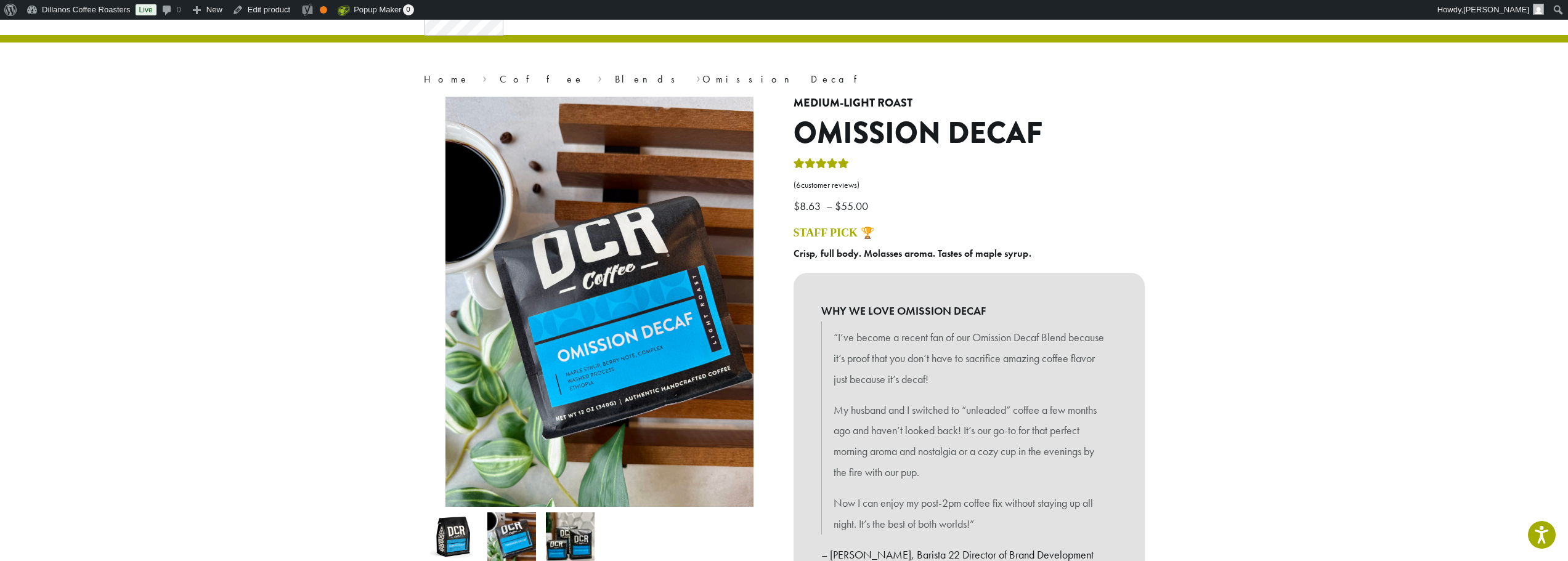
click at [468, 528] on img at bounding box center [453, 537] width 48 height 48
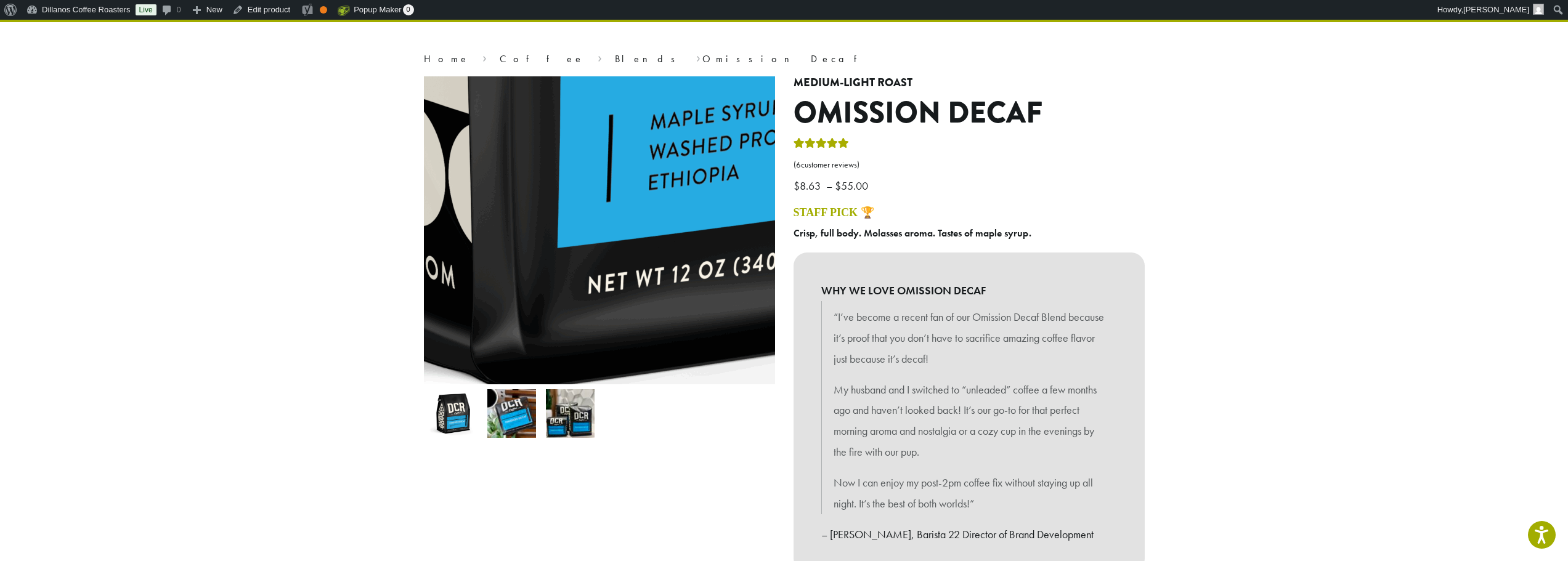
scroll to position [0, 0]
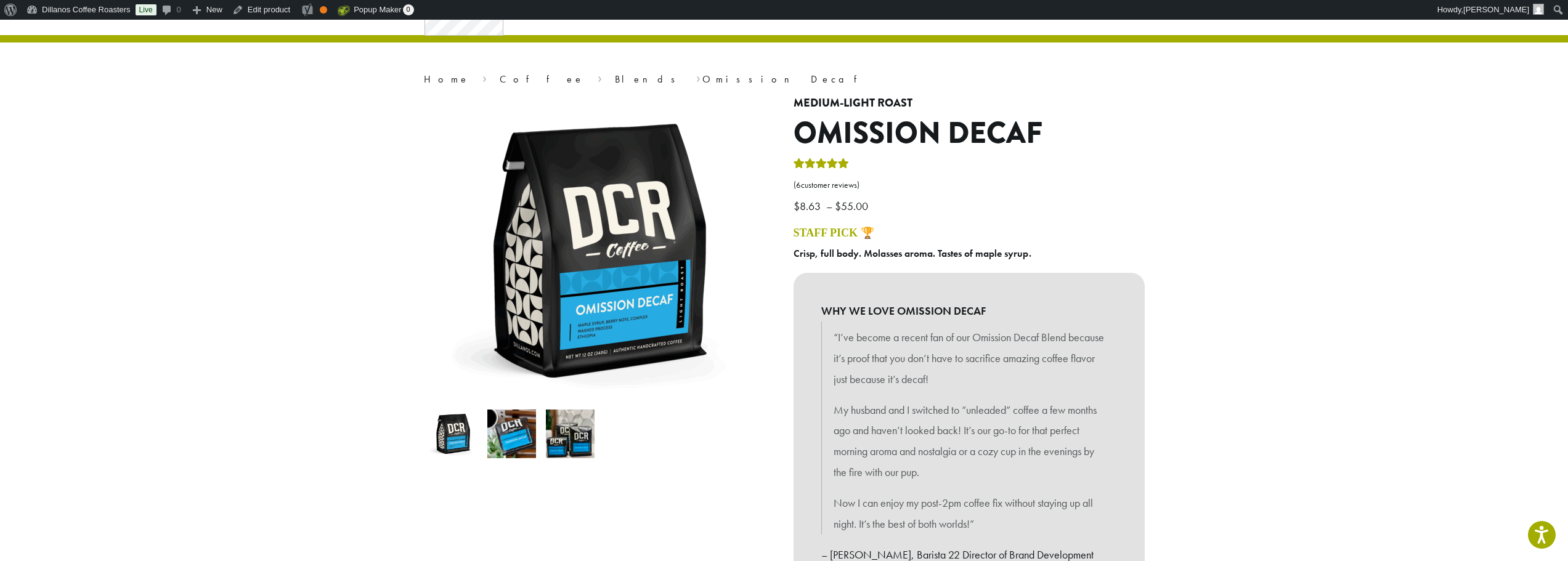
scroll to position [123, 0]
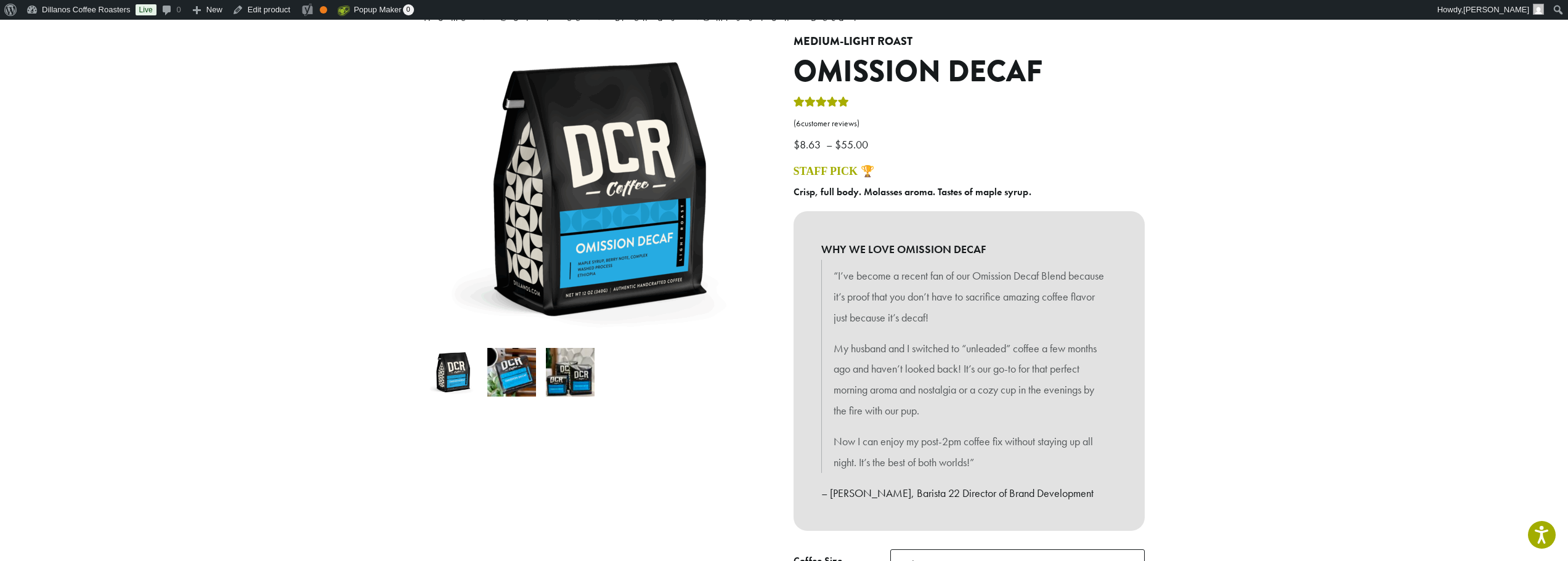
click at [505, 364] on img at bounding box center [511, 373] width 48 height 48
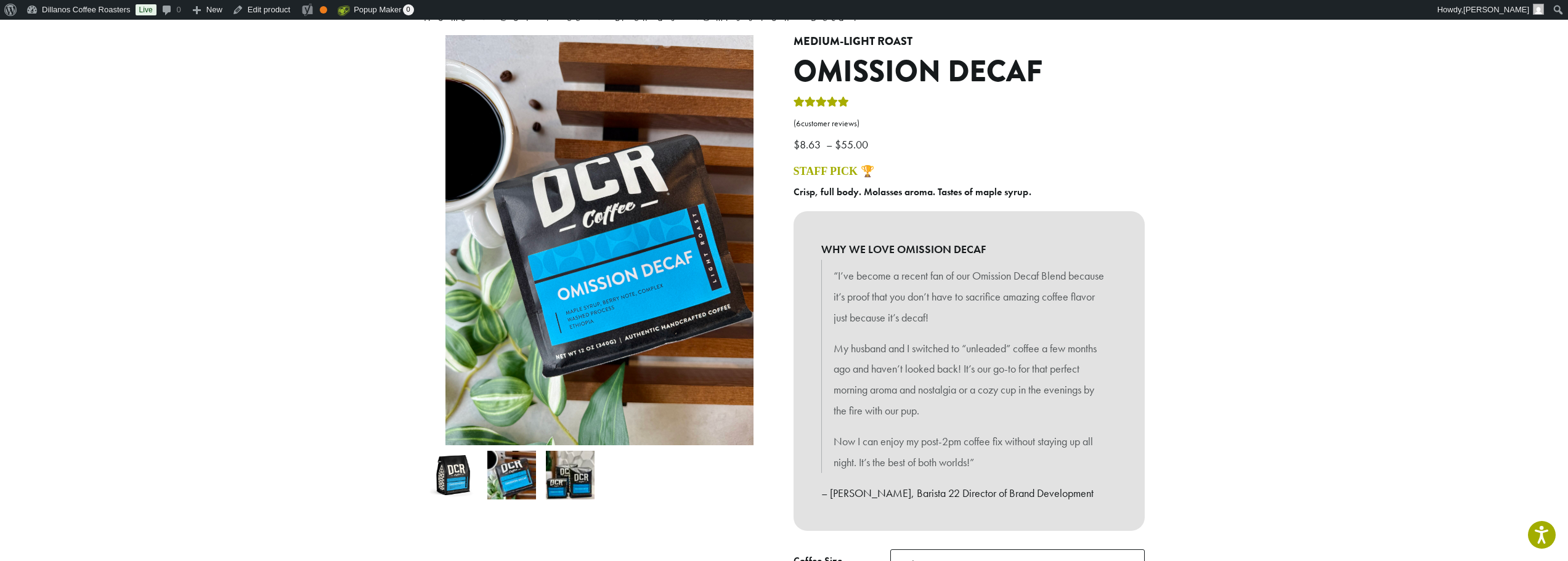
click at [582, 461] on img at bounding box center [570, 475] width 48 height 48
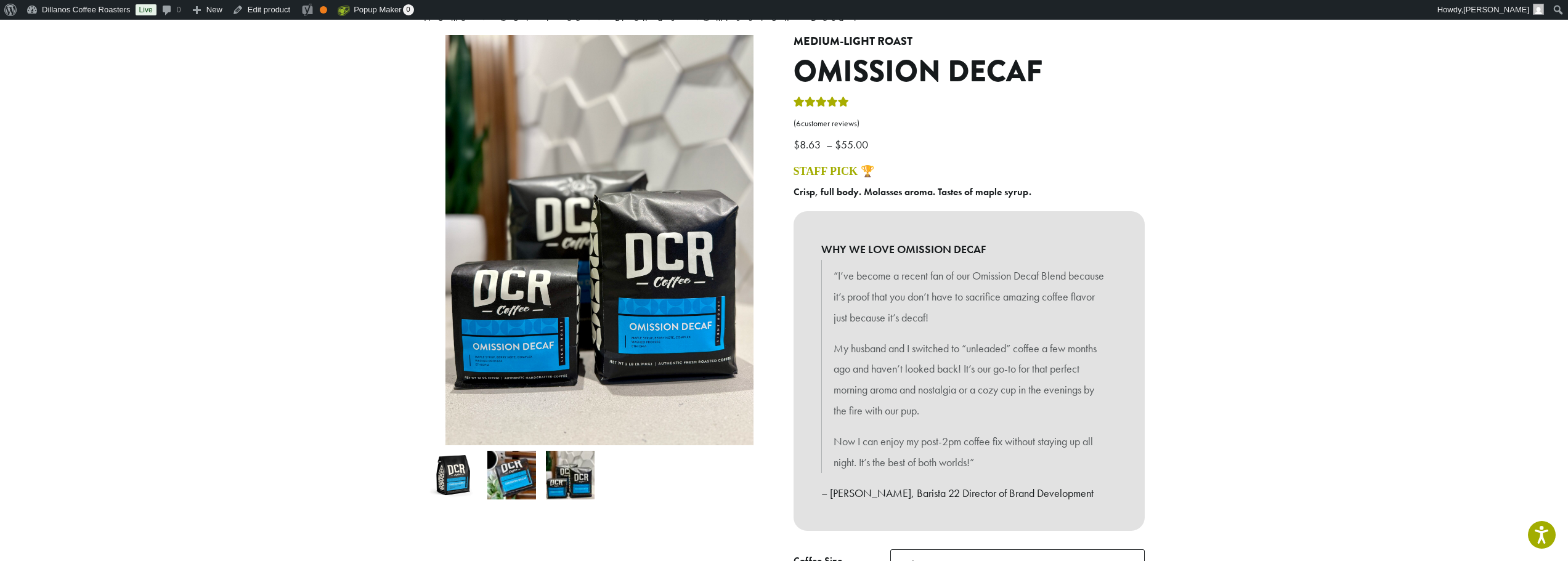
click at [457, 486] on img at bounding box center [453, 475] width 48 height 48
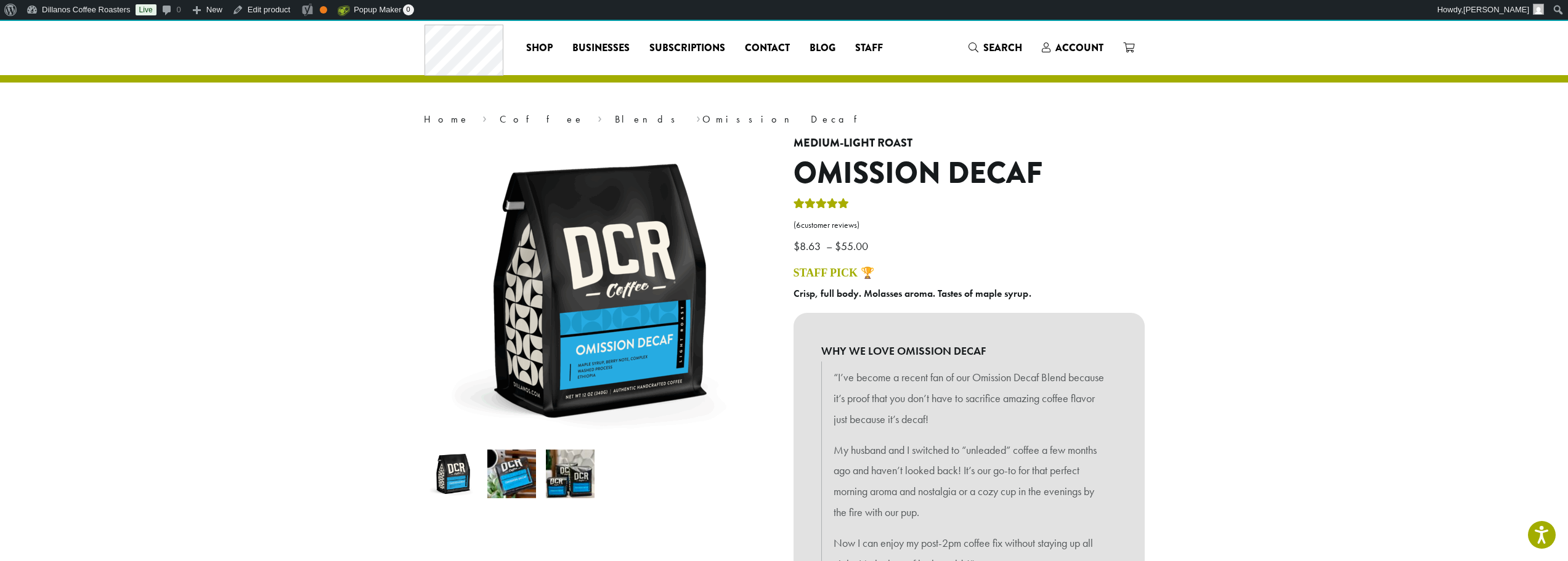
scroll to position [0, 0]
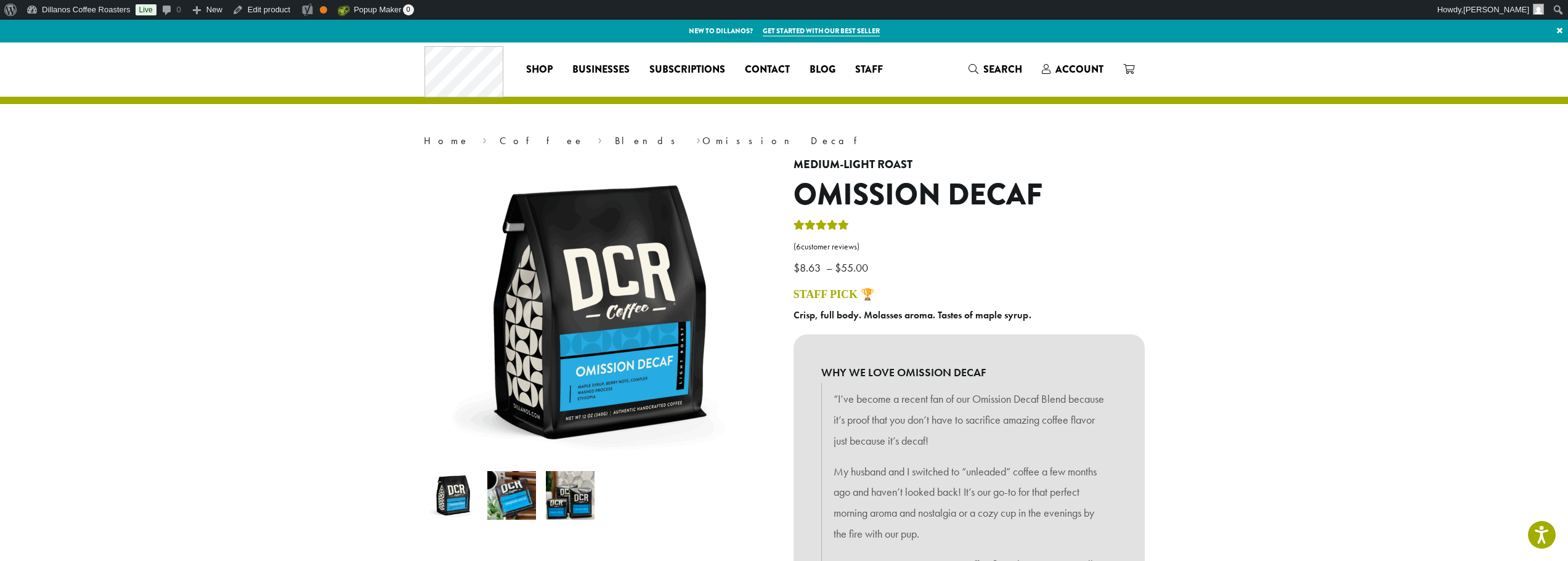
click at [565, 488] on img at bounding box center [570, 496] width 48 height 48
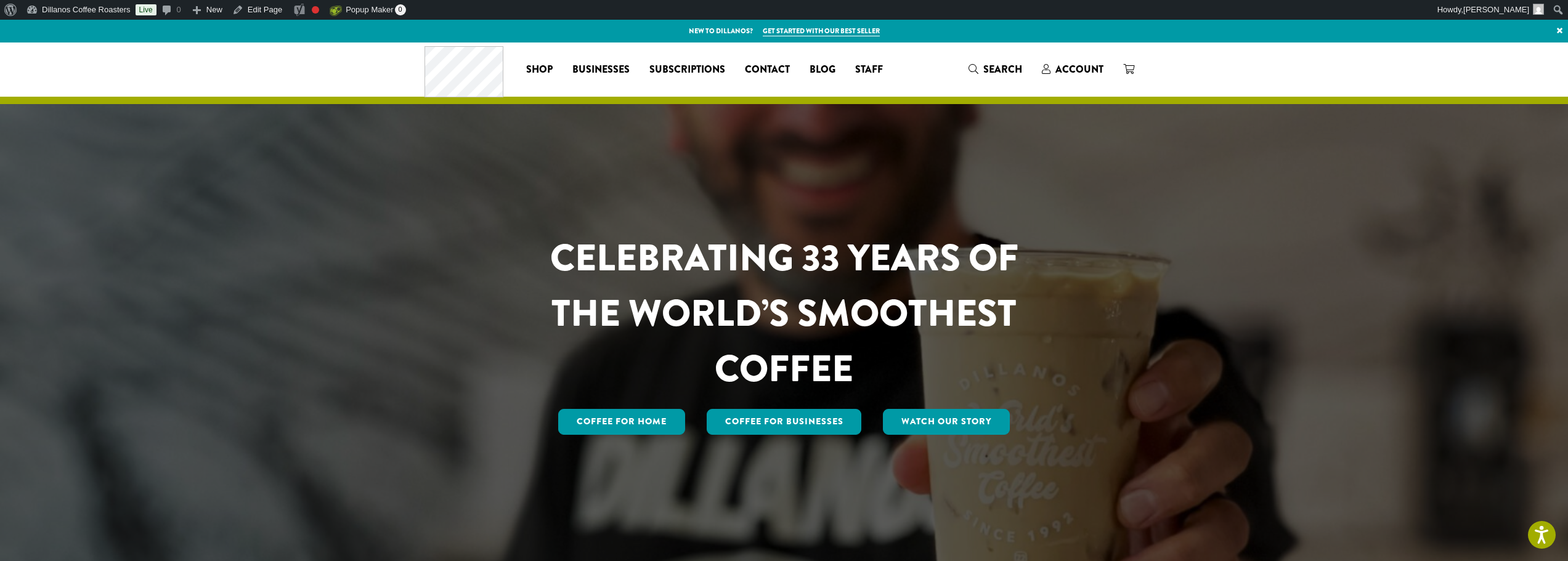
click at [945, 385] on h1 "CELEBRATING 33 YEARS OF THE WORLD’S SMOOTHEST COFFEE" at bounding box center [784, 314] width 541 height 166
click at [952, 396] on h1 "CELEBRATING 33 YEARS OF THE WORLD’S SMOOTHEST COFFEE" at bounding box center [784, 314] width 541 height 166
click at [958, 427] on link "Watch Our Story" at bounding box center [946, 422] width 127 height 26
